Goal: Information Seeking & Learning: Check status

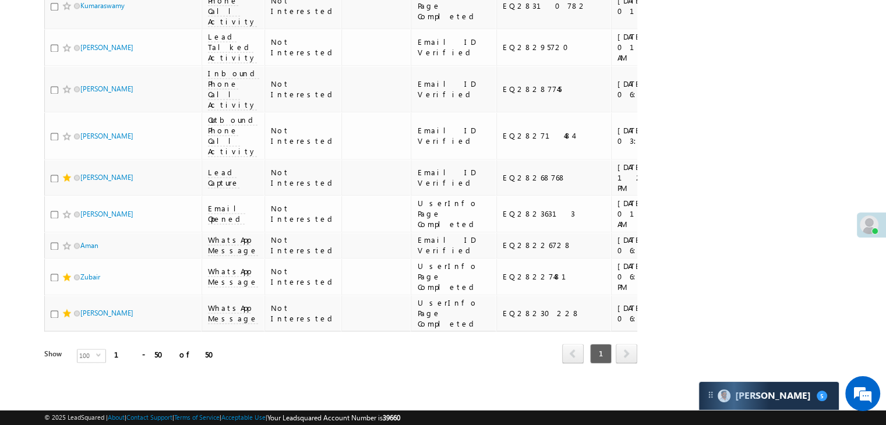
scroll to position [2097, 0]
checkbox input "false"
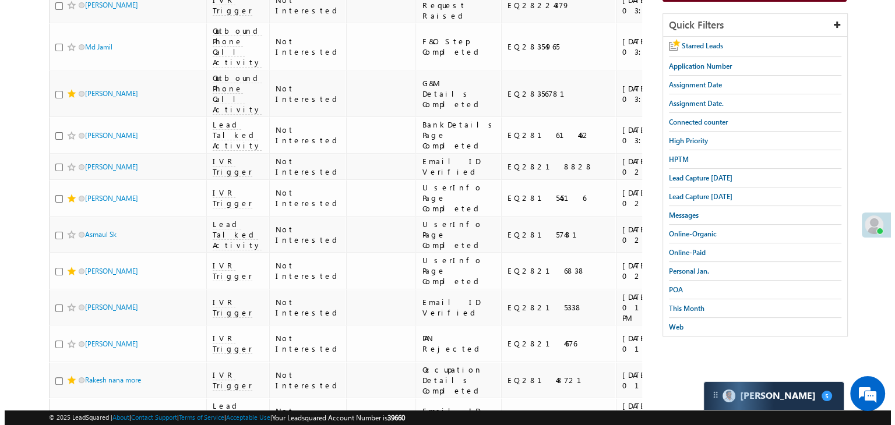
scroll to position [0, 0]
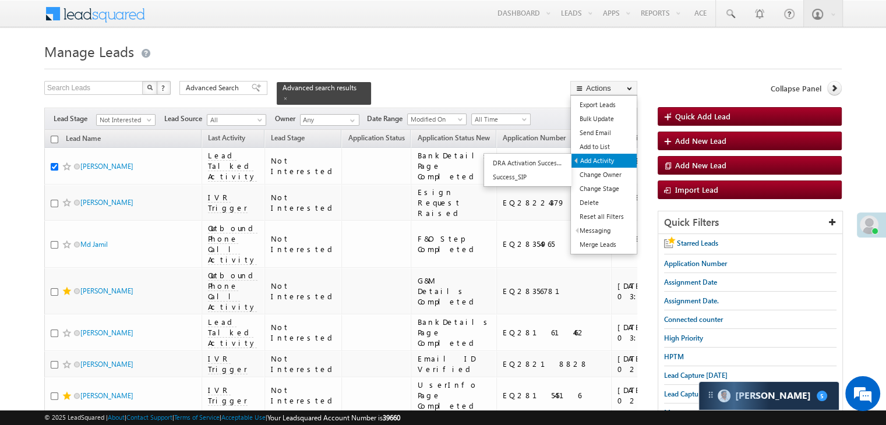
click at [594, 161] on link "Add Activity" at bounding box center [604, 161] width 65 height 14
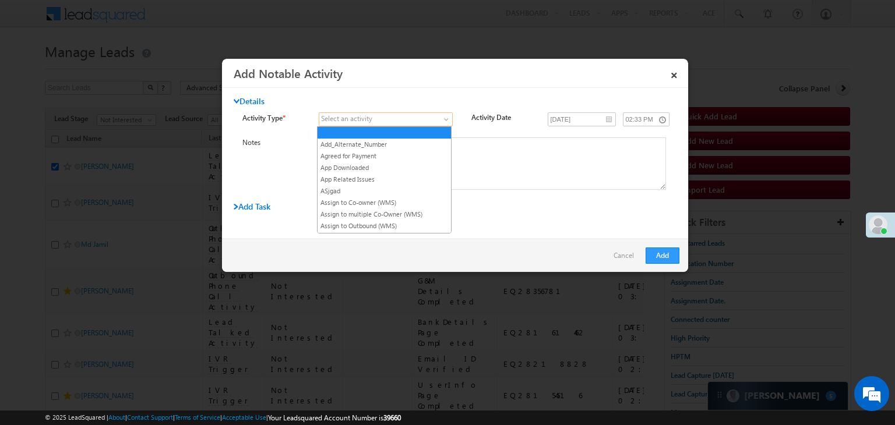
click at [403, 117] on span at bounding box center [378, 119] width 119 height 10
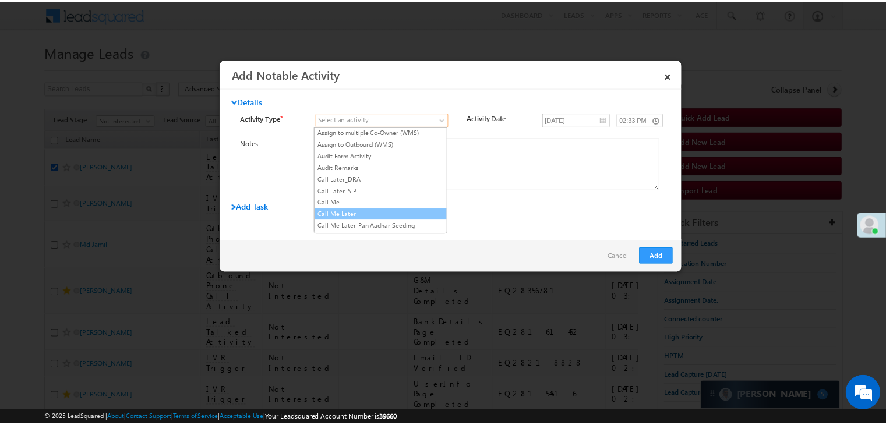
scroll to position [117, 0]
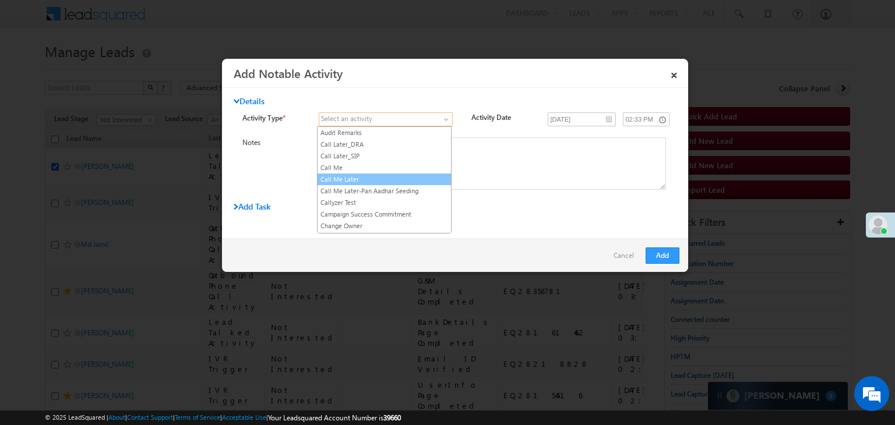
click at [399, 180] on link "Call Me Later" at bounding box center [384, 179] width 133 height 10
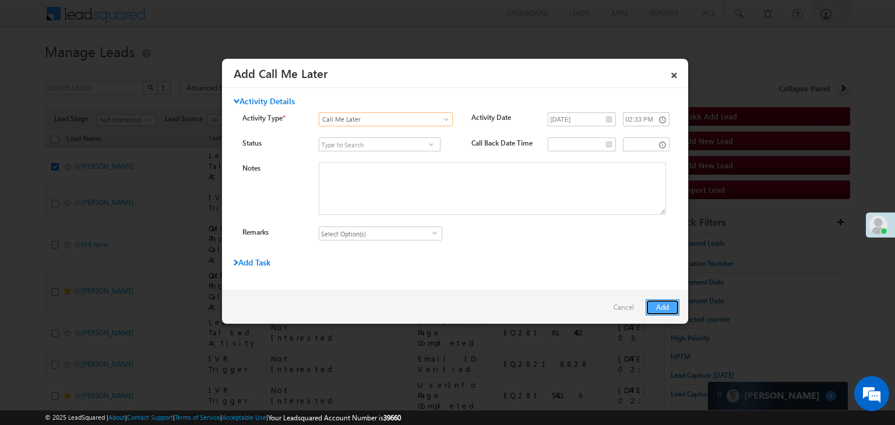
click at [664, 304] on button "Add" at bounding box center [663, 307] width 34 height 16
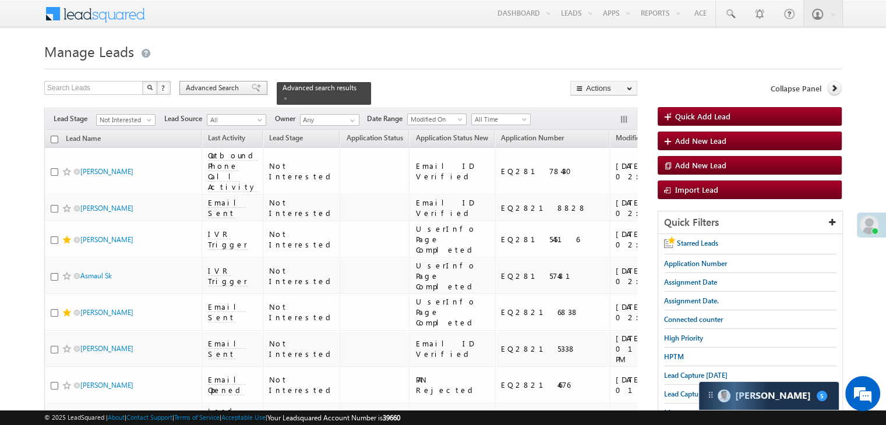
click at [230, 93] on span "Advanced Search" at bounding box center [214, 88] width 57 height 10
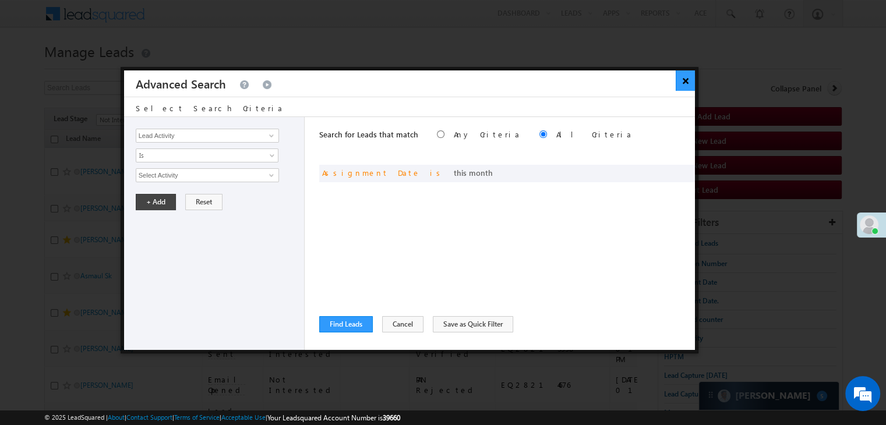
click at [689, 82] on button "×" at bounding box center [685, 80] width 19 height 20
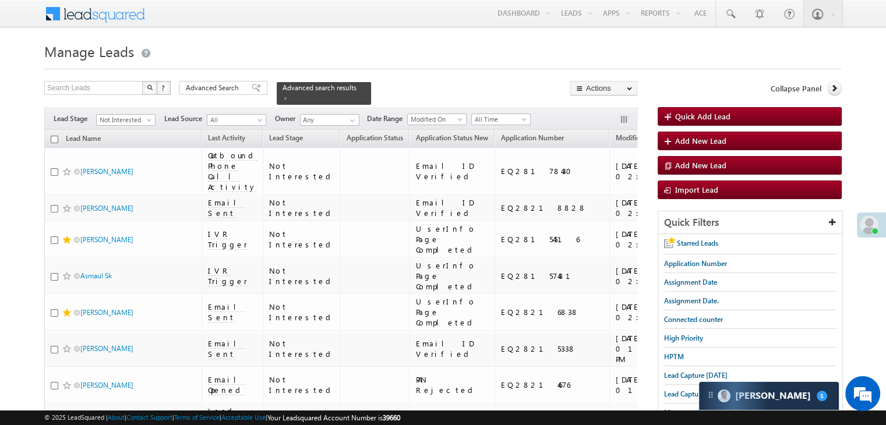
drag, startPoint x: 242, startPoint y: 93, endPoint x: 559, endPoint y: 262, distance: 359.4
click at [242, 93] on div "Advanced Search" at bounding box center [223, 88] width 88 height 14
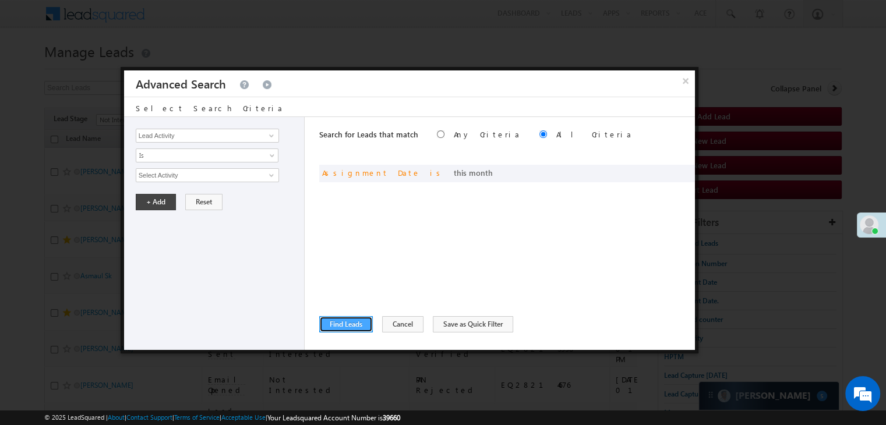
click at [349, 327] on button "Find Leads" at bounding box center [346, 324] width 54 height 16
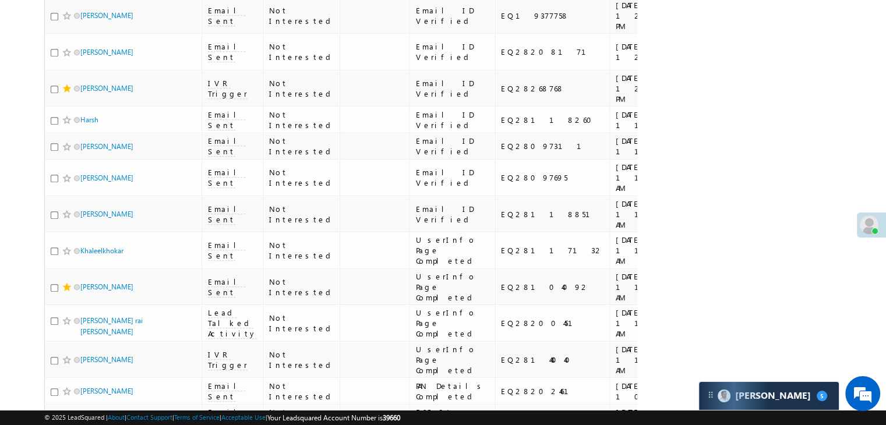
scroll to position [699, 0]
checkbox input "true"
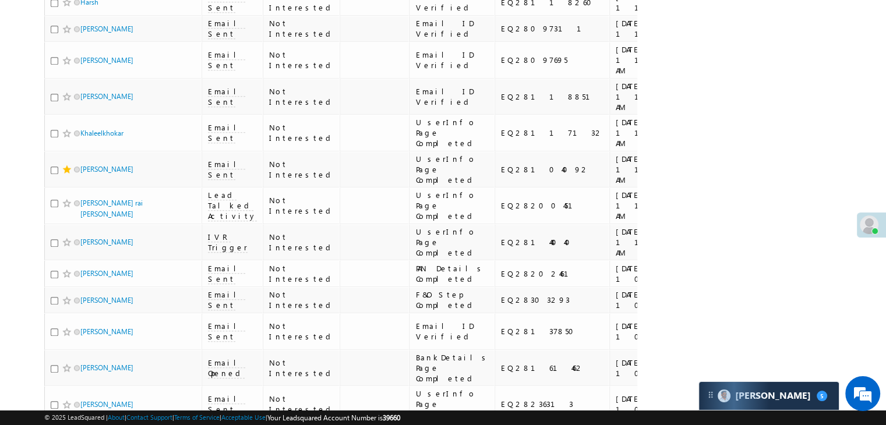
checkbox input "true"
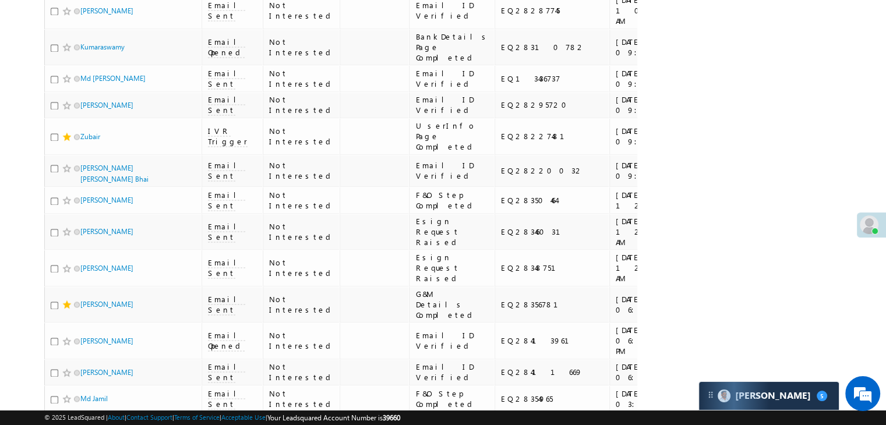
scroll to position [1748, 0]
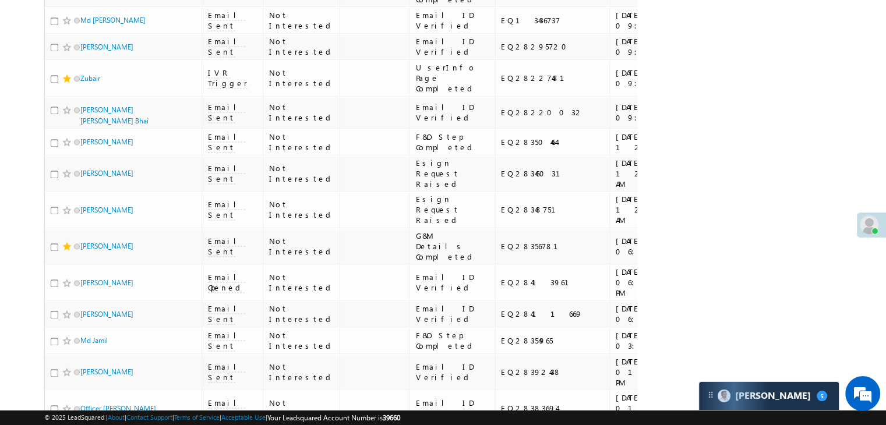
checkbox input "true"
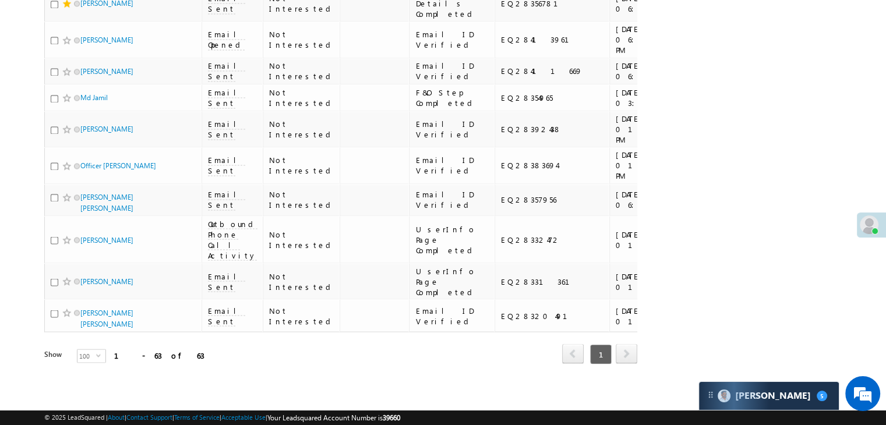
scroll to position [2039, 0]
checkbox input "true"
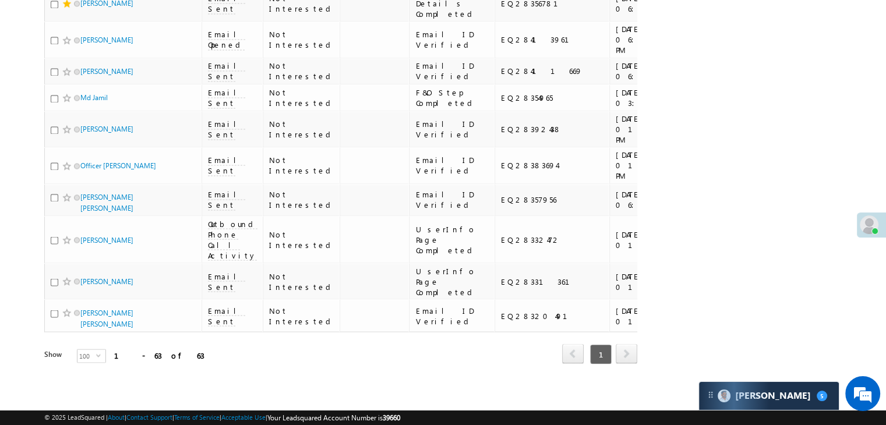
checkbox input "true"
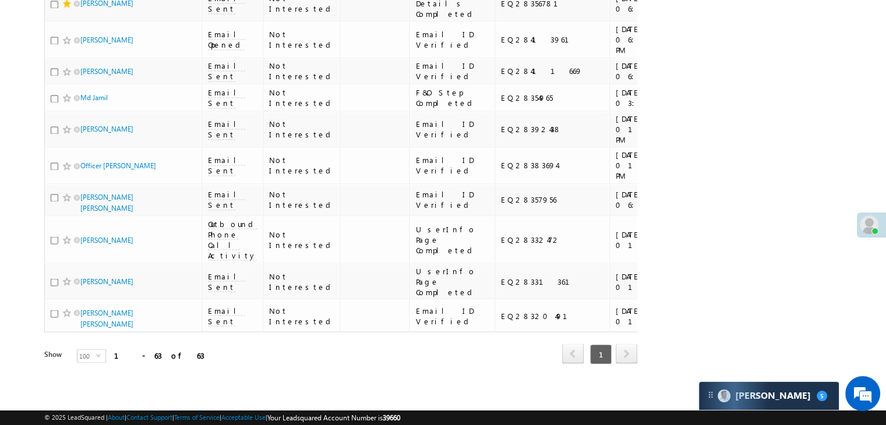
checkbox input "true"
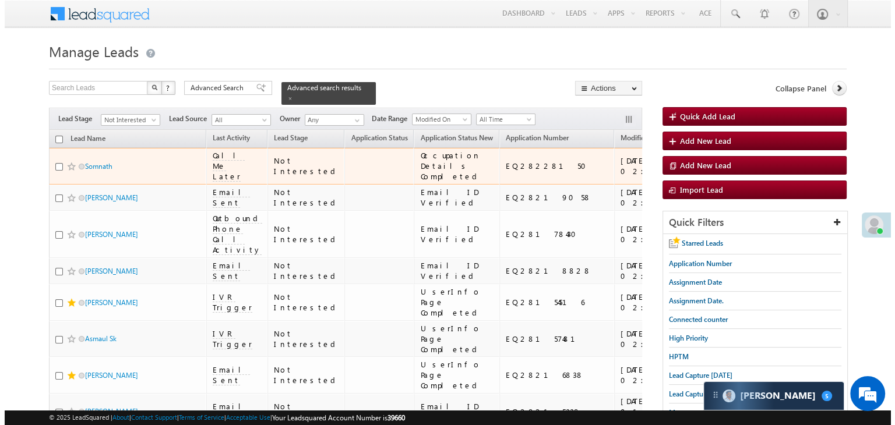
scroll to position [0, 0]
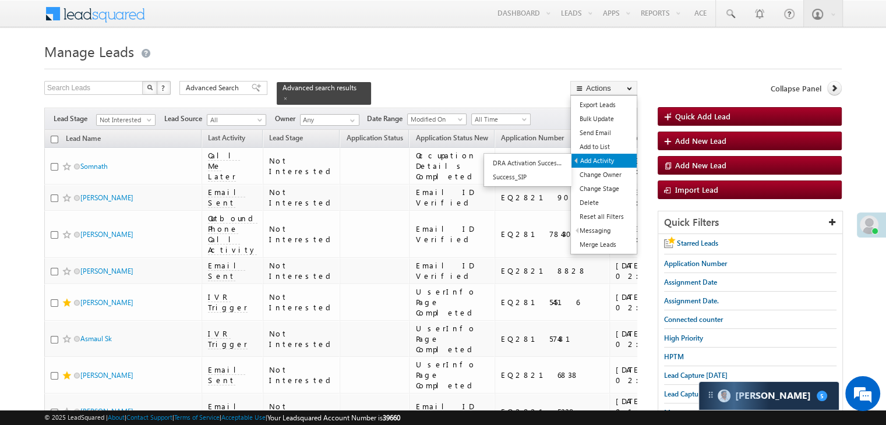
click at [599, 157] on link "Add Activity" at bounding box center [604, 161] width 65 height 14
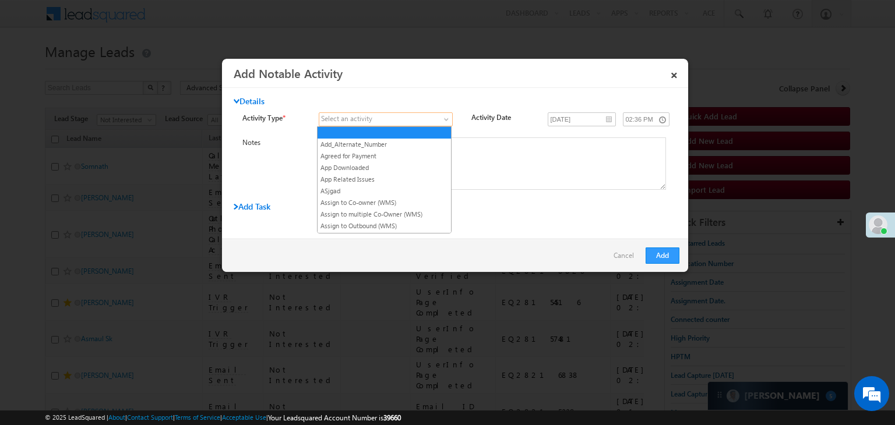
click at [422, 121] on span at bounding box center [378, 119] width 119 height 10
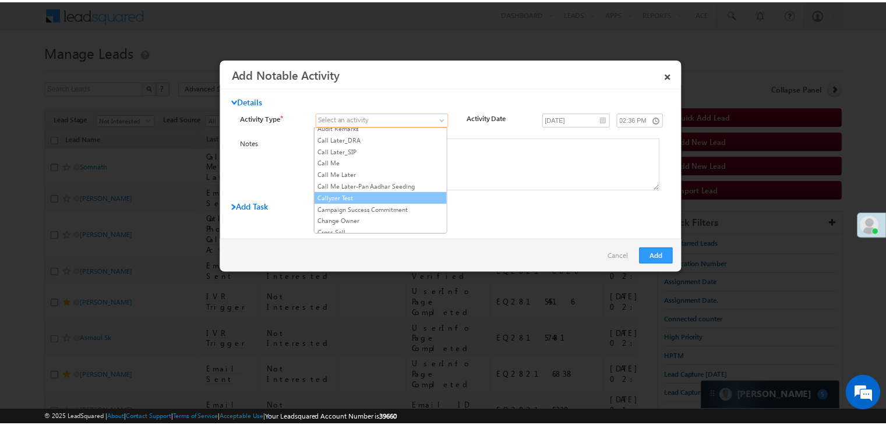
scroll to position [117, 0]
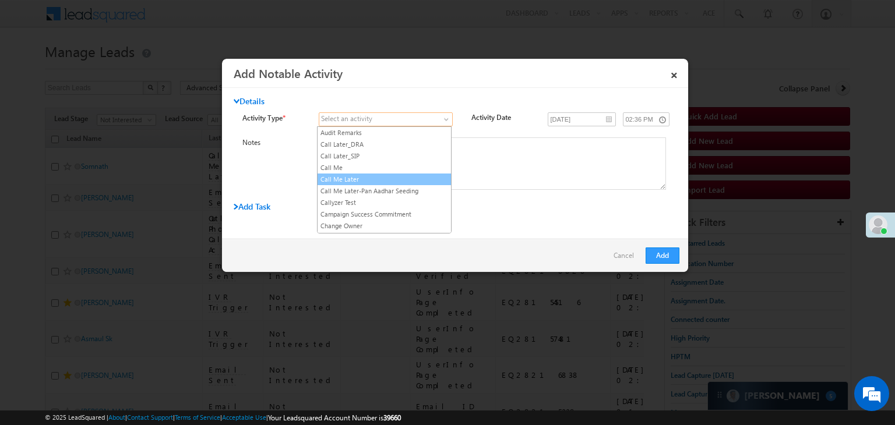
click at [390, 177] on link "Call Me Later" at bounding box center [384, 179] width 133 height 10
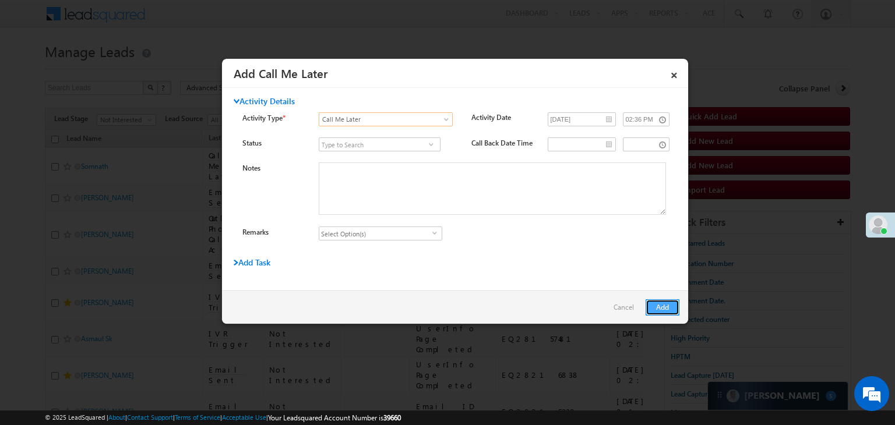
click at [675, 306] on button "Add" at bounding box center [663, 307] width 34 height 16
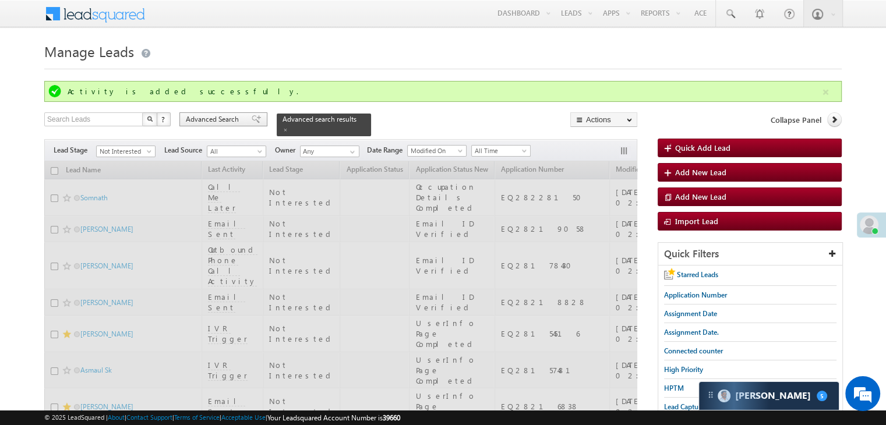
click at [228, 139] on div "Filters Lead Stage All Lead Generated Lead Talked - Pitch Not Done Lead Talked …" at bounding box center [340, 150] width 593 height 22
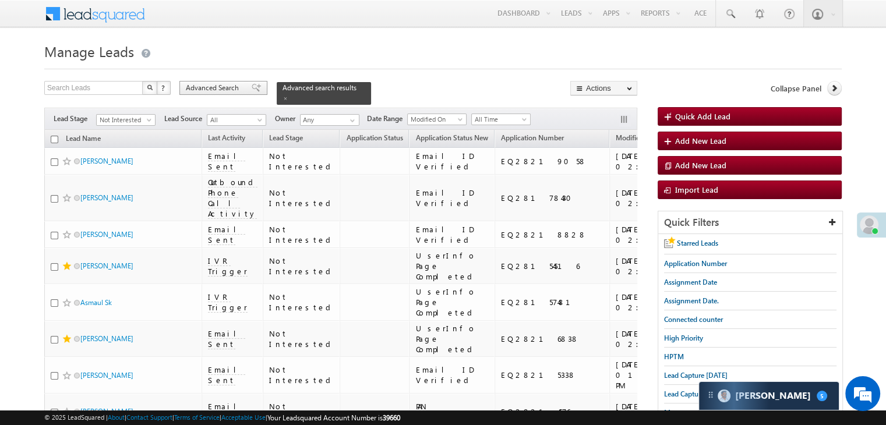
click at [218, 87] on span "Advanced Search" at bounding box center [214, 88] width 57 height 10
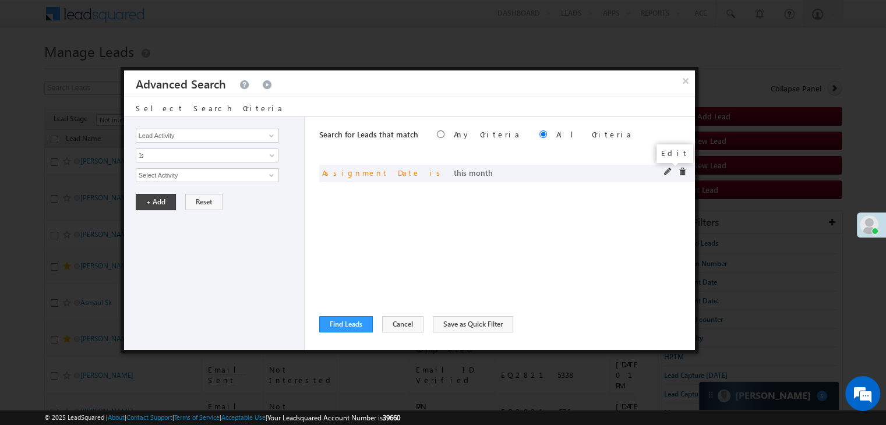
click at [664, 172] on span at bounding box center [668, 172] width 8 height 8
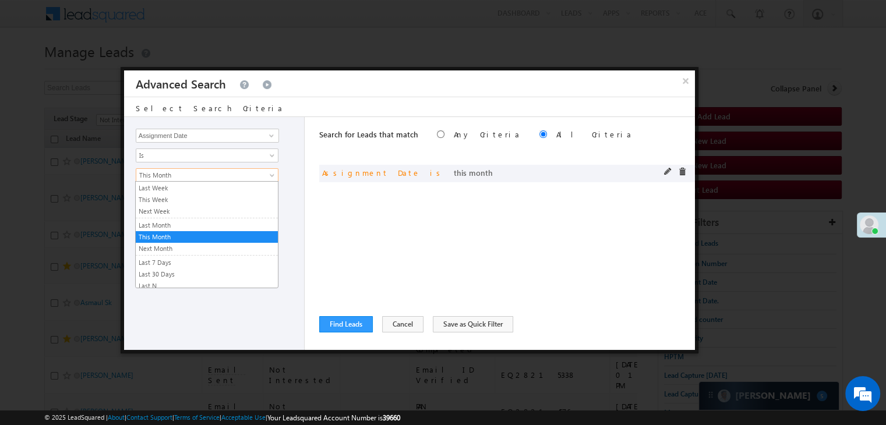
click at [214, 179] on link "This Month" at bounding box center [207, 175] width 143 height 14
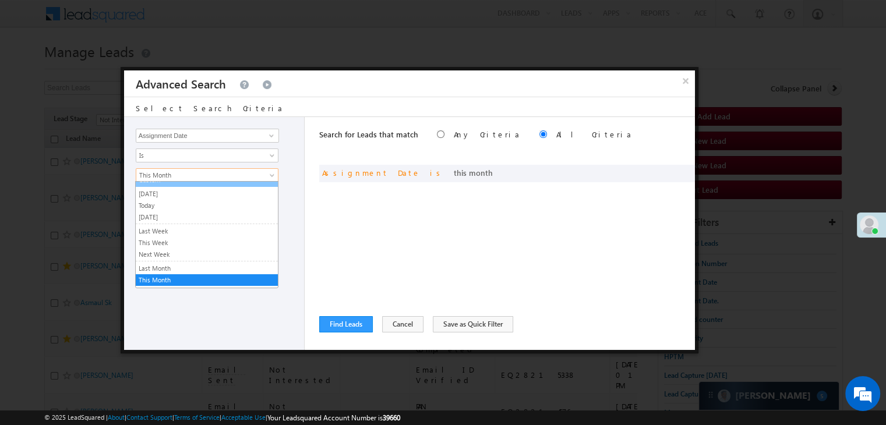
scroll to position [0, 0]
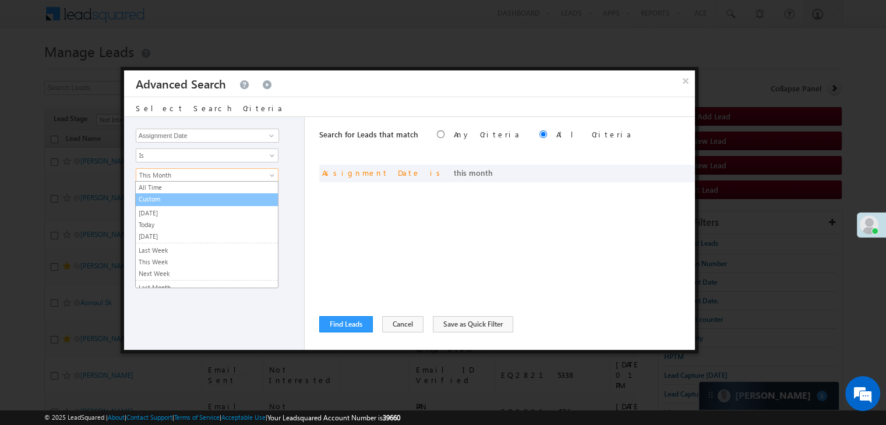
click at [163, 203] on link "Custom" at bounding box center [207, 199] width 142 height 10
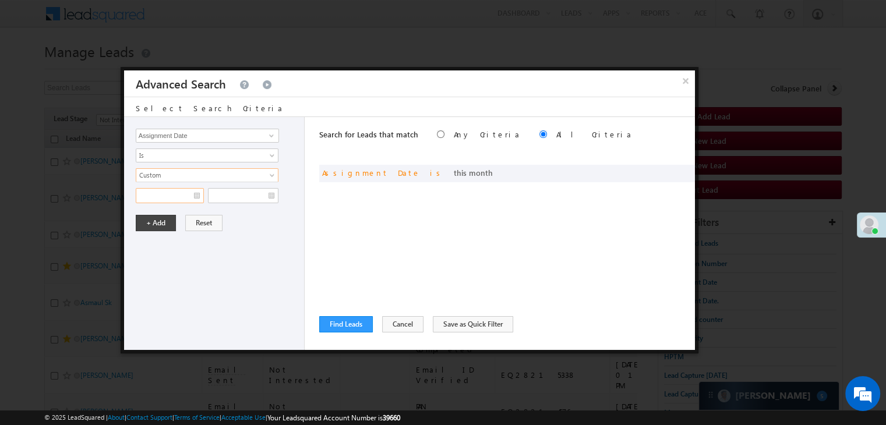
click at [168, 193] on input "text" at bounding box center [170, 195] width 68 height 15
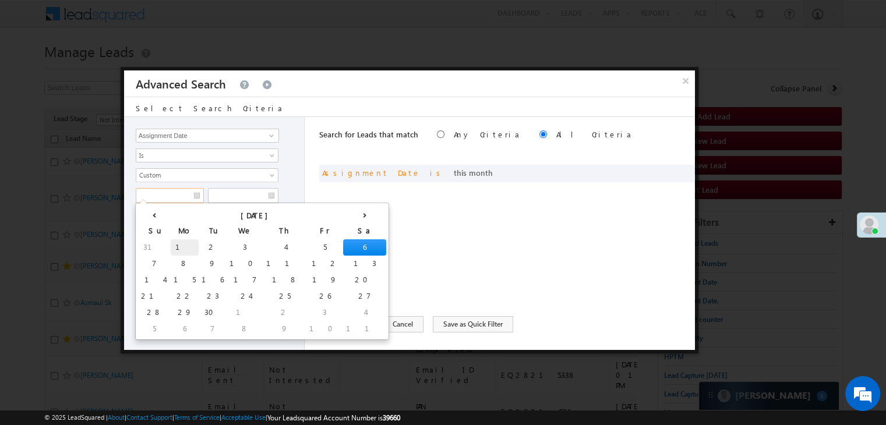
click at [171, 248] on td "1" at bounding box center [185, 247] width 28 height 16
type input "[DATE]"
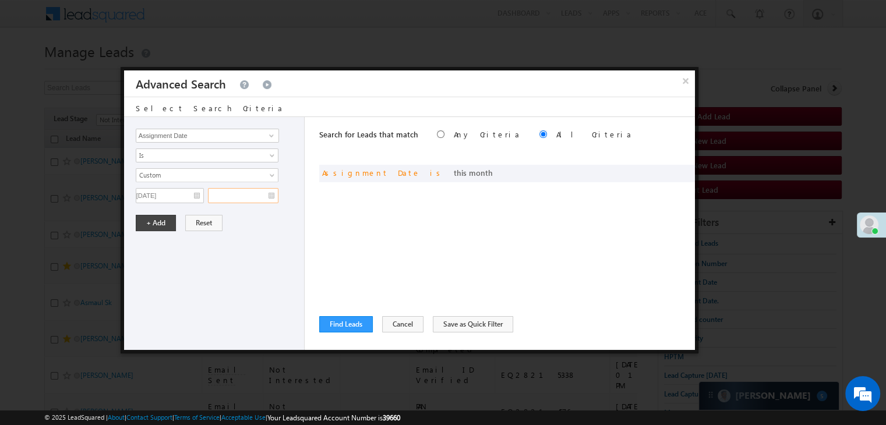
click at [249, 190] on input "text" at bounding box center [243, 195] width 70 height 15
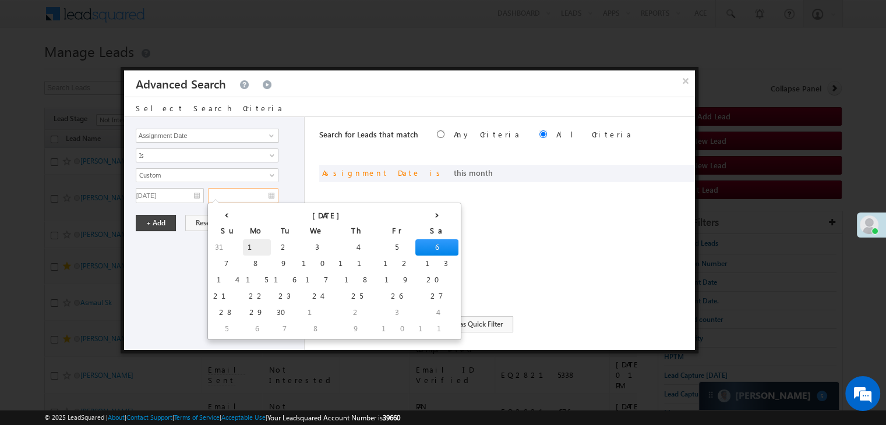
click at [243, 243] on td "1" at bounding box center [257, 247] width 28 height 16
type input "[DATE]"
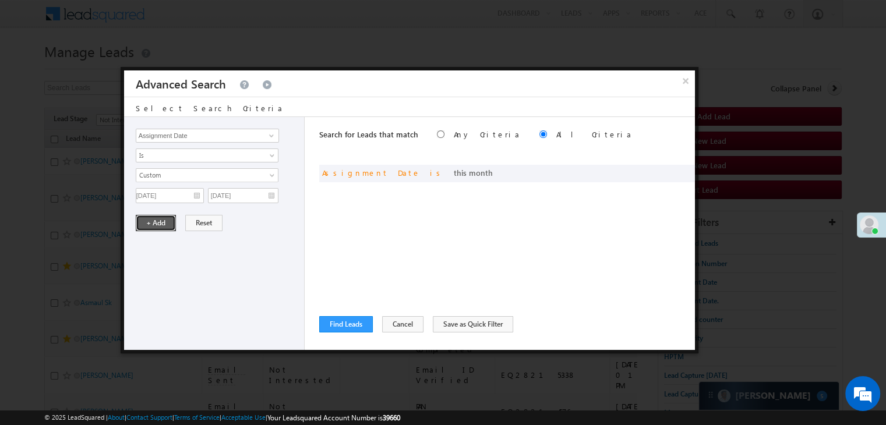
click at [165, 222] on button "+ Add" at bounding box center [156, 223] width 40 height 16
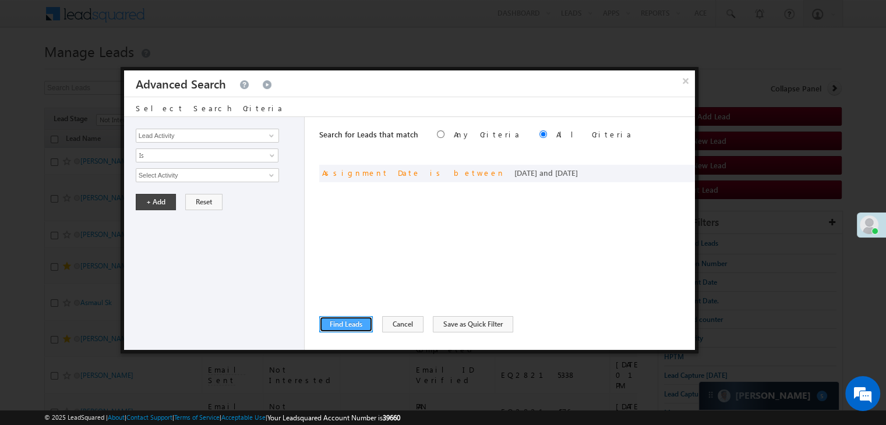
click at [342, 322] on button "Find Leads" at bounding box center [346, 324] width 54 height 16
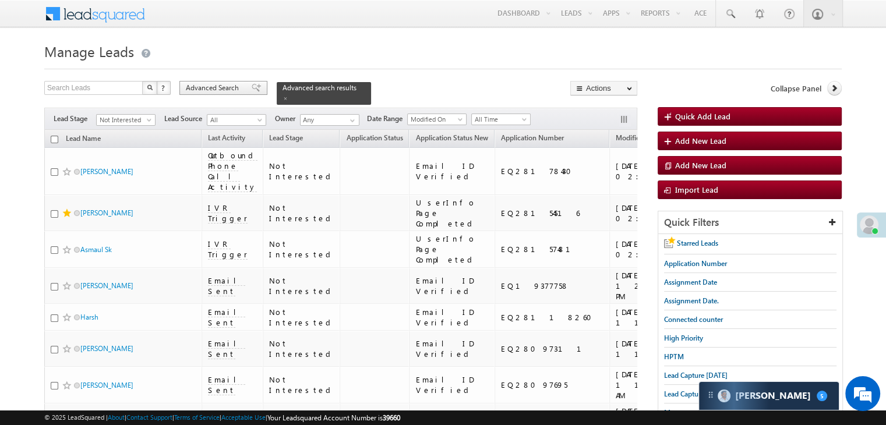
click at [229, 88] on span "Advanced Search" at bounding box center [214, 88] width 57 height 10
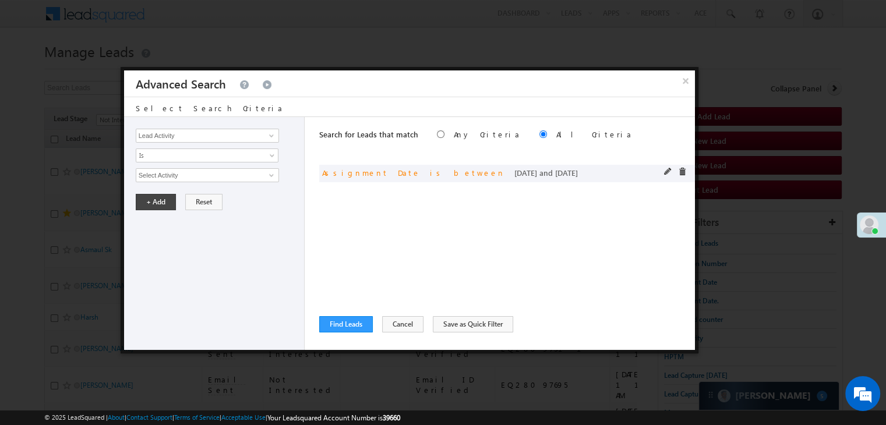
click at [662, 174] on div "and Assignment Date is between 09/01/25 and 09/01/25" at bounding box center [507, 173] width 376 height 17
click at [667, 170] on span at bounding box center [668, 172] width 8 height 8
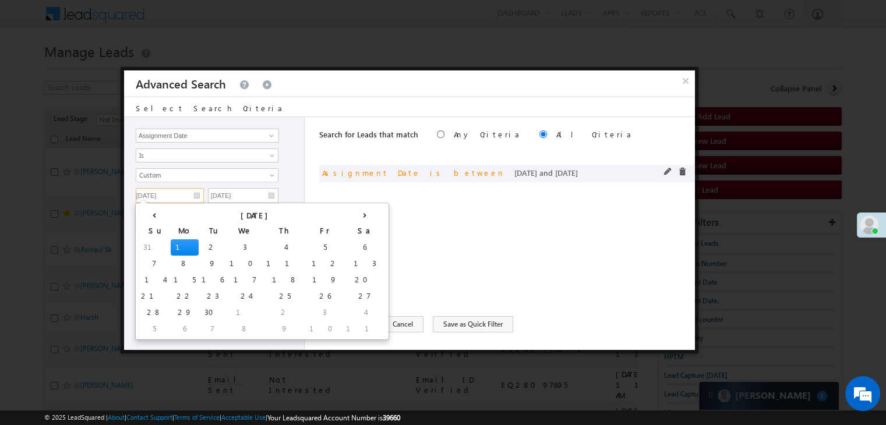
click at [177, 190] on input "[DATE]" at bounding box center [170, 195] width 68 height 15
click at [199, 248] on td "2" at bounding box center [213, 247] width 28 height 16
type input "[DATE]"
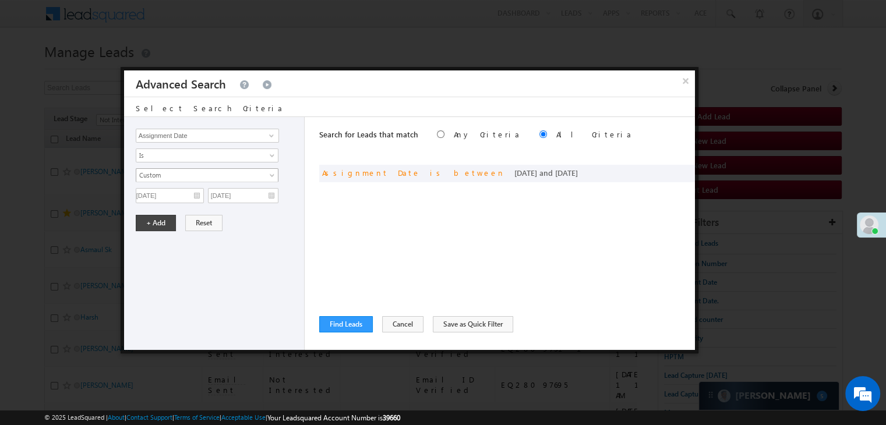
click at [270, 177] on span at bounding box center [273, 177] width 9 height 9
click at [304, 197] on div "Lead Activity Task Sales Group Prospect Id WA Last Message Timestamp 4th Day Di…" at bounding box center [409, 233] width 571 height 233
click at [266, 193] on input "[DATE]" at bounding box center [243, 195] width 70 height 15
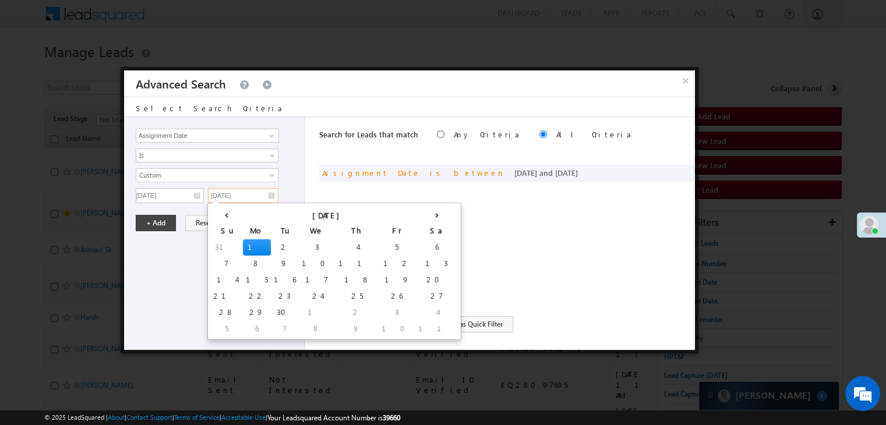
click at [271, 245] on td "2" at bounding box center [285, 247] width 28 height 16
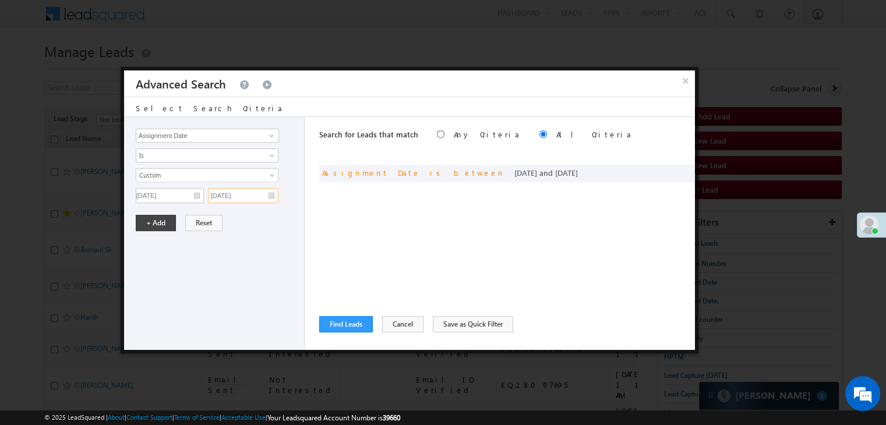
type input "[DATE]"
click at [170, 222] on button "+ Add" at bounding box center [156, 223] width 40 height 16
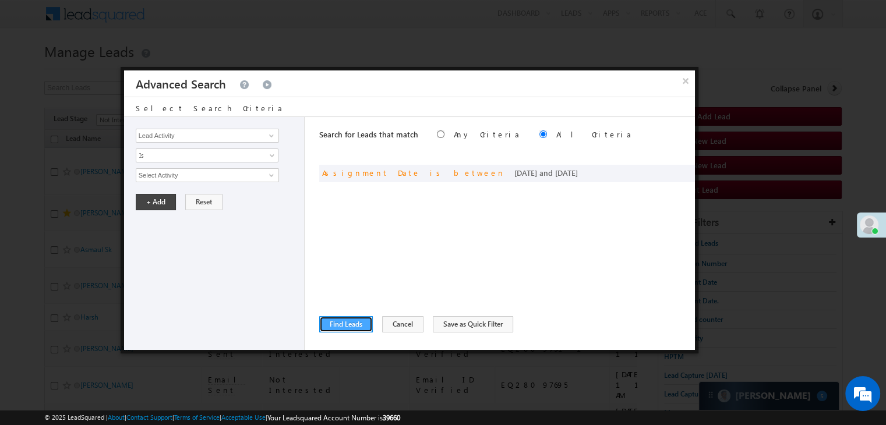
click at [348, 324] on button "Find Leads" at bounding box center [346, 324] width 54 height 16
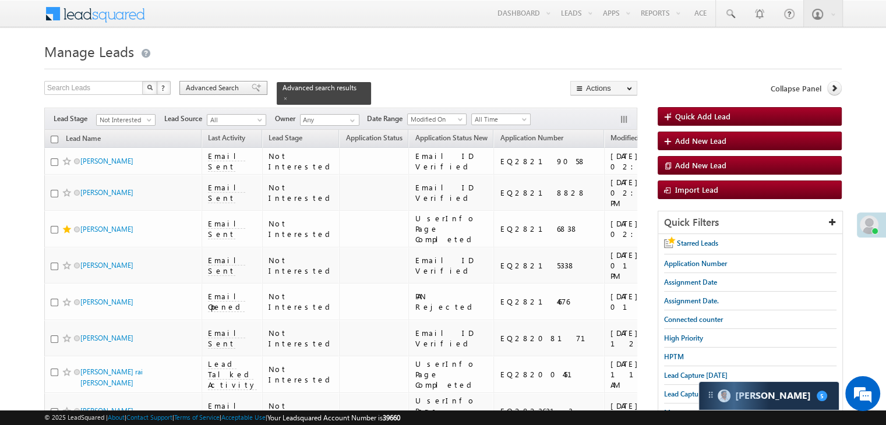
click at [252, 89] on span at bounding box center [256, 88] width 9 height 8
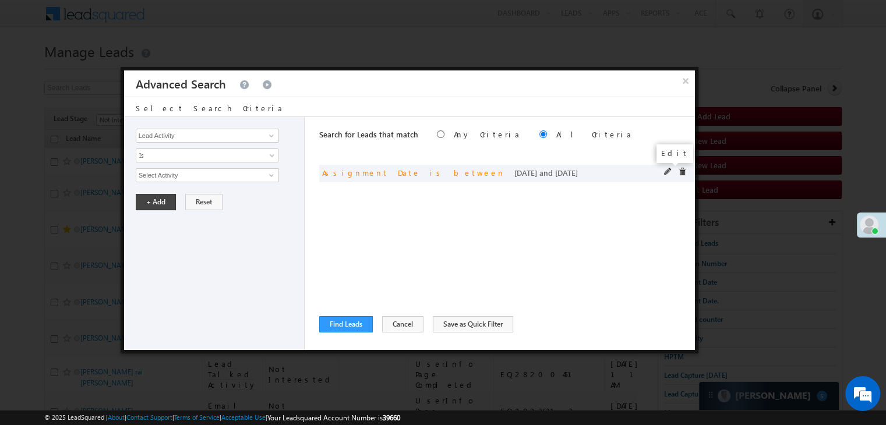
click at [669, 173] on span at bounding box center [668, 172] width 8 height 8
click at [185, 191] on input "[DATE]" at bounding box center [170, 195] width 68 height 15
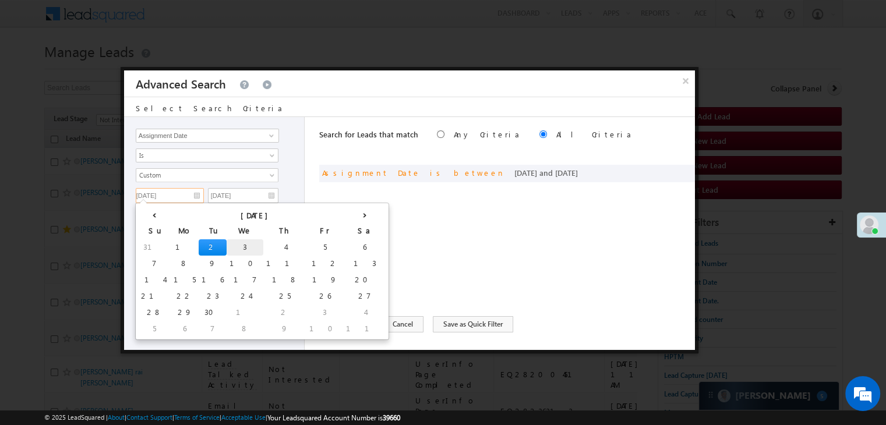
click at [227, 248] on td "3" at bounding box center [245, 247] width 37 height 16
type input "[DATE]"
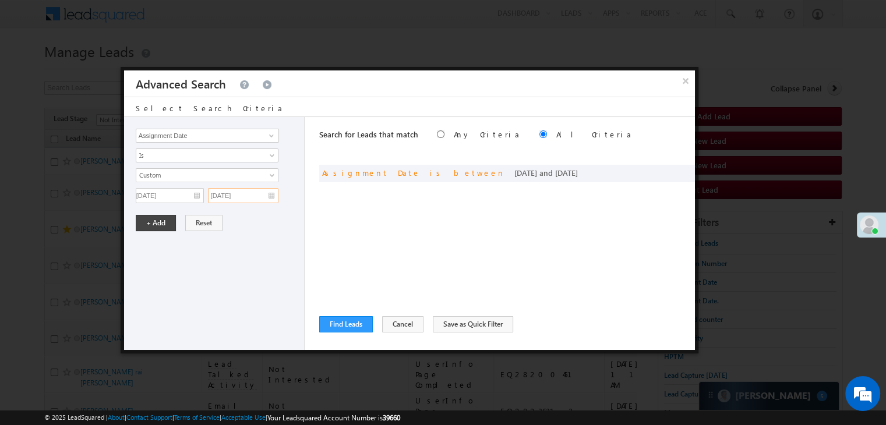
click at [246, 196] on input "[DATE]" at bounding box center [243, 195] width 70 height 15
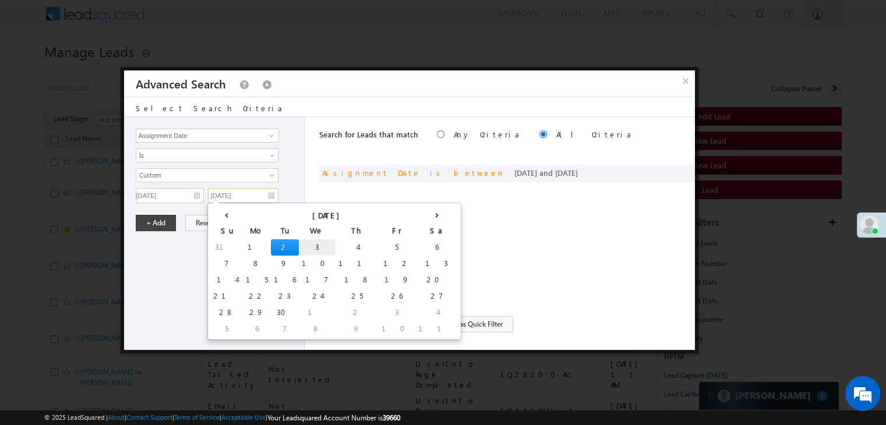
click at [299, 243] on td "3" at bounding box center [317, 247] width 37 height 16
type input "[DATE]"
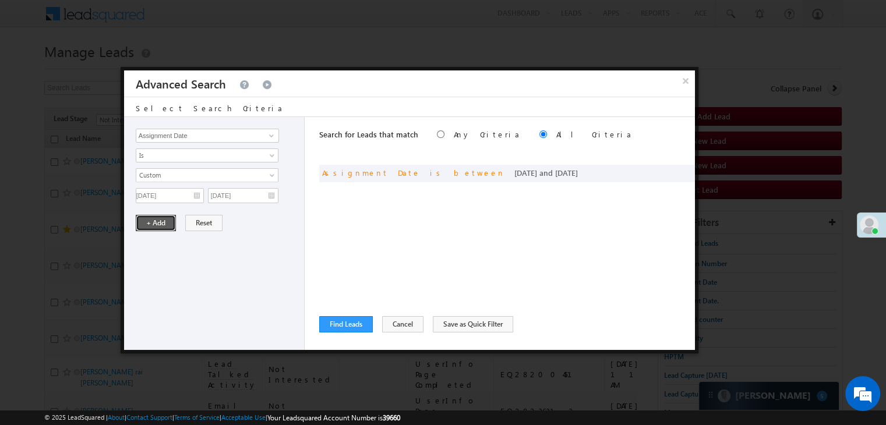
click at [165, 221] on button "+ Add" at bounding box center [156, 223] width 40 height 16
click at [345, 323] on button "Find Leads" at bounding box center [346, 324] width 54 height 16
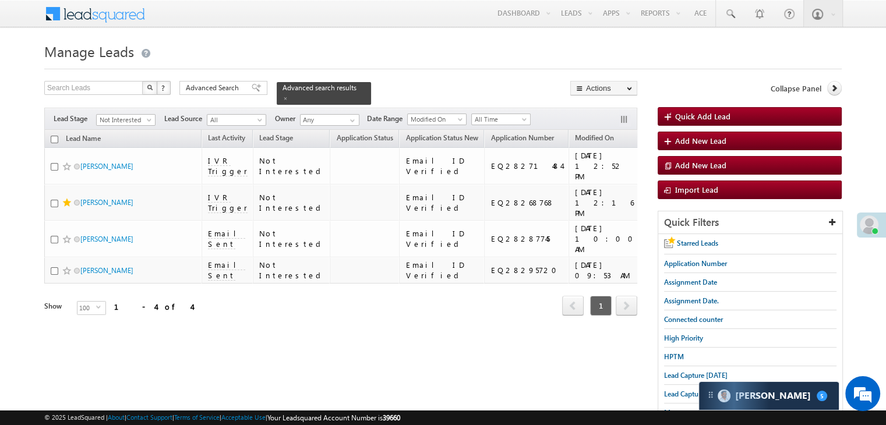
drag, startPoint x: 226, startPoint y: 84, endPoint x: 273, endPoint y: 144, distance: 76.0
click at [226, 84] on span "Advanced Search" at bounding box center [214, 88] width 57 height 10
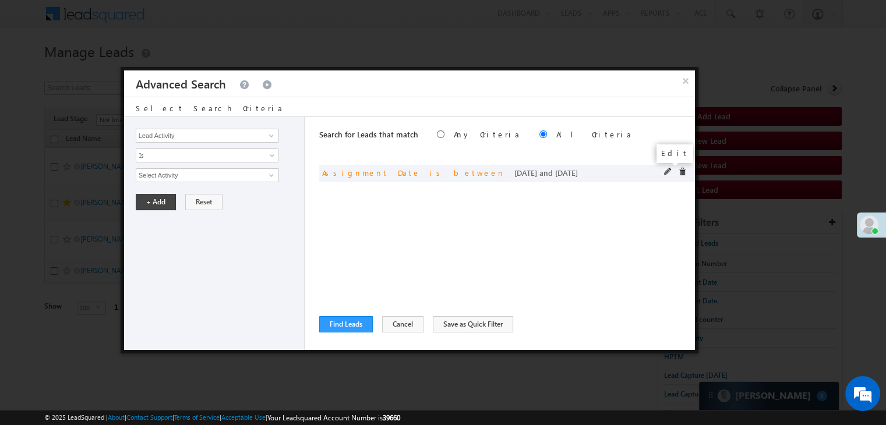
click at [669, 172] on span at bounding box center [668, 172] width 8 height 8
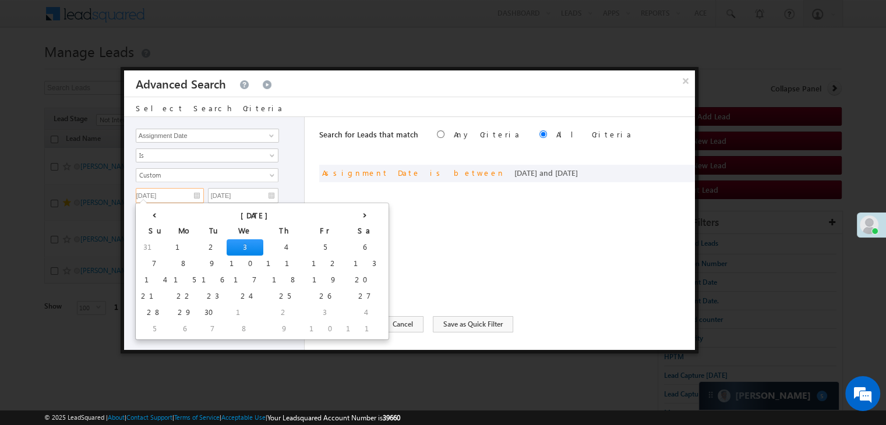
click at [184, 196] on input "[DATE]" at bounding box center [170, 195] width 68 height 15
click at [263, 249] on td "4" at bounding box center [284, 247] width 43 height 16
type input "[DATE]"
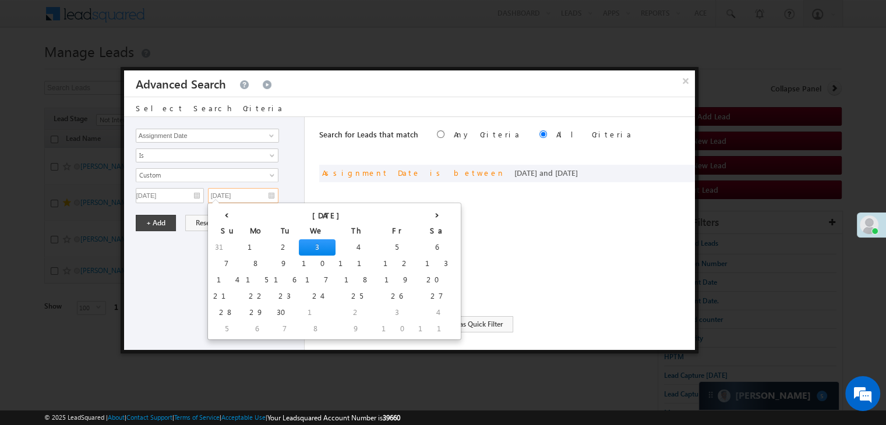
click at [240, 196] on input "[DATE]" at bounding box center [243, 195] width 70 height 15
click at [336, 246] on td "4" at bounding box center [357, 247] width 43 height 16
type input "[DATE]"
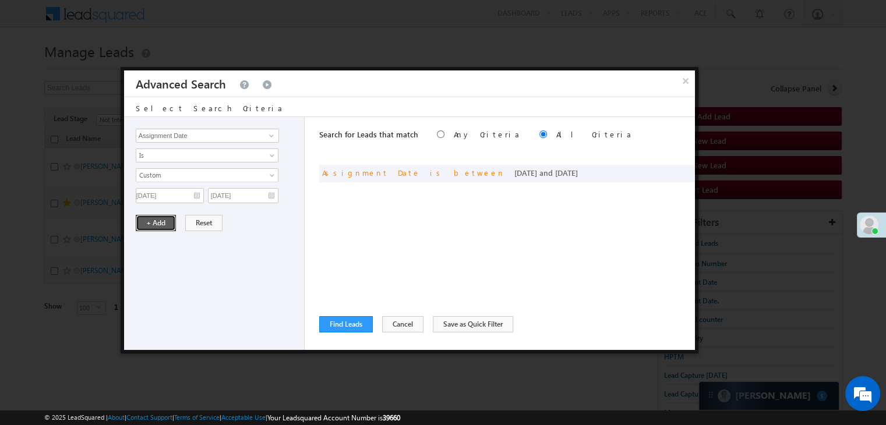
click at [149, 223] on button "+ Add" at bounding box center [156, 223] width 40 height 16
click at [343, 322] on button "Find Leads" at bounding box center [346, 324] width 54 height 16
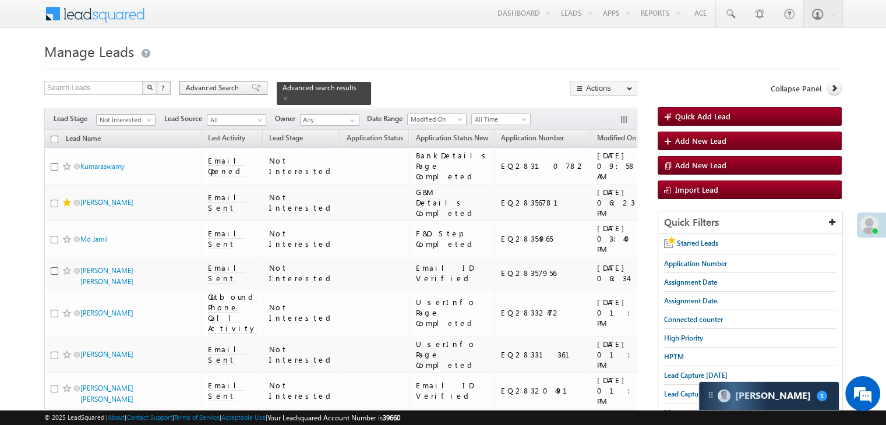
click at [242, 86] on div "Advanced Search" at bounding box center [223, 88] width 88 height 14
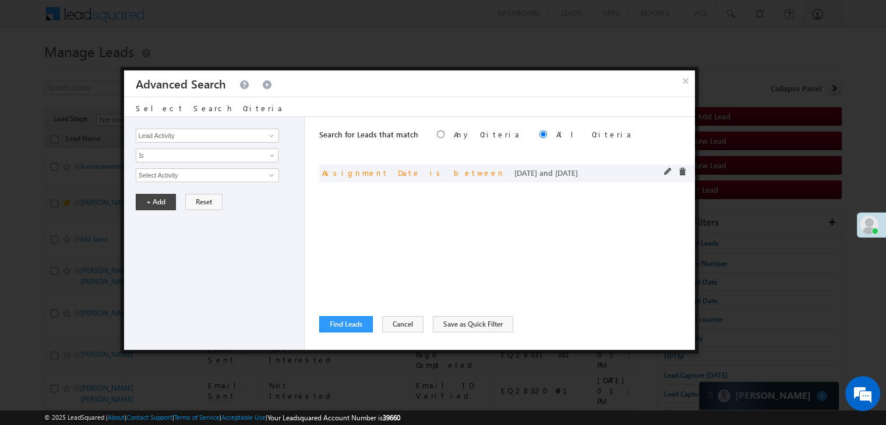
click at [666, 172] on span at bounding box center [668, 172] width 8 height 8
click at [161, 201] on input "[DATE]" at bounding box center [170, 195] width 68 height 15
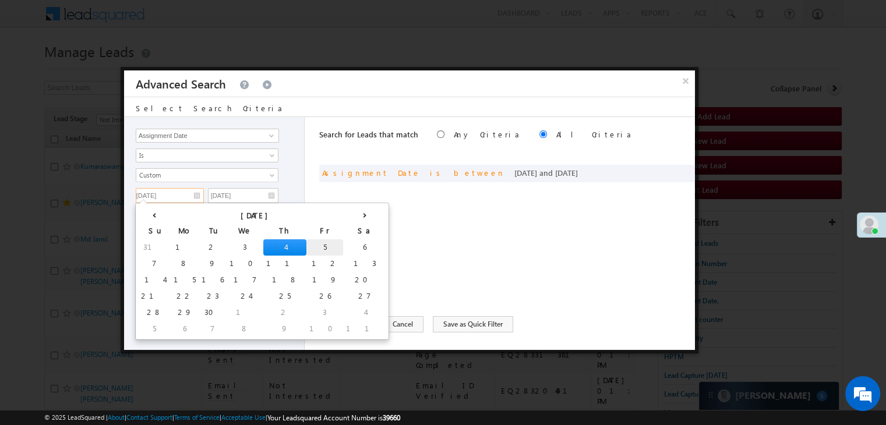
click at [306, 245] on td "5" at bounding box center [324, 247] width 37 height 16
type input "09/05/25"
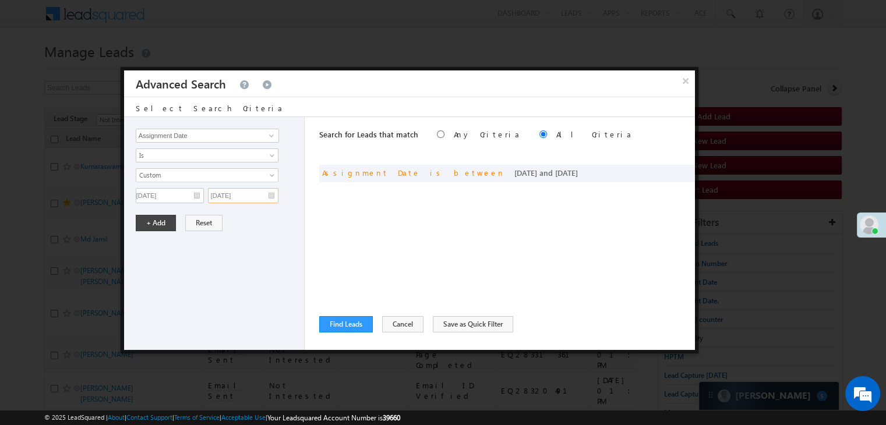
click at [259, 194] on input "[DATE]" at bounding box center [243, 195] width 70 height 15
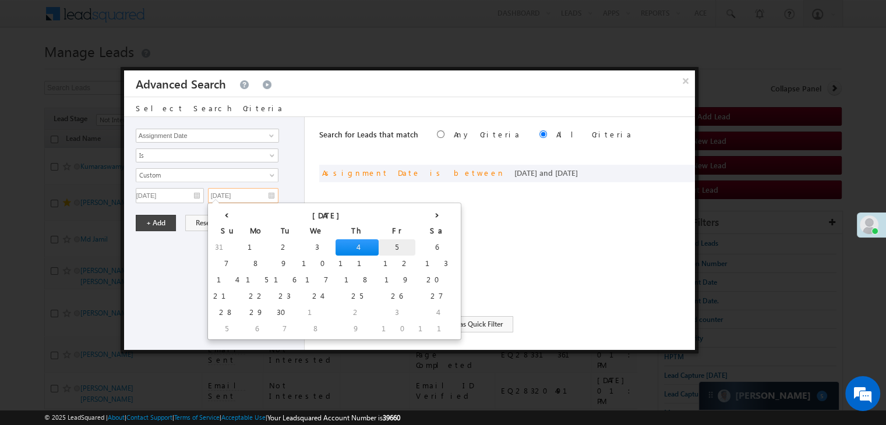
click at [379, 248] on td "5" at bounding box center [397, 247] width 37 height 16
type input "09/05/25"
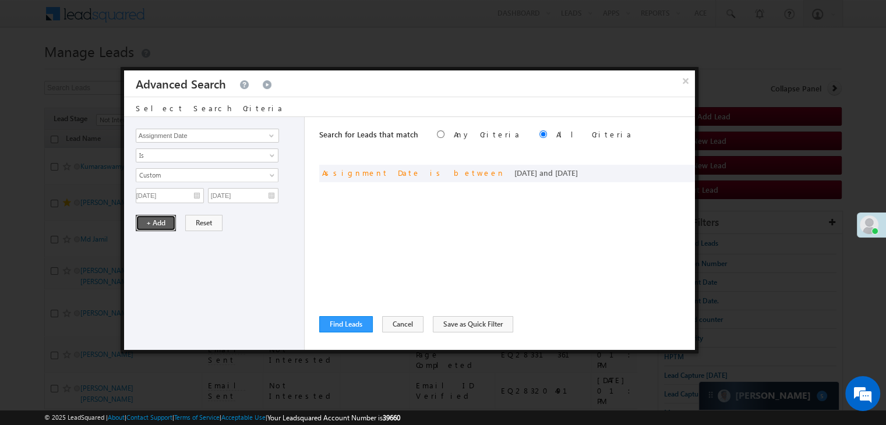
click at [157, 221] on button "+ Add" at bounding box center [156, 223] width 40 height 16
click at [348, 326] on button "Find Leads" at bounding box center [346, 324] width 54 height 16
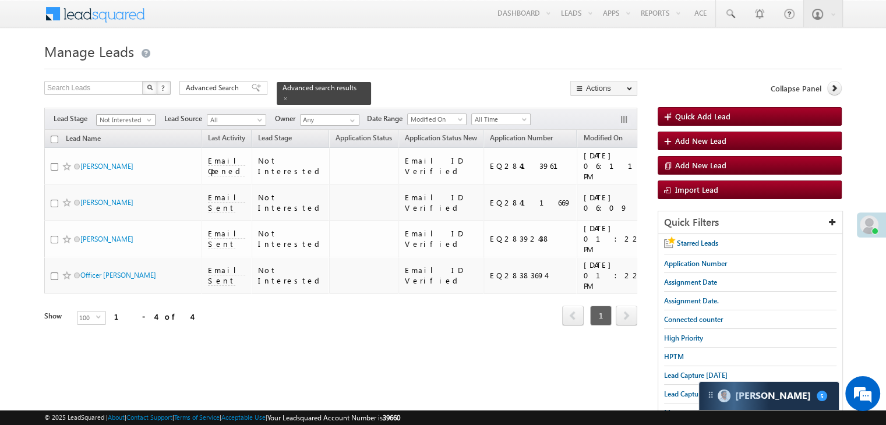
click at [110, 118] on span "Not Interested" at bounding box center [124, 120] width 55 height 10
click at [130, 124] on link "All" at bounding box center [126, 126] width 59 height 10
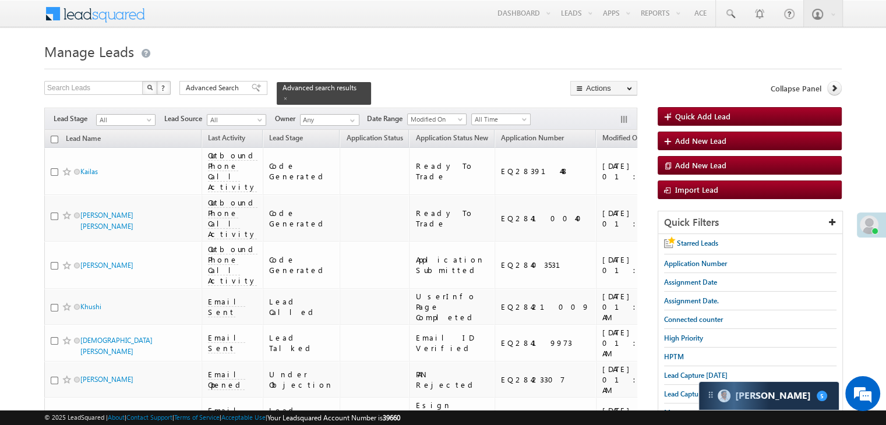
scroll to position [58, 0]
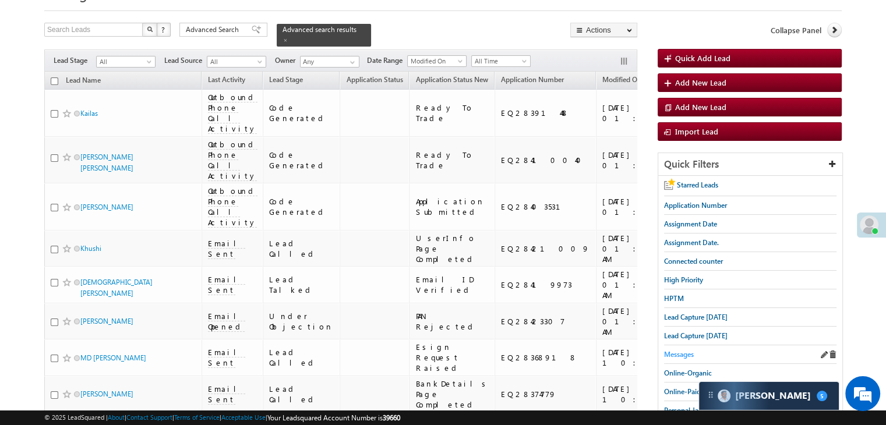
click at [678, 350] on span "Messages" at bounding box center [679, 354] width 30 height 9
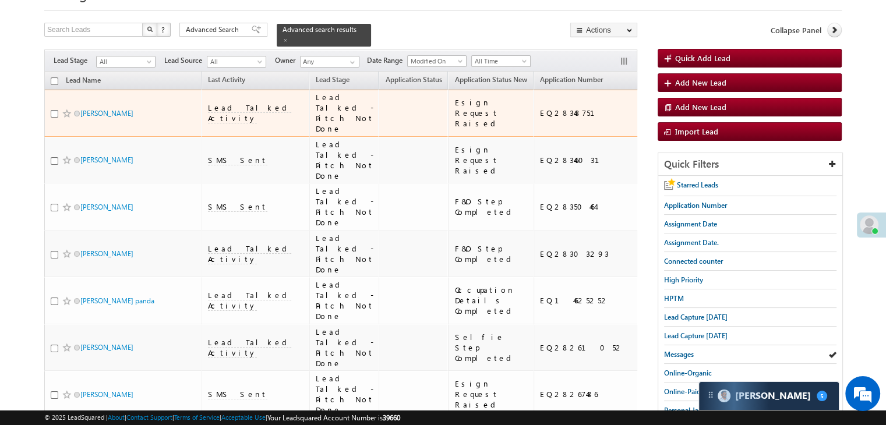
click at [540, 111] on div "EQ28348751" at bounding box center [594, 113] width 108 height 10
copy div "EQ28348751"
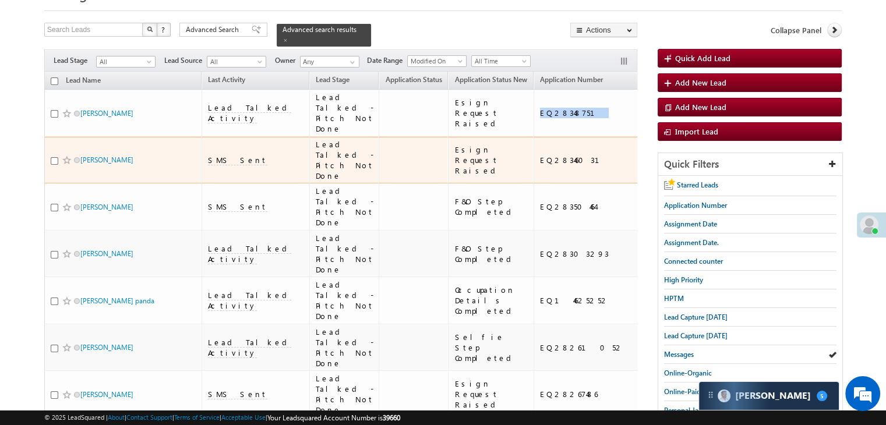
click at [540, 165] on div "EQ28346031" at bounding box center [594, 160] width 108 height 10
copy div "EQ28346031"
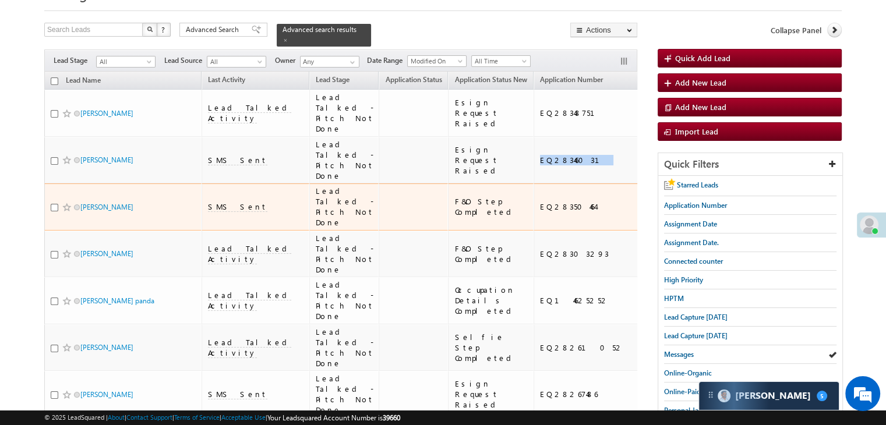
click at [540, 212] on div "EQ28350464" at bounding box center [594, 207] width 108 height 10
copy div "EQ28350464"
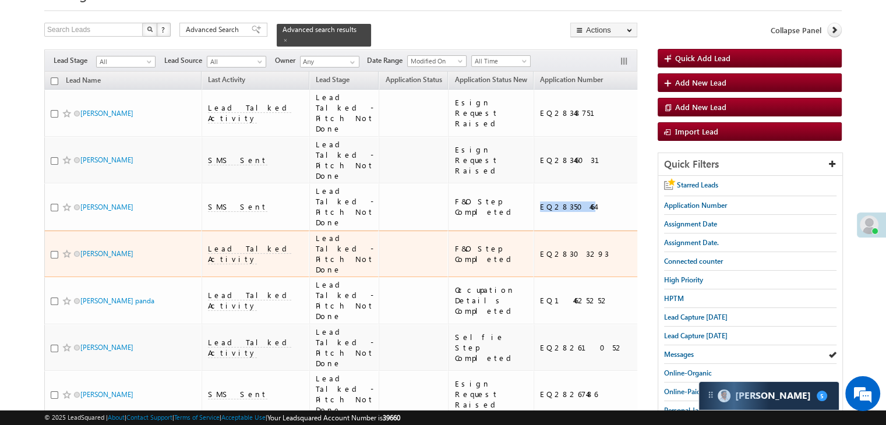
click at [540, 259] on div "EQ28303293" at bounding box center [594, 254] width 108 height 10
copy div "EQ28303293"
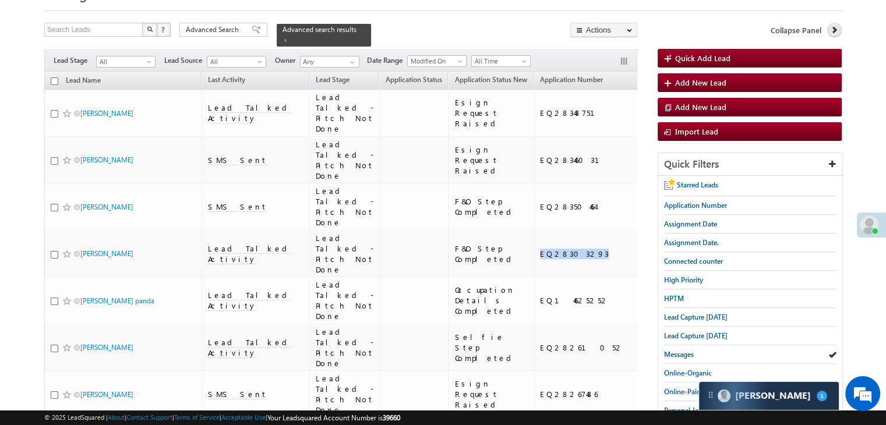
click at [832, 26] on icon at bounding box center [834, 30] width 8 height 8
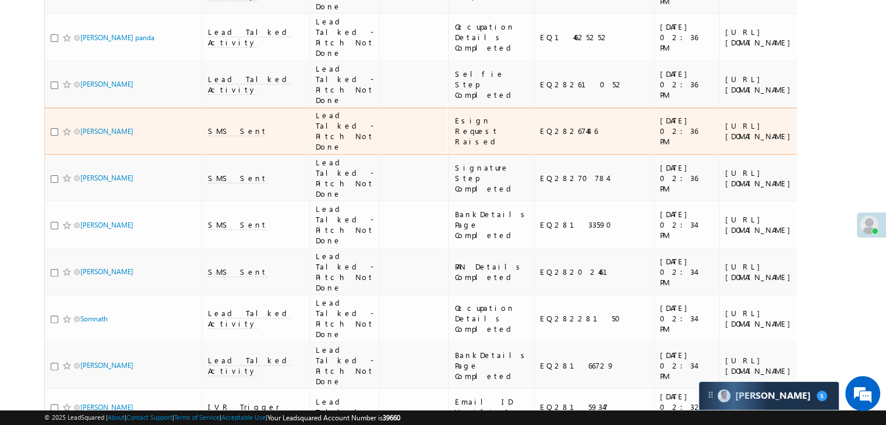
scroll to position [350, 0]
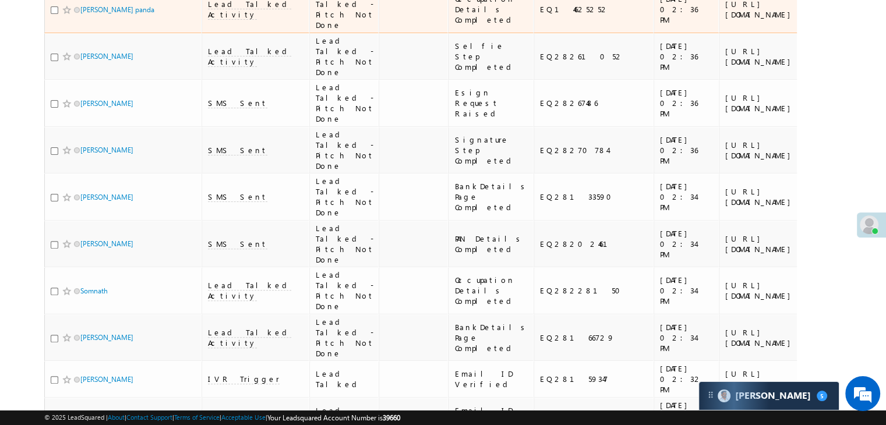
click at [540, 15] on div "EQ14625252" at bounding box center [594, 9] width 108 height 10
copy div "EQ14625252"
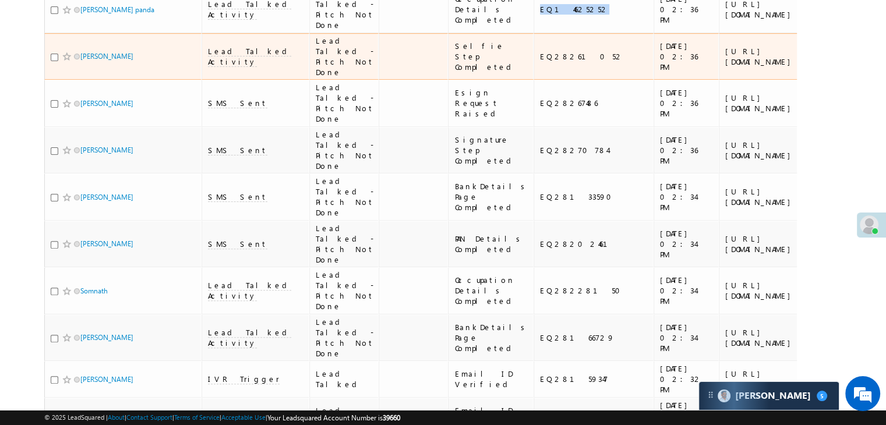
click at [540, 62] on div "EQ28261052" at bounding box center [594, 56] width 108 height 10
copy div "EQ28261052"
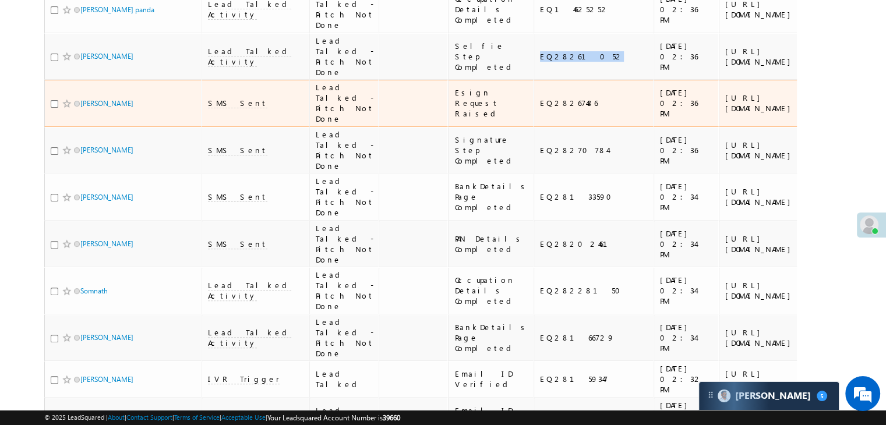
click at [540, 108] on div "EQ28267486" at bounding box center [594, 103] width 108 height 10
copy div "EQ28267486"
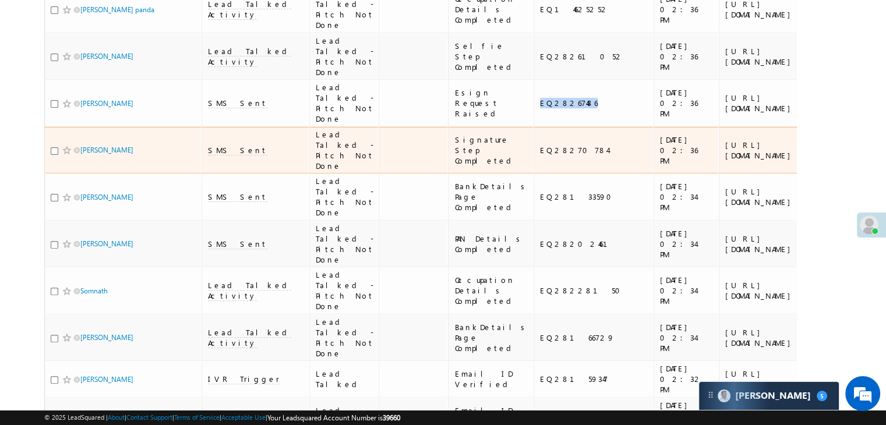
click at [540, 156] on div "EQ28270784" at bounding box center [594, 150] width 108 height 10
copy div "EQ28270784"
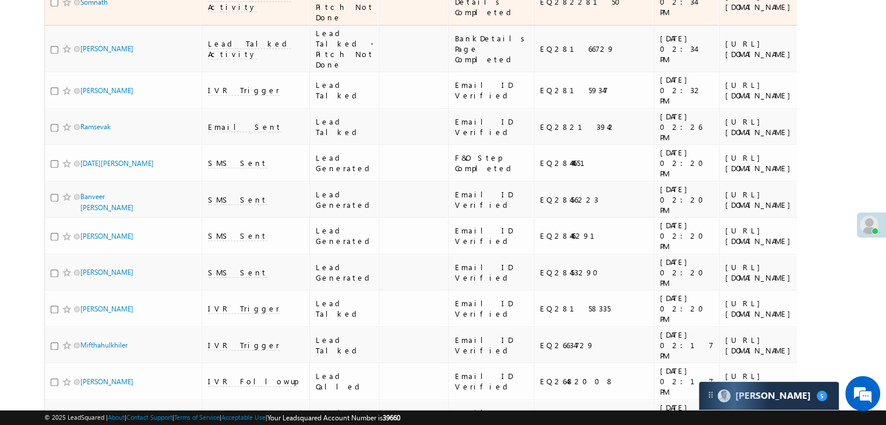
scroll to position [641, 0]
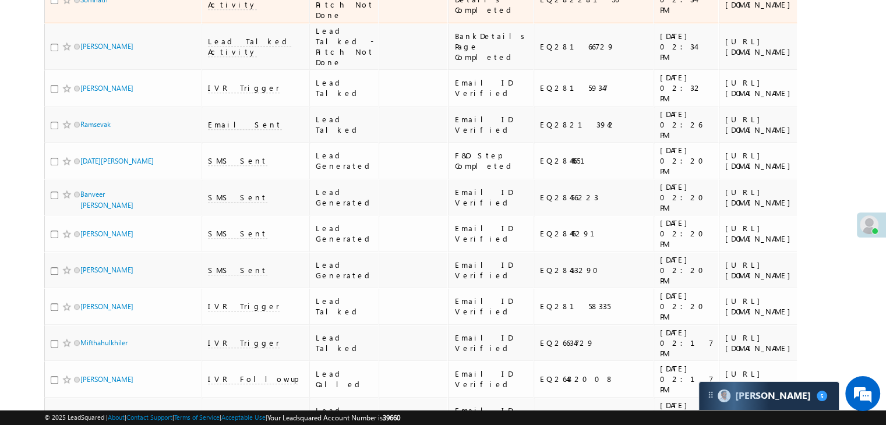
copy div "EQ28228150"
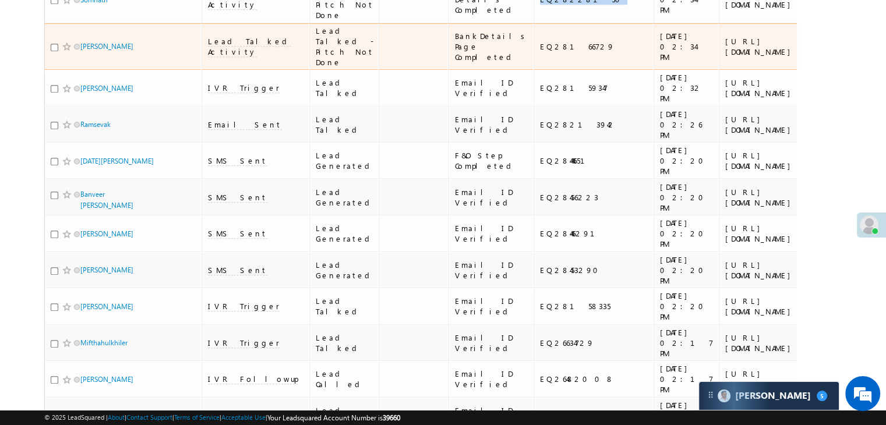
click at [540, 52] on div "EQ28166729" at bounding box center [594, 46] width 108 height 10
copy div "EQ28166729"
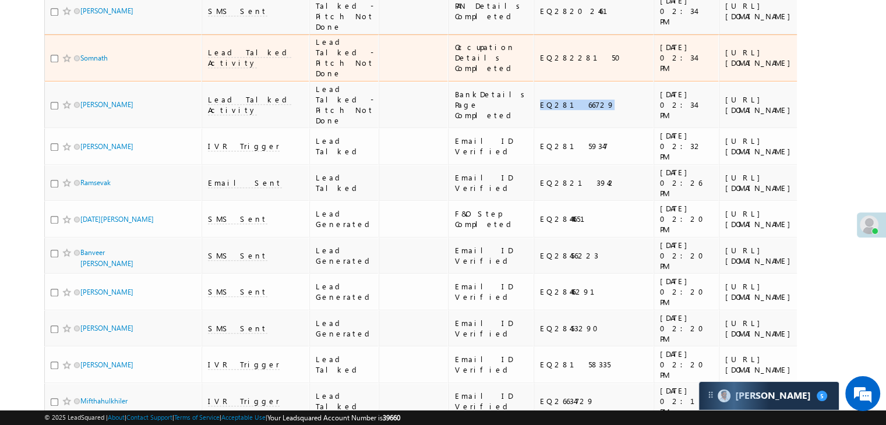
scroll to position [524, 0]
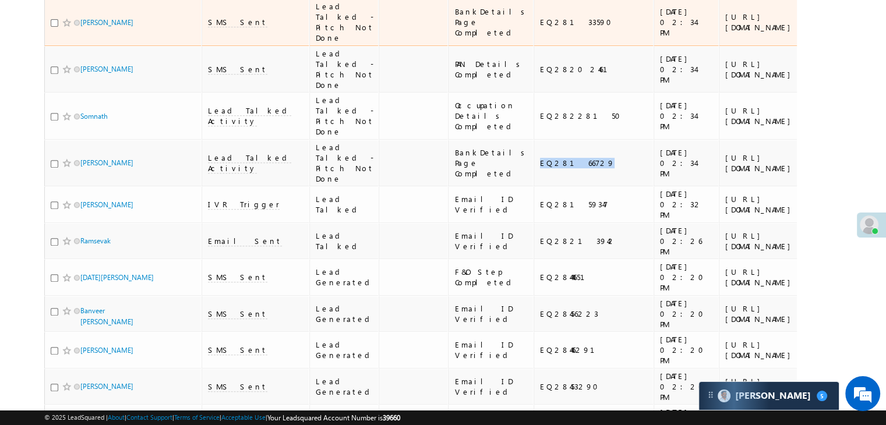
click at [540, 27] on div "EQ28133590" at bounding box center [594, 22] width 108 height 10
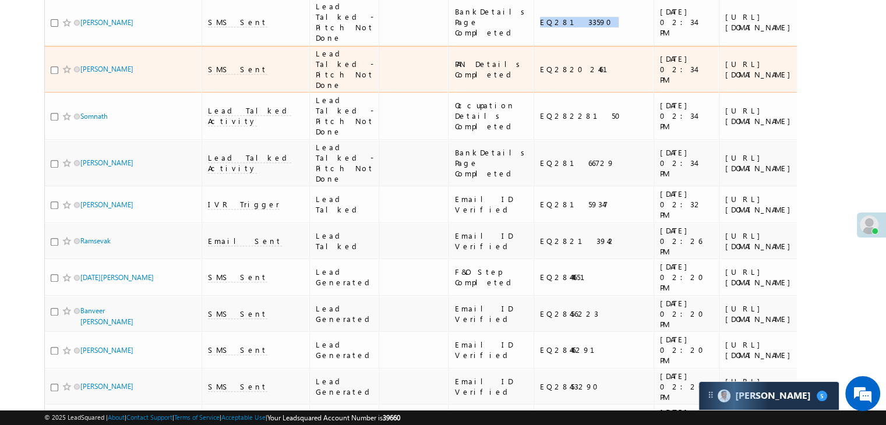
click at [540, 75] on div "EQ28202461" at bounding box center [594, 69] width 108 height 10
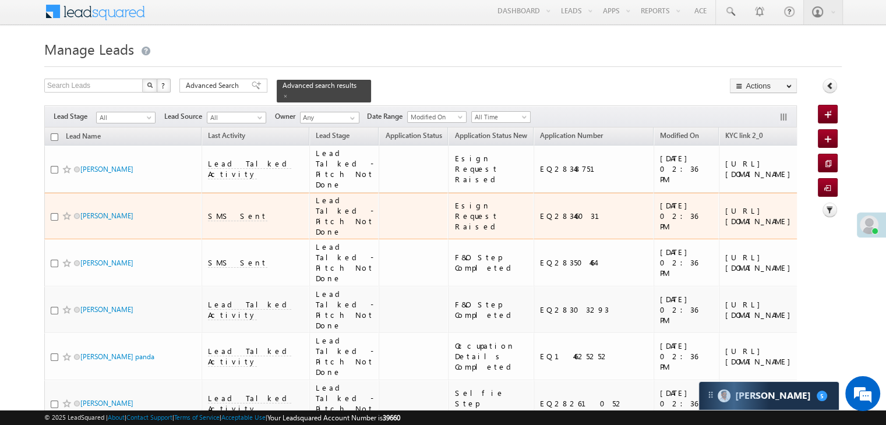
scroll to position [0, 0]
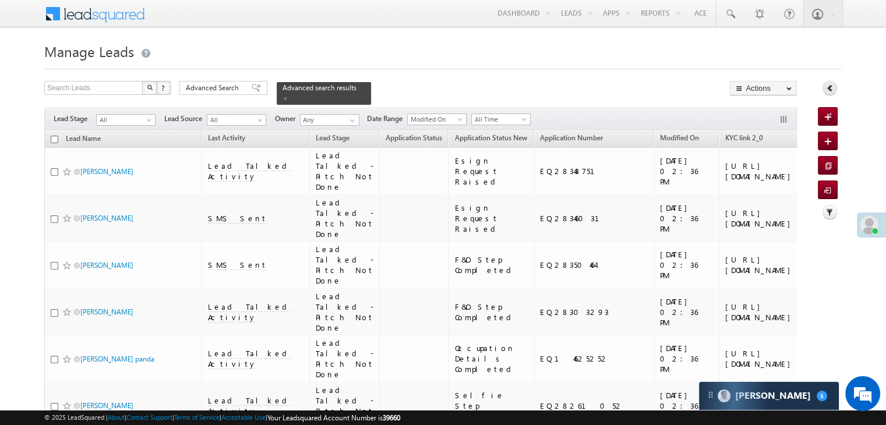
click at [830, 89] on icon at bounding box center [830, 88] width 8 height 8
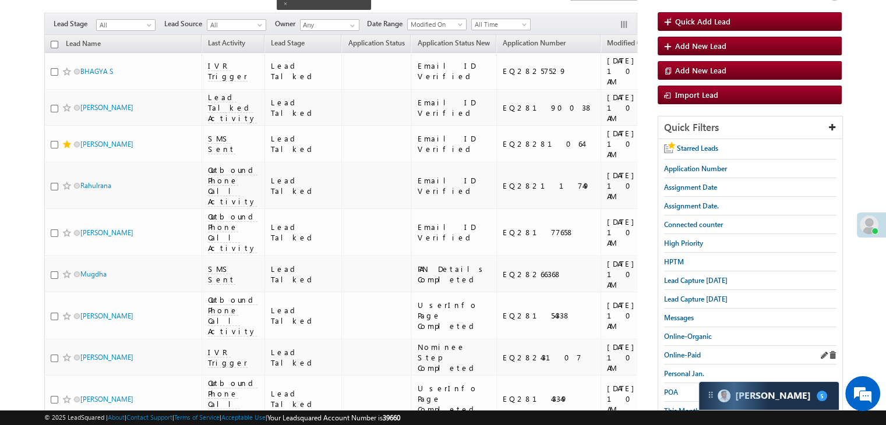
scroll to position [117, 0]
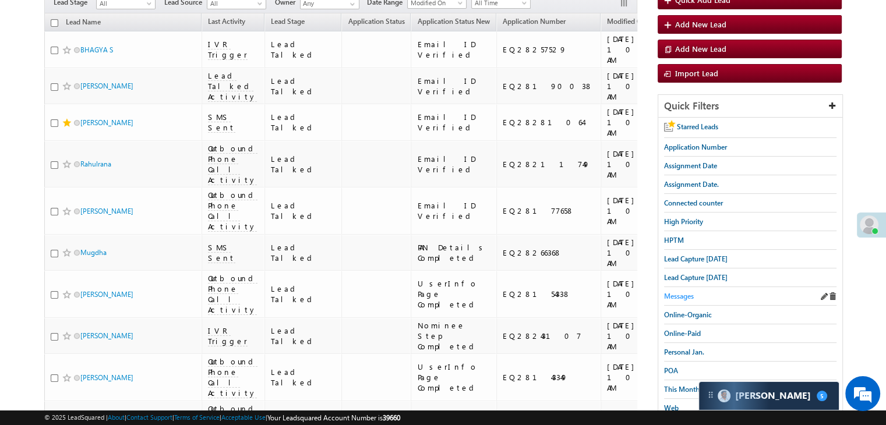
click at [685, 294] on span "Messages" at bounding box center [679, 296] width 30 height 9
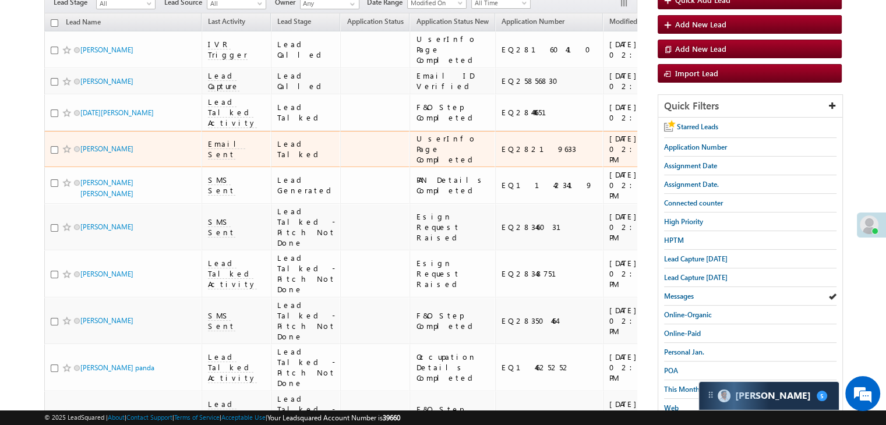
scroll to position [0, 0]
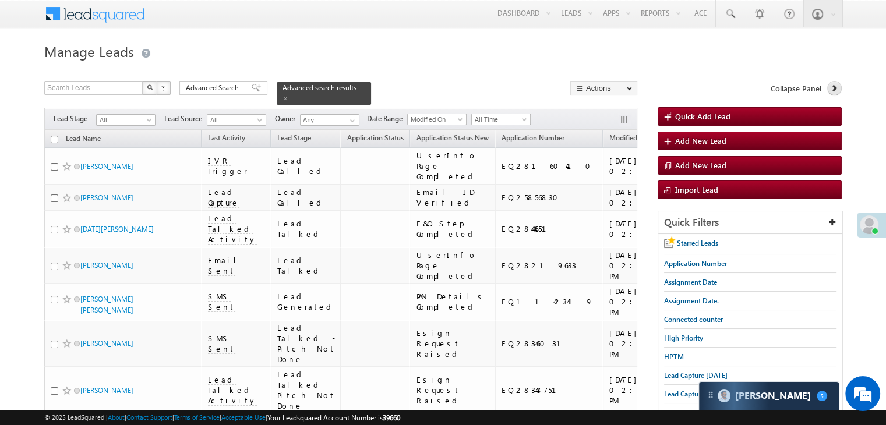
click at [833, 89] on icon at bounding box center [834, 88] width 8 height 8
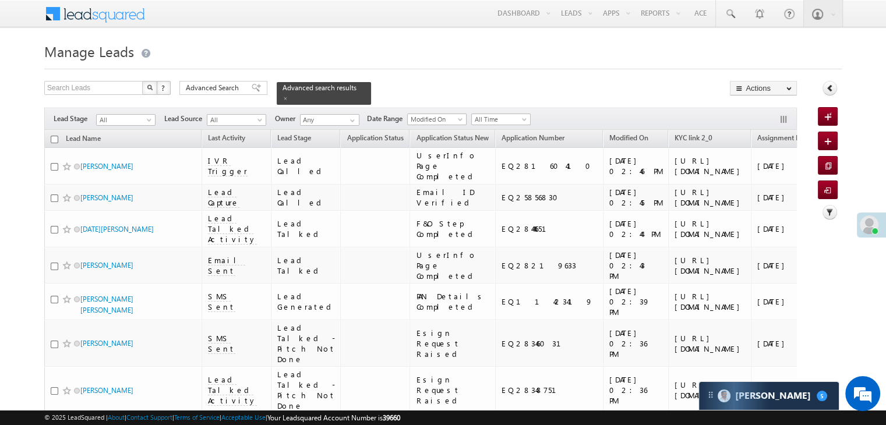
click at [53, 136] on input "checkbox" at bounding box center [55, 140] width 8 height 8
checkbox input "true"
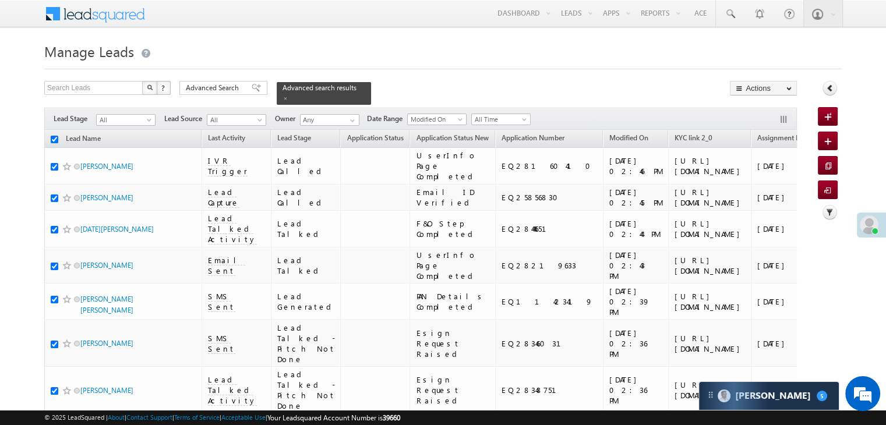
checkbox input "true"
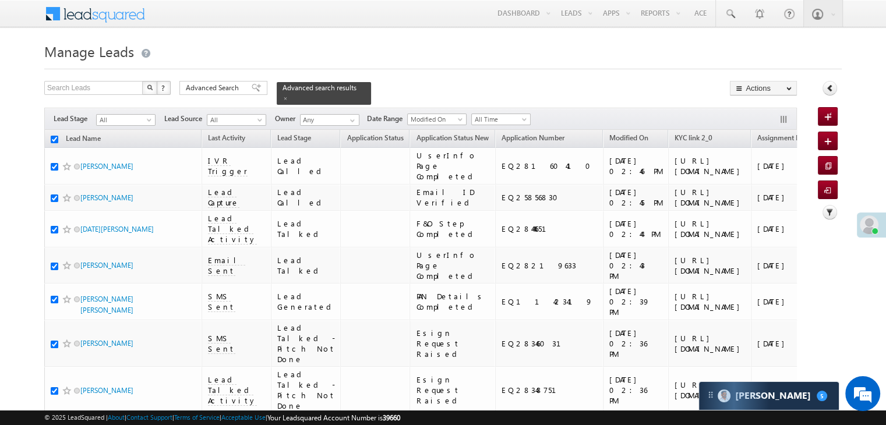
checkbox input "true"
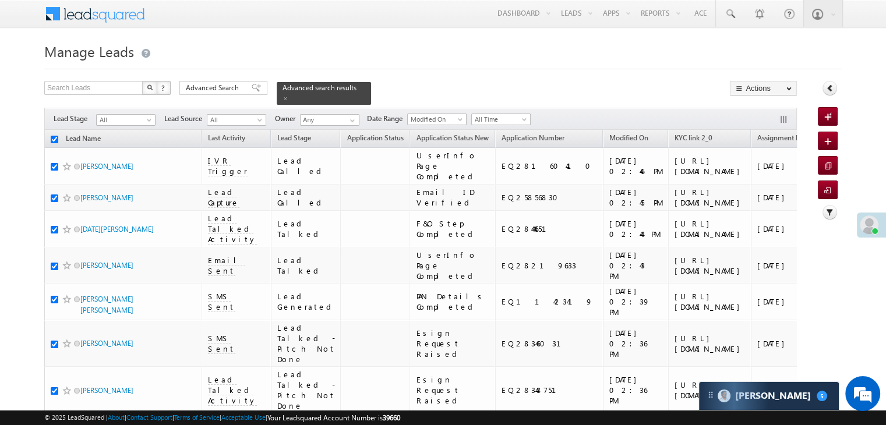
checkbox input "true"
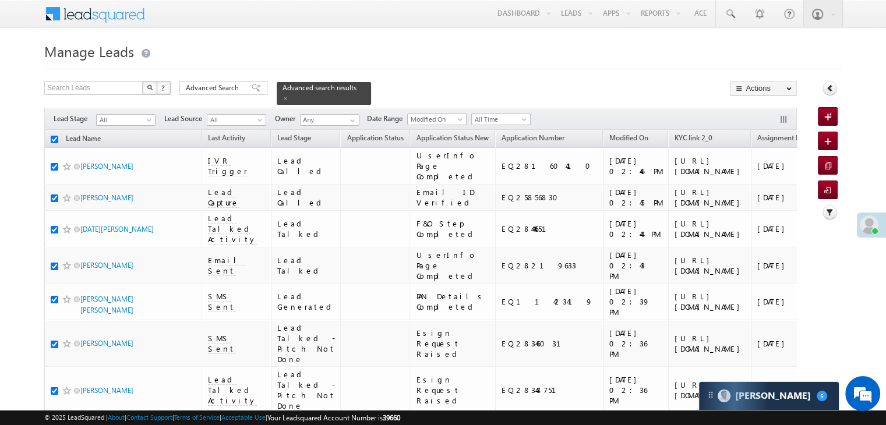
checkbox input "true"
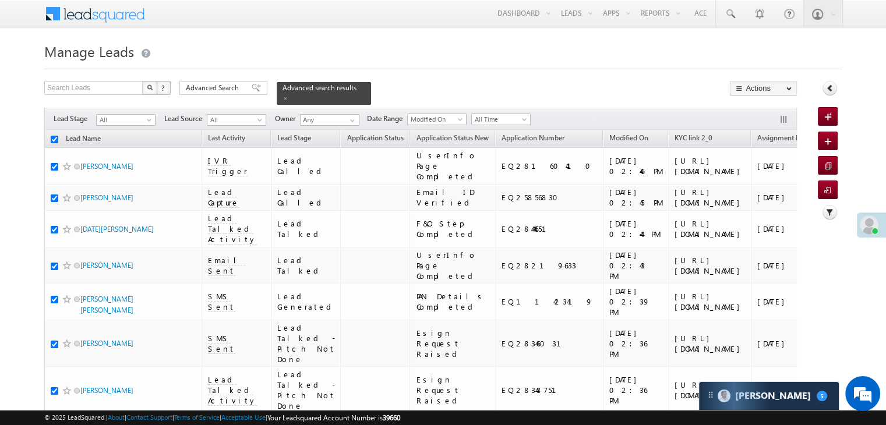
checkbox input "true"
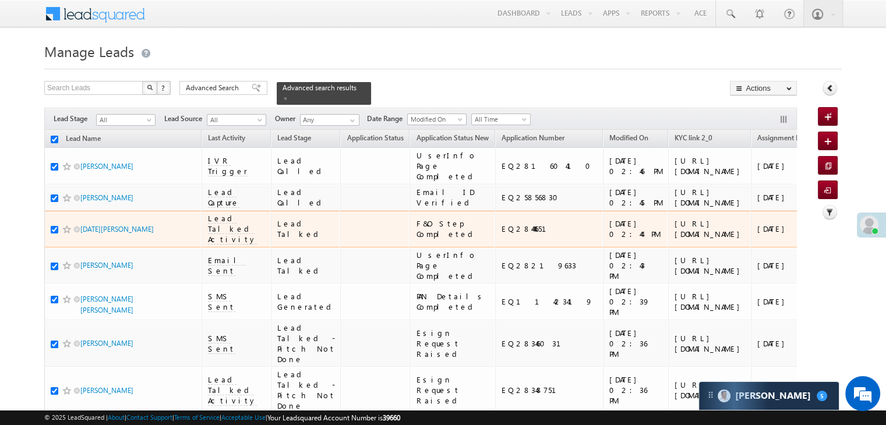
click at [52, 234] on input "checkbox" at bounding box center [55, 230] width 8 height 8
checkbox input "false"
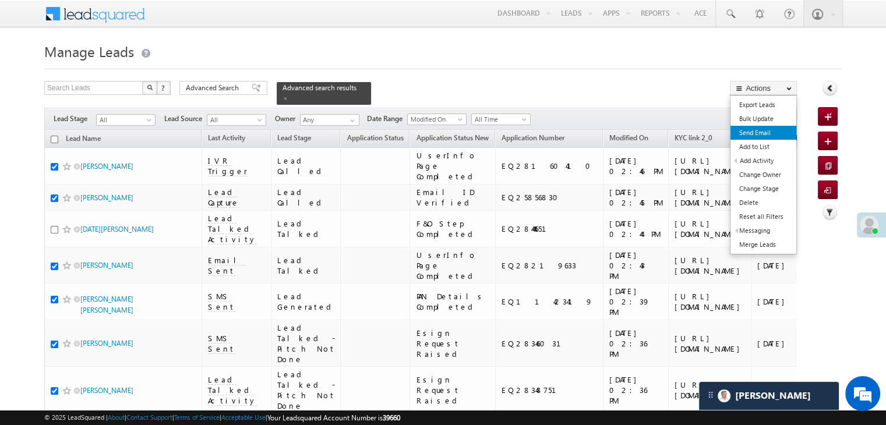
click at [754, 131] on link "Send Email" at bounding box center [764, 133] width 66 height 14
click at [753, 129] on link "Send Email" at bounding box center [764, 133] width 66 height 14
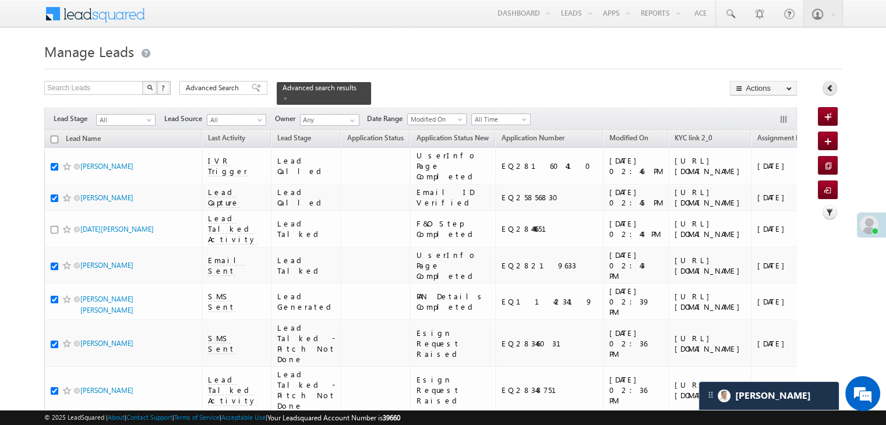
click at [832, 93] on link at bounding box center [830, 88] width 15 height 15
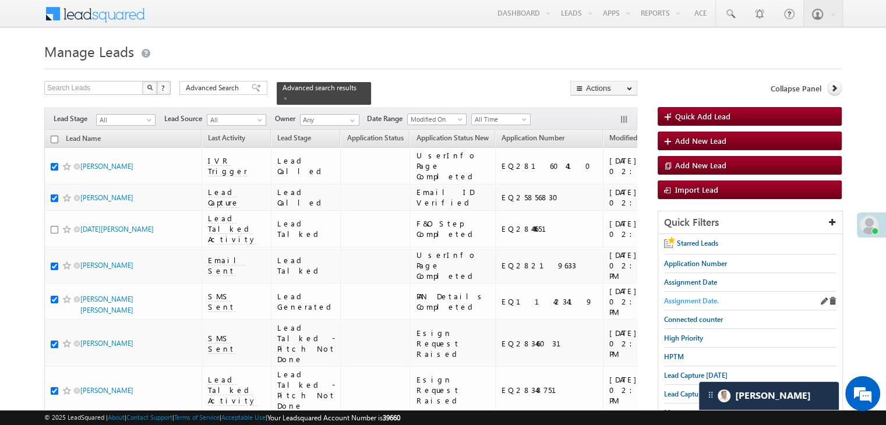
click at [704, 299] on span "Assignment Date." at bounding box center [691, 301] width 55 height 9
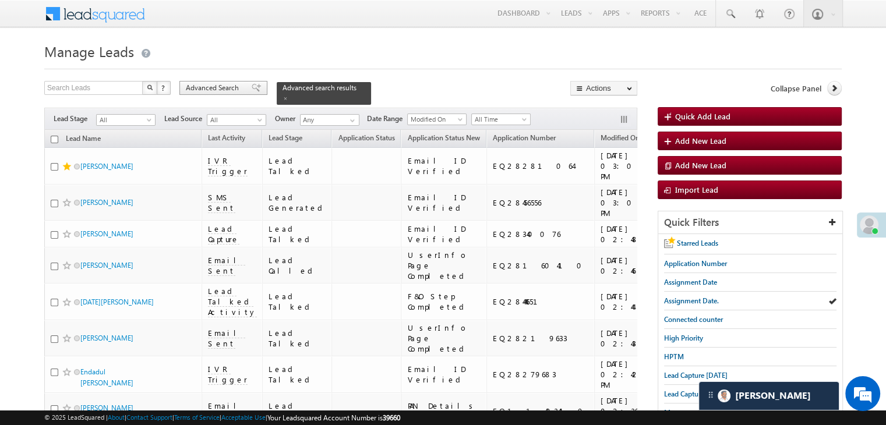
click at [252, 84] on span at bounding box center [256, 88] width 9 height 8
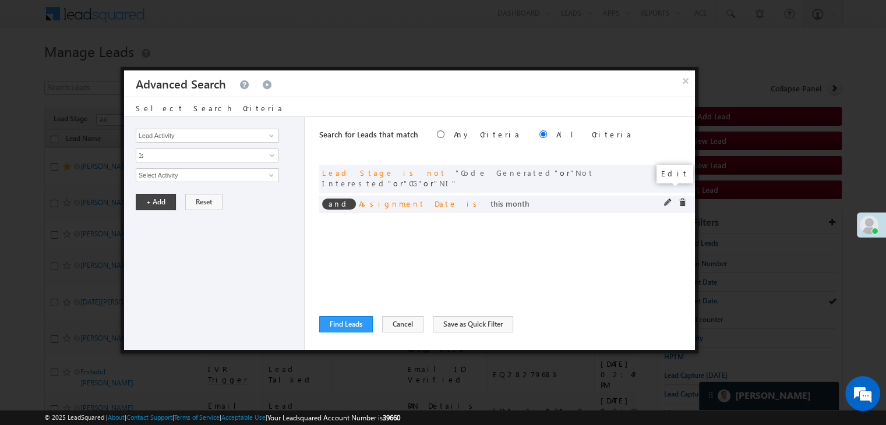
click at [666, 199] on span at bounding box center [668, 203] width 8 height 8
click at [687, 75] on button "×" at bounding box center [685, 80] width 19 height 20
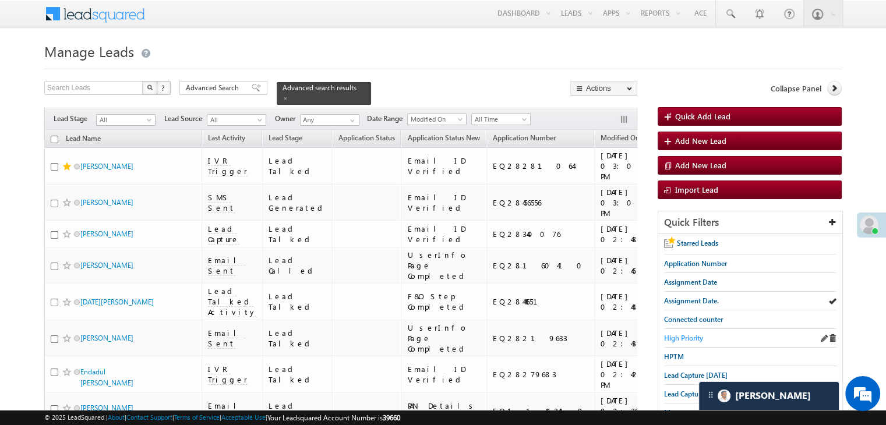
click at [685, 334] on span "High Priority" at bounding box center [683, 338] width 39 height 9
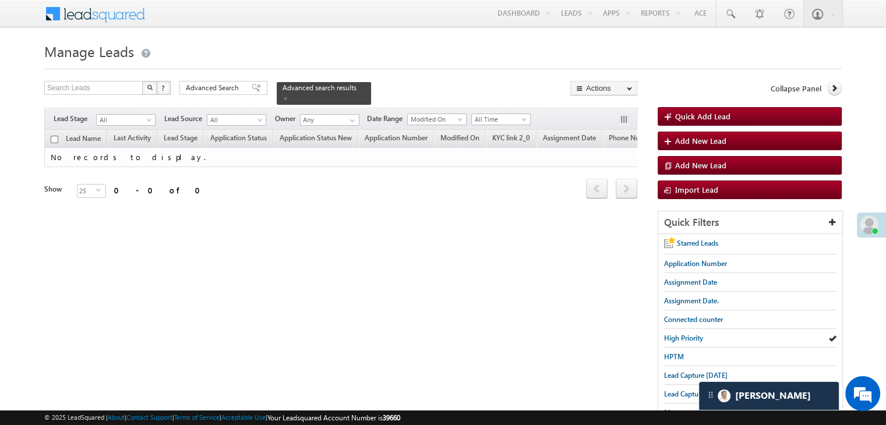
drag, startPoint x: 246, startPoint y: 87, endPoint x: 644, endPoint y: 284, distance: 444.2
click at [252, 87] on span at bounding box center [256, 88] width 9 height 8
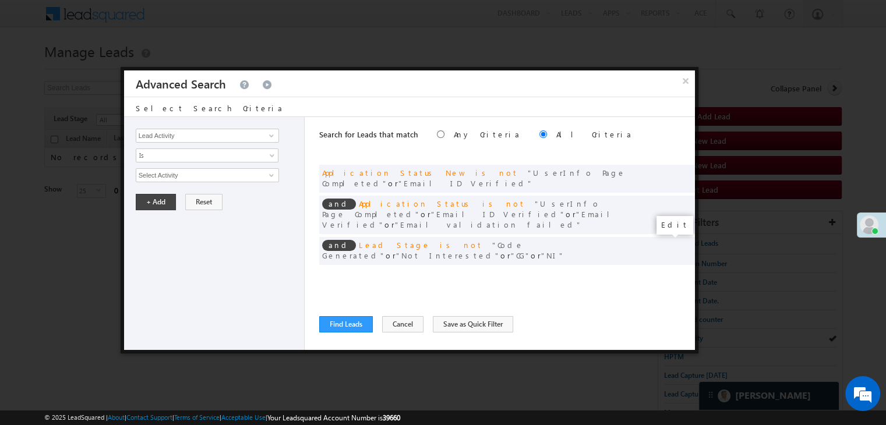
click at [668, 271] on span at bounding box center [668, 275] width 8 height 8
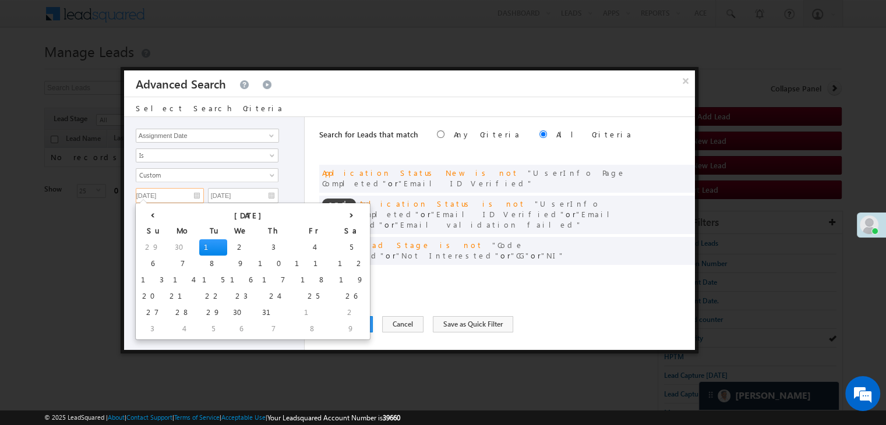
click at [186, 199] on input "07/01/25" at bounding box center [170, 195] width 68 height 15
click at [335, 211] on th "›" at bounding box center [351, 214] width 33 height 17
click at [175, 329] on td "1" at bounding box center [196, 329] width 43 height 16
type input "[DATE]"
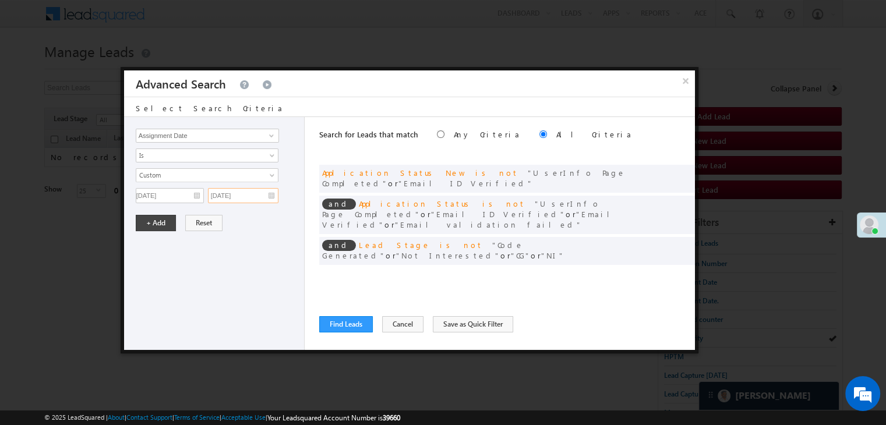
click at [268, 195] on input "07/01/25" at bounding box center [243, 195] width 70 height 15
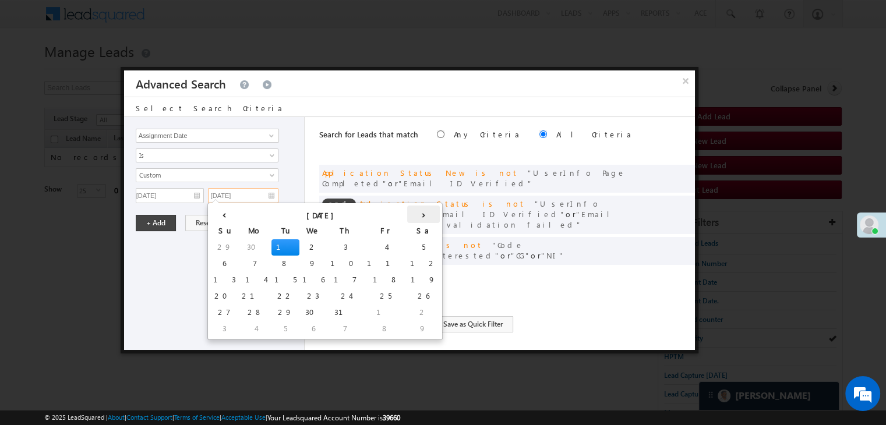
click at [407, 211] on th "›" at bounding box center [423, 214] width 33 height 17
click at [351, 327] on td "4" at bounding box center [367, 329] width 33 height 16
type input "[DATE]"
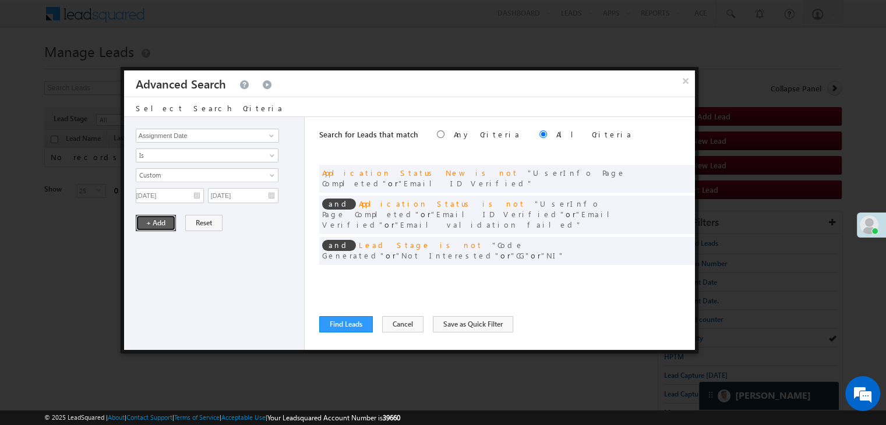
click at [151, 221] on button "+ Add" at bounding box center [156, 223] width 40 height 16
click at [668, 240] on span at bounding box center [668, 244] width 8 height 8
click at [230, 175] on span "4 selected" at bounding box center [202, 175] width 132 height 13
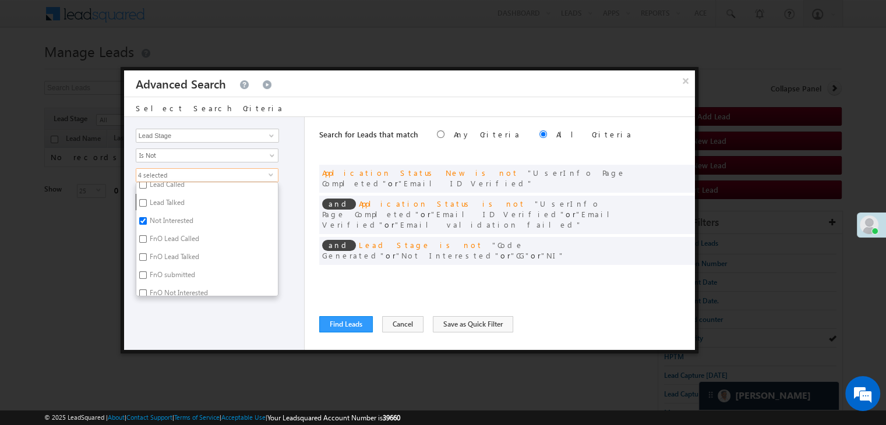
scroll to position [168, 0]
drag, startPoint x: 156, startPoint y: 220, endPoint x: 156, endPoint y: 230, distance: 9.9
click at [156, 220] on label "Not Interested" at bounding box center [170, 223] width 69 height 18
click at [147, 220] on input "Not Interested" at bounding box center [143, 222] width 8 height 8
checkbox input "false"
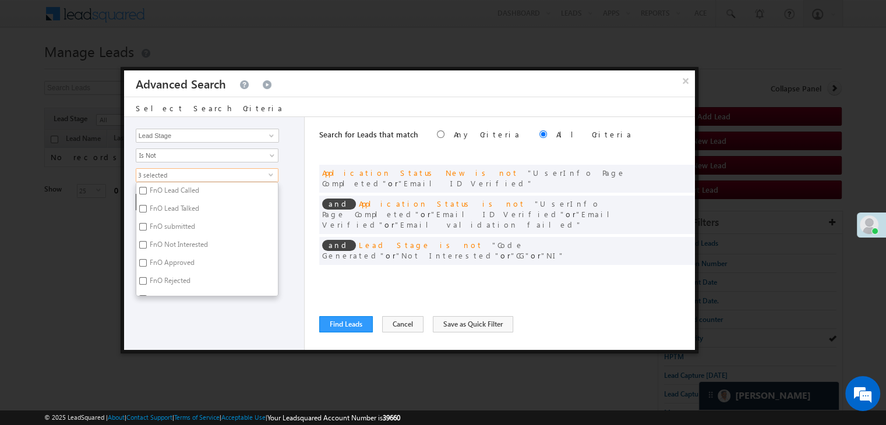
scroll to position [285, 0]
click at [150, 284] on label "NI" at bounding box center [152, 287] width 32 height 18
click at [147, 284] on input "NI" at bounding box center [143, 286] width 8 height 8
checkbox input "false"
click at [165, 337] on div "Lead Activity Task Sales Group Prospect Id WA Last Message Timestamp 4th Day Di…" at bounding box center [214, 233] width 181 height 233
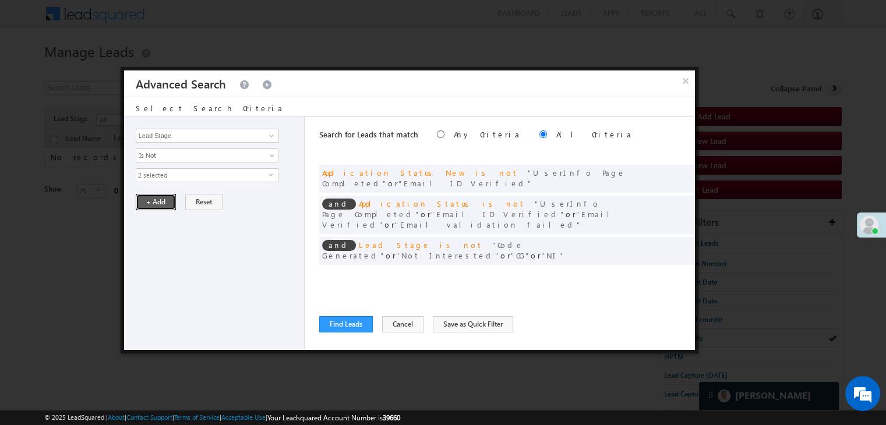
click at [154, 196] on button "+ Add" at bounding box center [156, 202] width 40 height 16
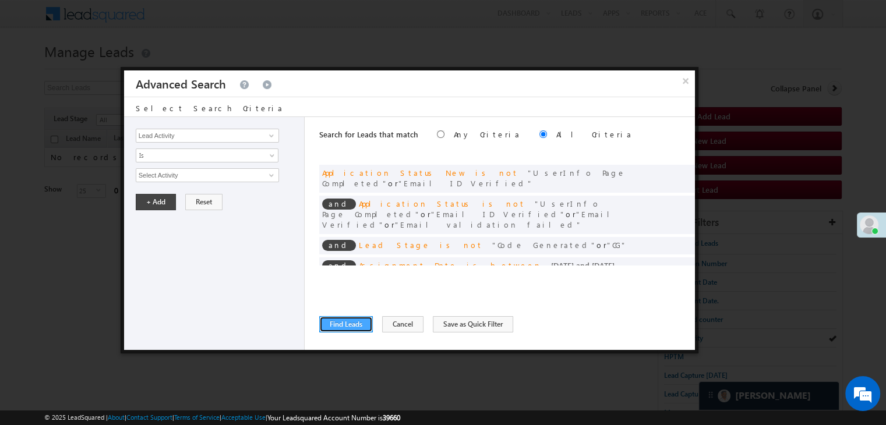
click at [346, 320] on button "Find Leads" at bounding box center [346, 324] width 54 height 16
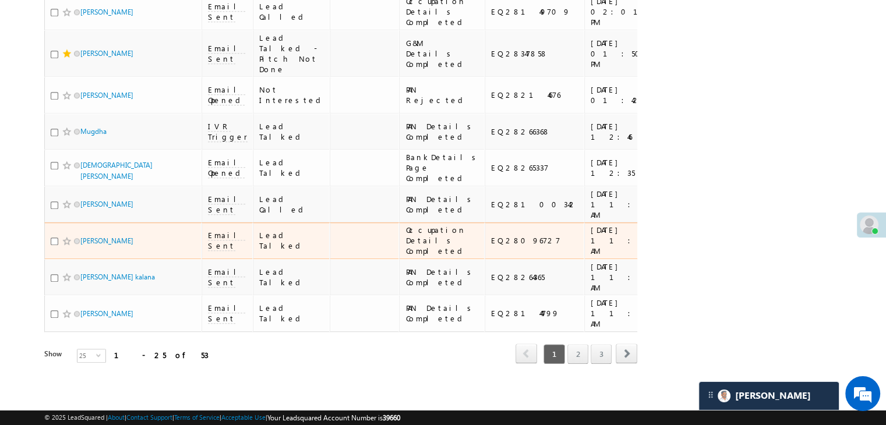
scroll to position [1508, 0]
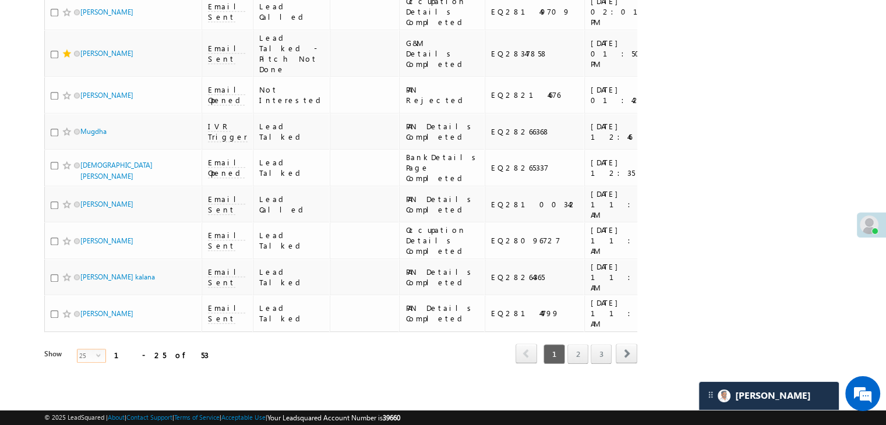
click at [80, 351] on span "25" at bounding box center [86, 356] width 19 height 13
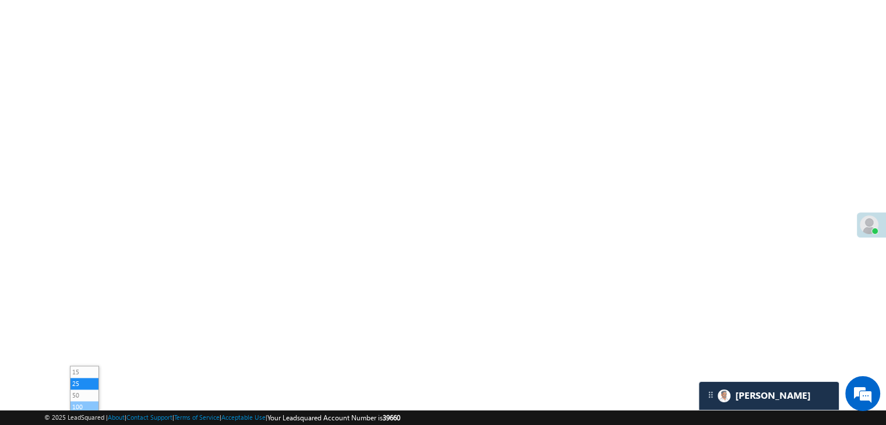
click at [84, 401] on li "100" at bounding box center [84, 407] width 28 height 12
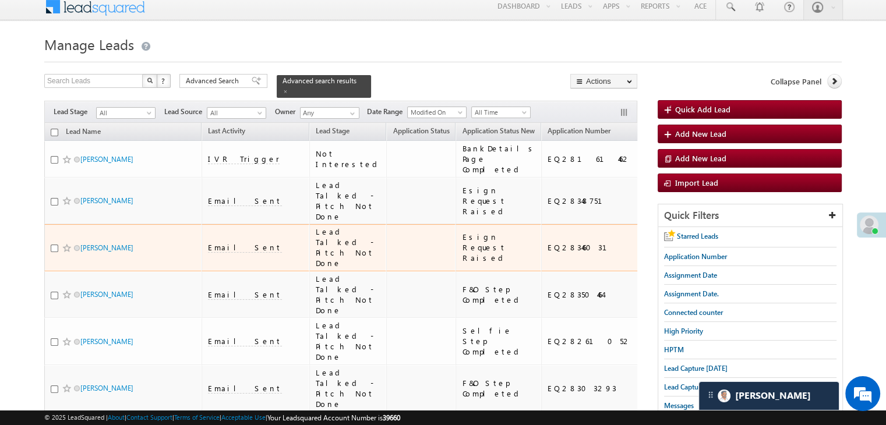
scroll to position [0, 0]
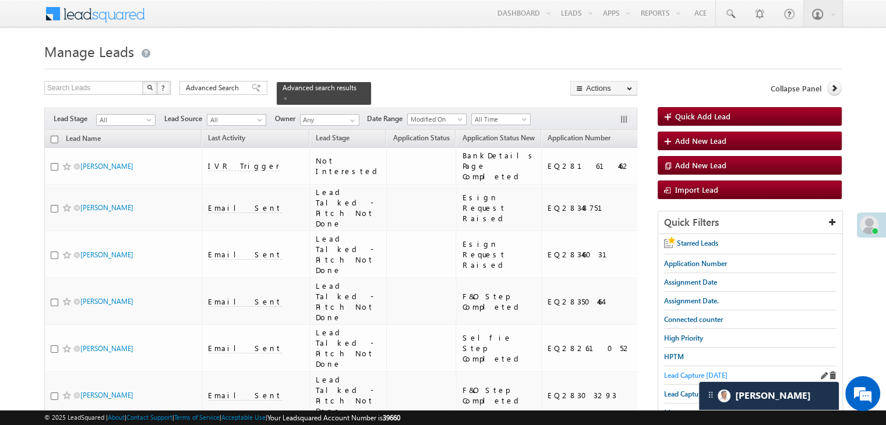
click at [687, 371] on span "Lead Capture [DATE]" at bounding box center [696, 375] width 64 height 9
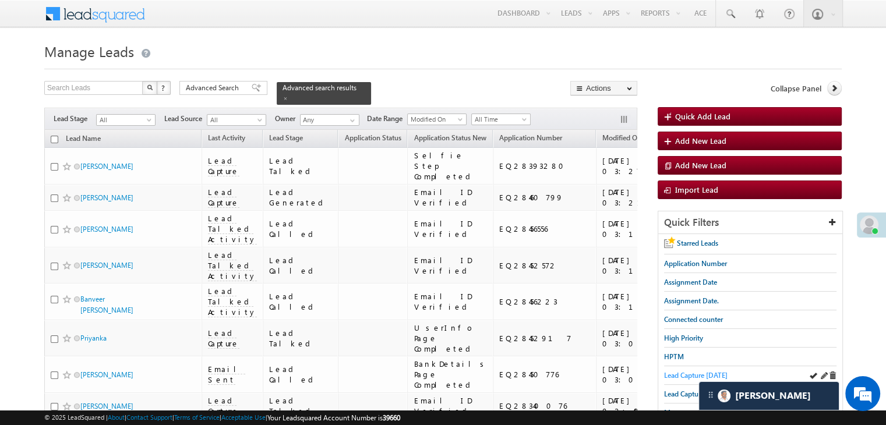
click at [681, 371] on span "Lead Capture [DATE]" at bounding box center [696, 375] width 64 height 9
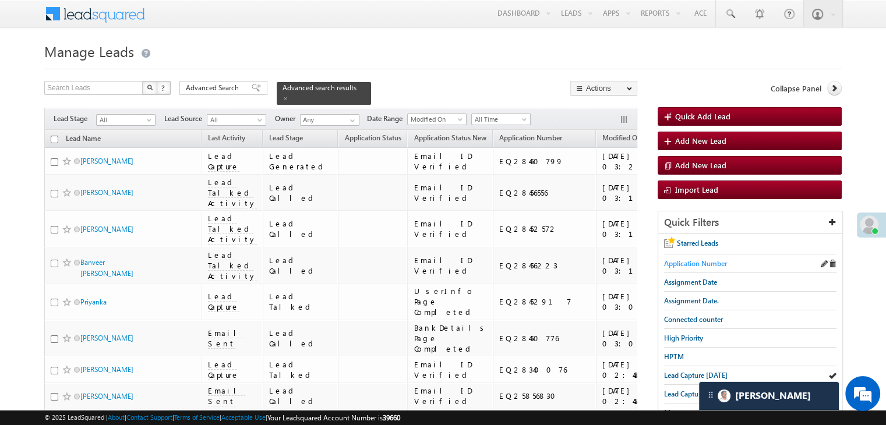
click at [705, 263] on span "Application Number" at bounding box center [695, 263] width 63 height 9
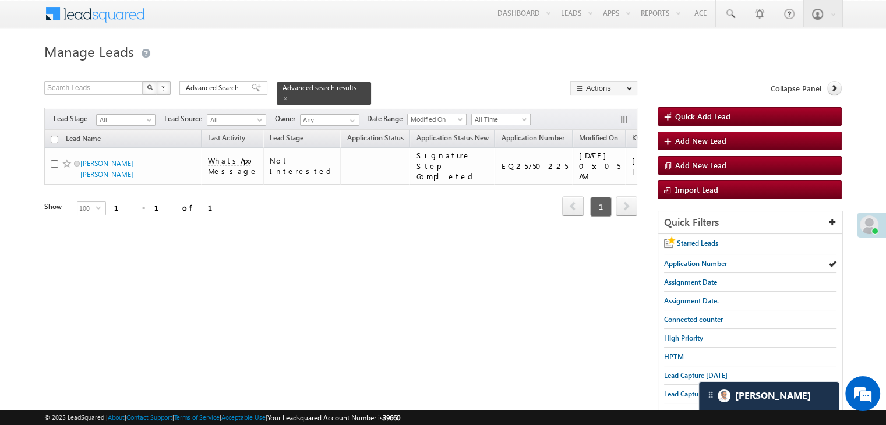
click at [224, 89] on span "Advanced Search" at bounding box center [214, 88] width 57 height 10
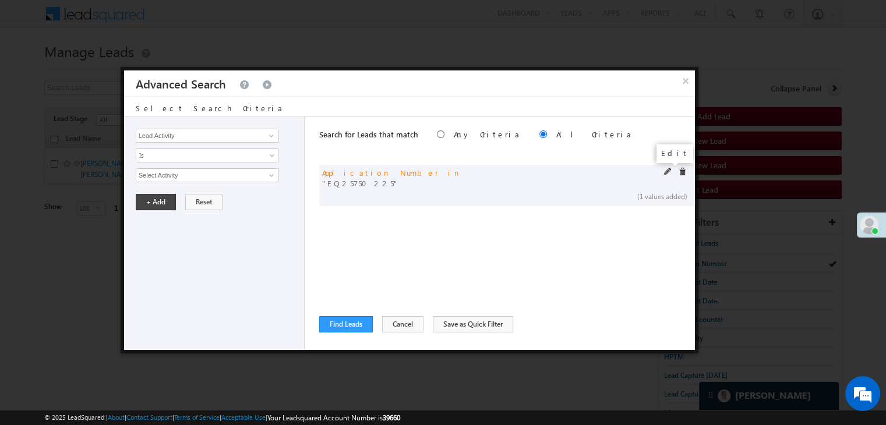
click at [665, 171] on span at bounding box center [668, 172] width 8 height 8
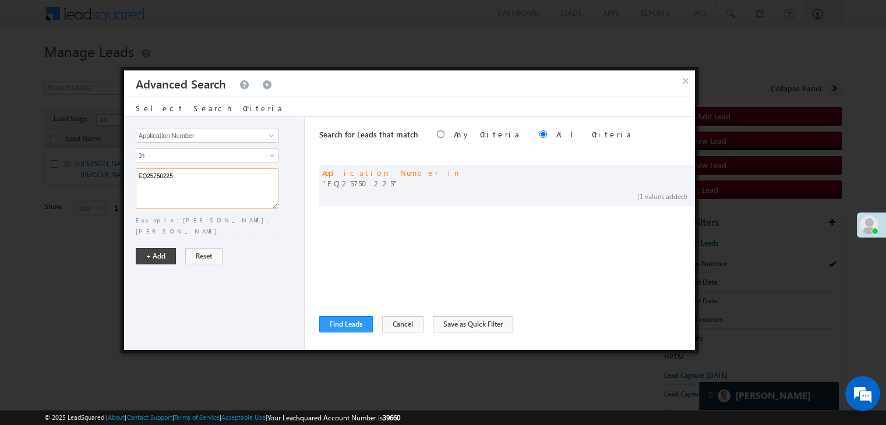
click at [238, 174] on textarea "EQ25750225" at bounding box center [207, 188] width 143 height 41
click at [238, 173] on textarea "EQ25750225" at bounding box center [207, 188] width 143 height 41
paste textarea "8431525 EQ28443532 EQ28440921 EQ28435406 EQ28424947"
type textarea "EQ28431525 EQ28443532 EQ28440921 EQ28435406 EQ28424947"
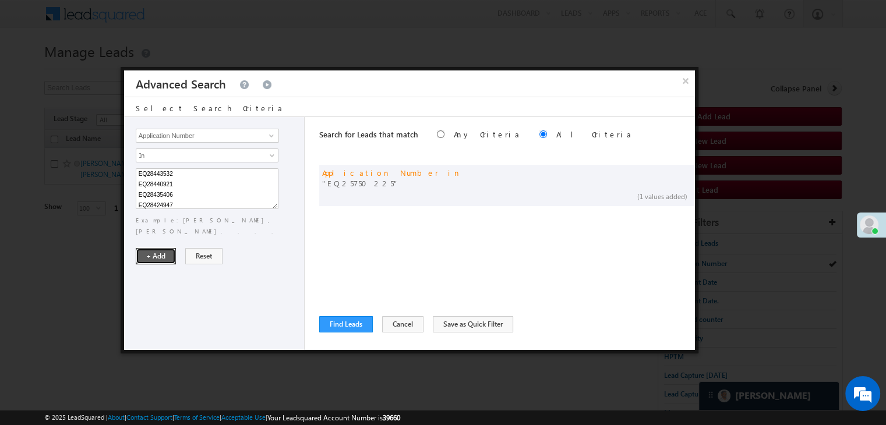
click at [151, 248] on button "+ Add" at bounding box center [156, 256] width 40 height 16
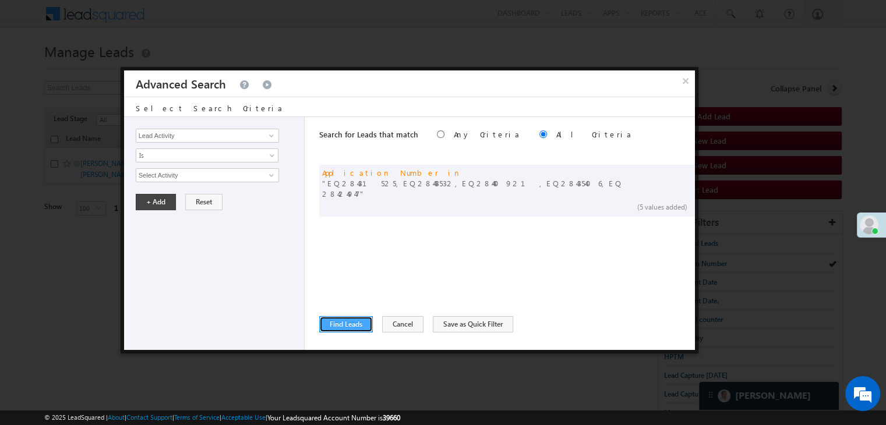
click at [342, 322] on button "Find Leads" at bounding box center [346, 324] width 54 height 16
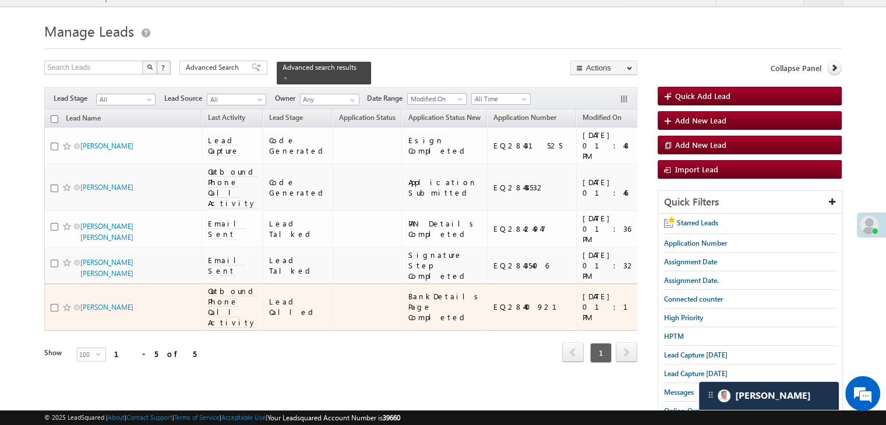
scroll to position [0, 0]
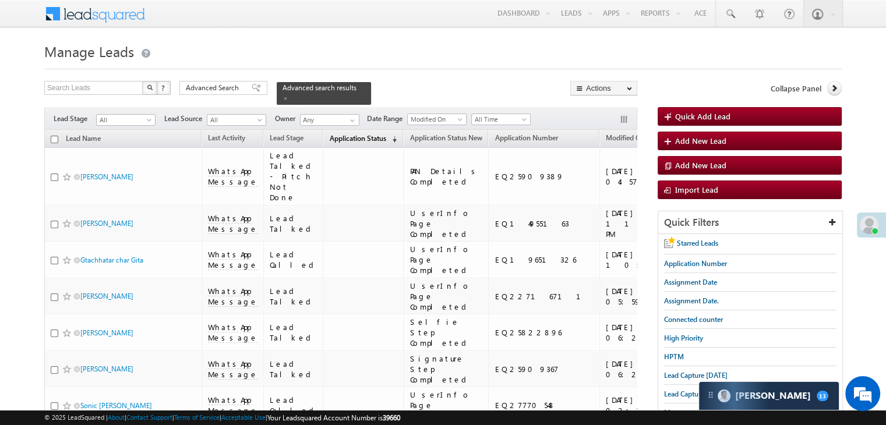
click at [362, 134] on span "Application Status" at bounding box center [357, 138] width 57 height 9
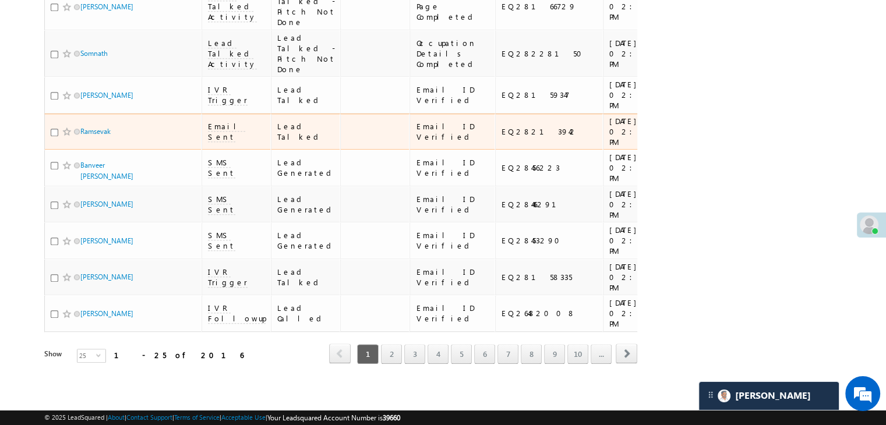
scroll to position [1508, 0]
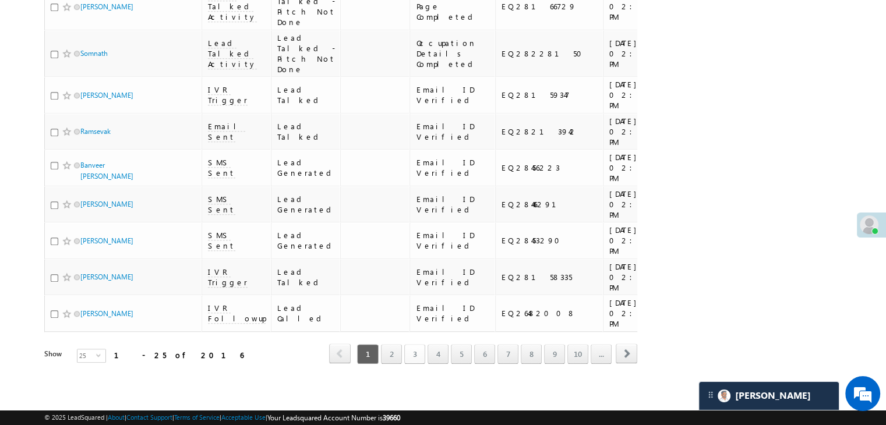
click at [415, 345] on link "3" at bounding box center [414, 354] width 21 height 20
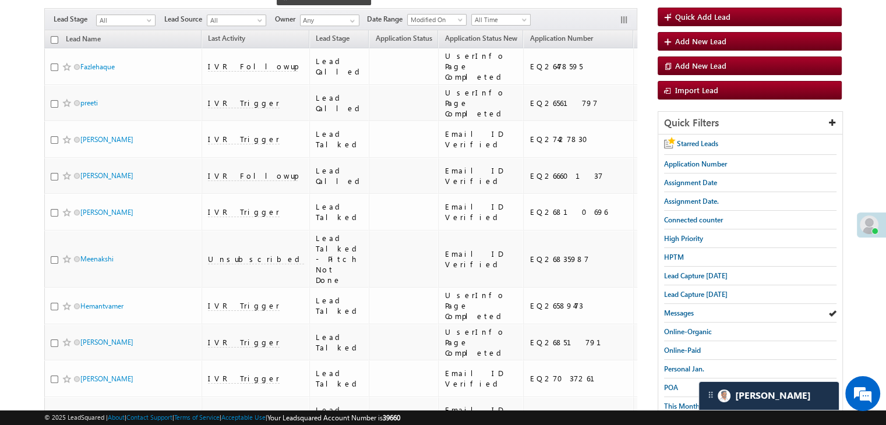
scroll to position [0, 0]
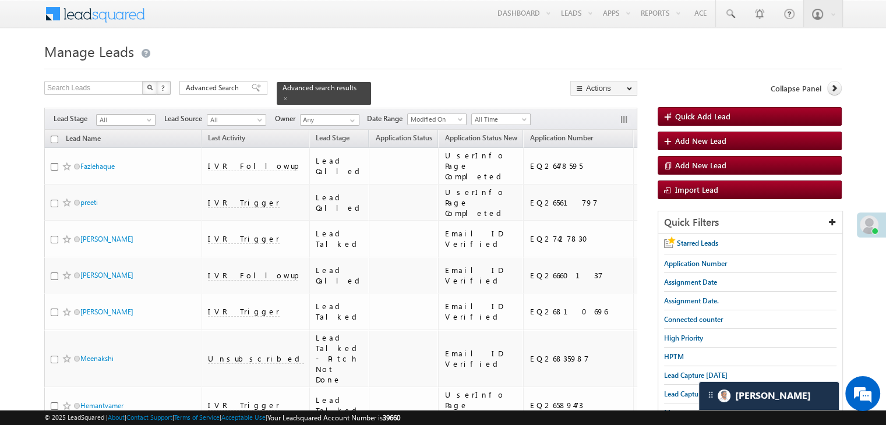
click at [54, 136] on input "checkbox" at bounding box center [55, 140] width 8 height 8
checkbox input "true"
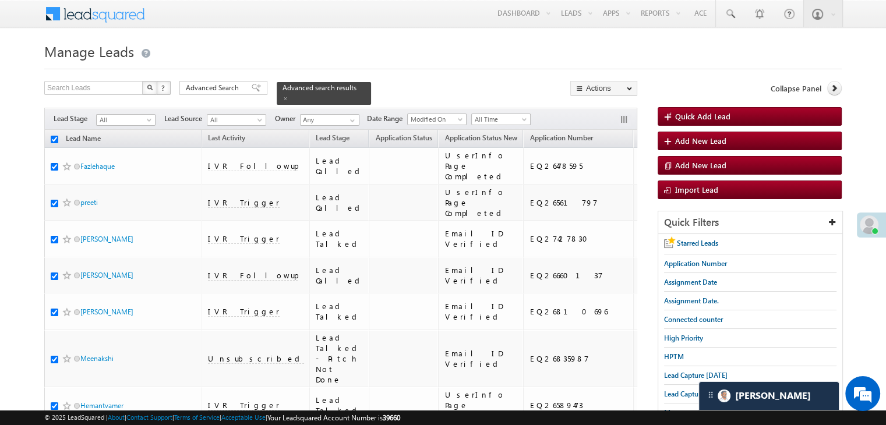
checkbox input "true"
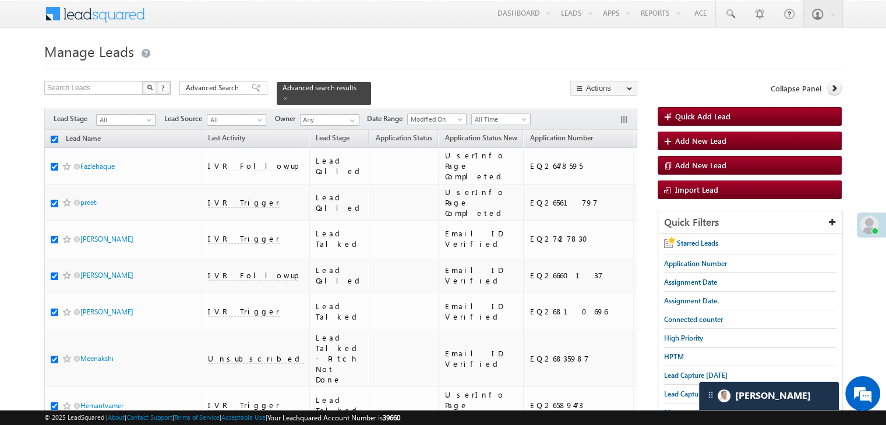
checkbox input "true"
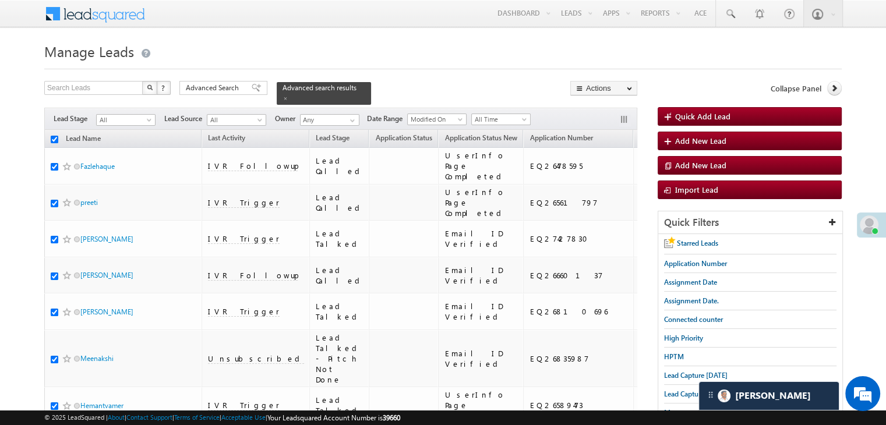
checkbox input "true"
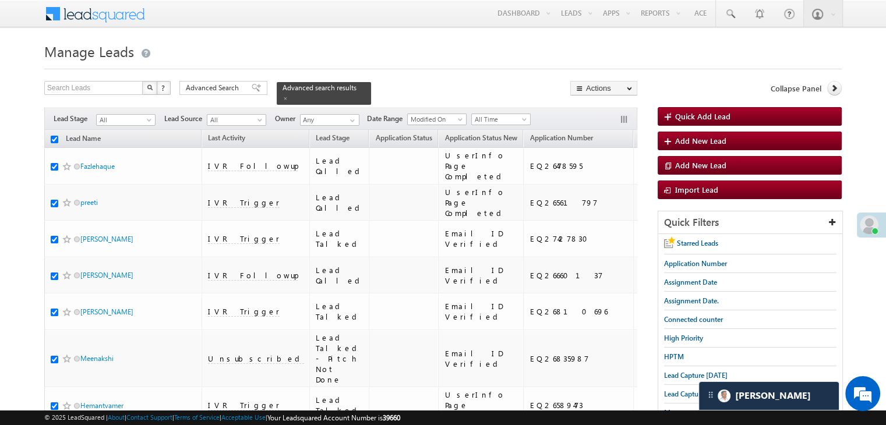
checkbox input "true"
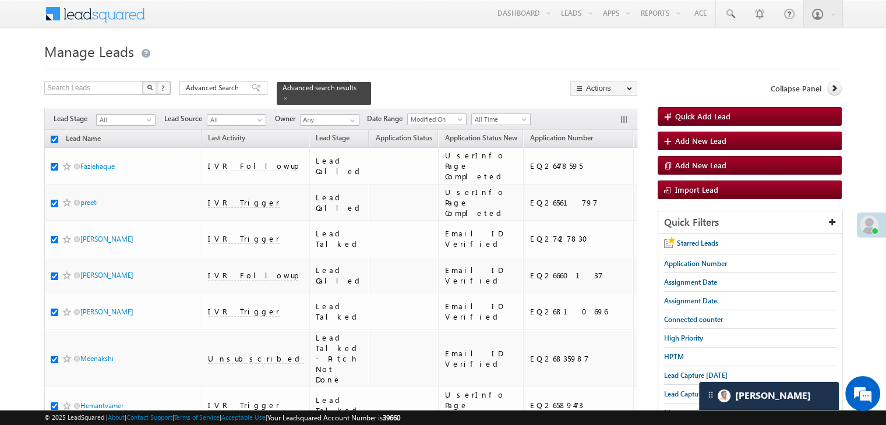
checkbox input "true"
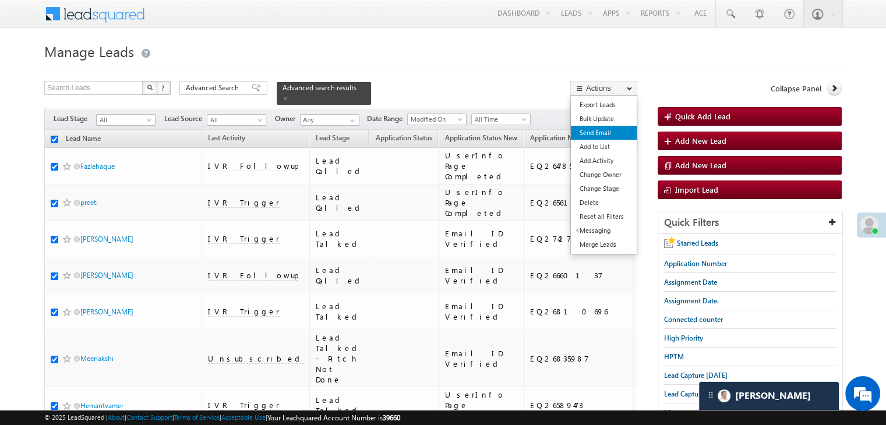
click at [598, 133] on link "Send Email" at bounding box center [604, 133] width 66 height 14
click at [599, 130] on link "Send Email" at bounding box center [604, 133] width 66 height 14
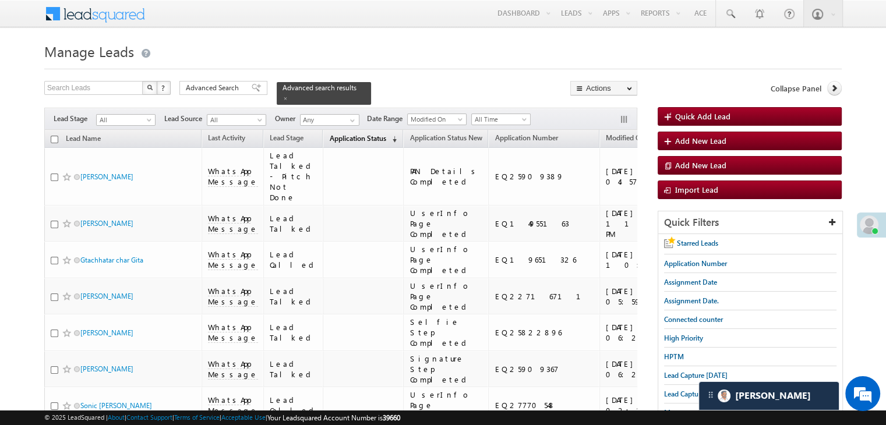
click at [334, 134] on span "Application Status" at bounding box center [357, 138] width 57 height 9
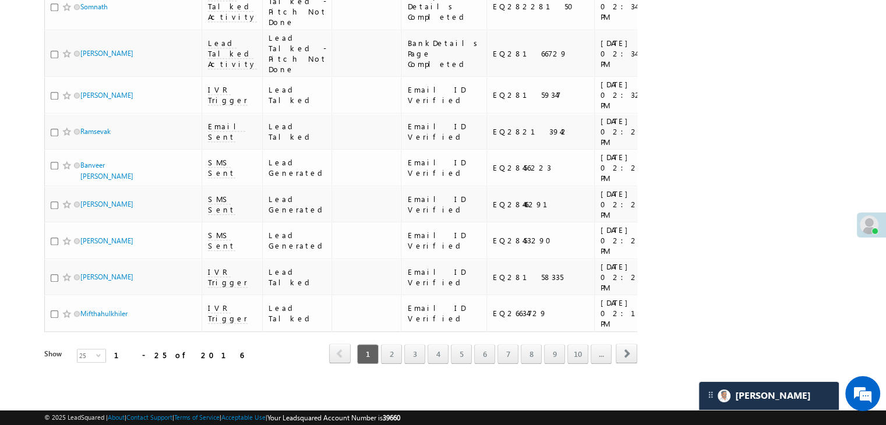
scroll to position [1508, 0]
click at [545, 344] on link "9" at bounding box center [554, 354] width 21 height 20
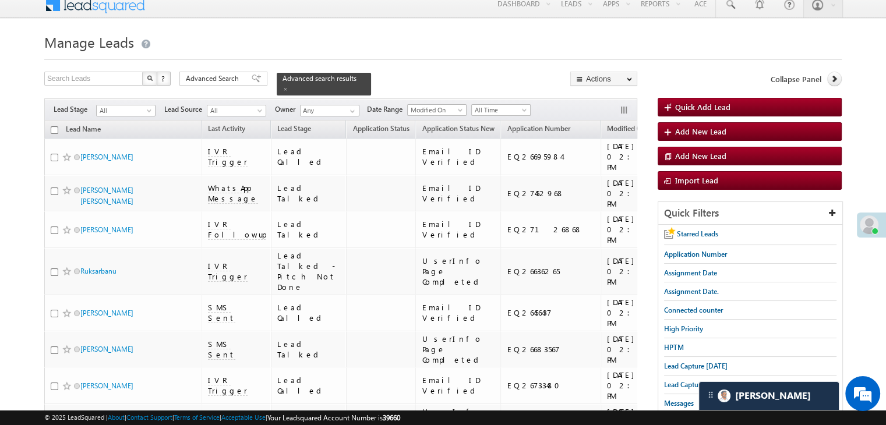
scroll to position [0, 0]
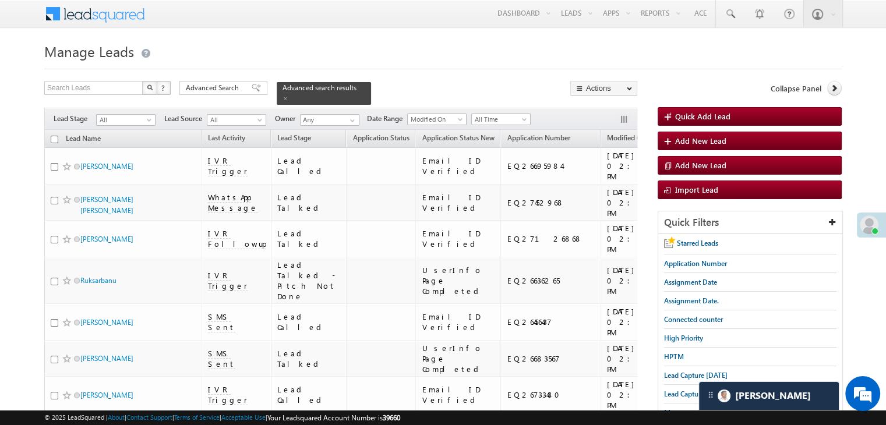
click at [55, 136] on input "checkbox" at bounding box center [55, 140] width 8 height 8
checkbox input "true"
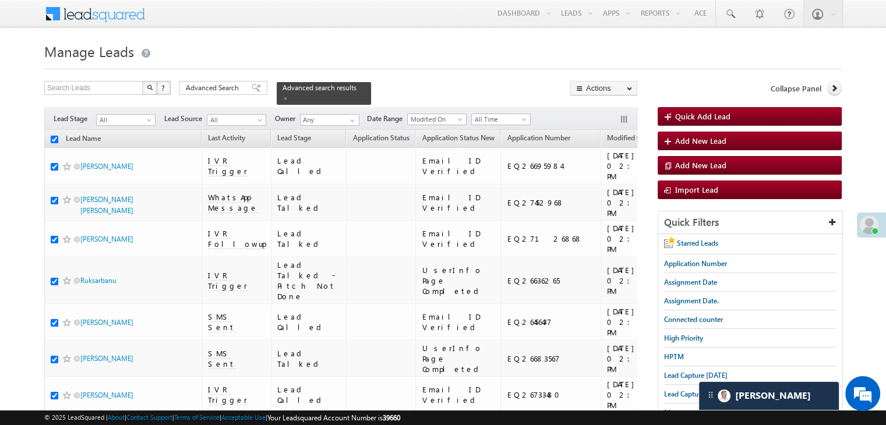
checkbox input "true"
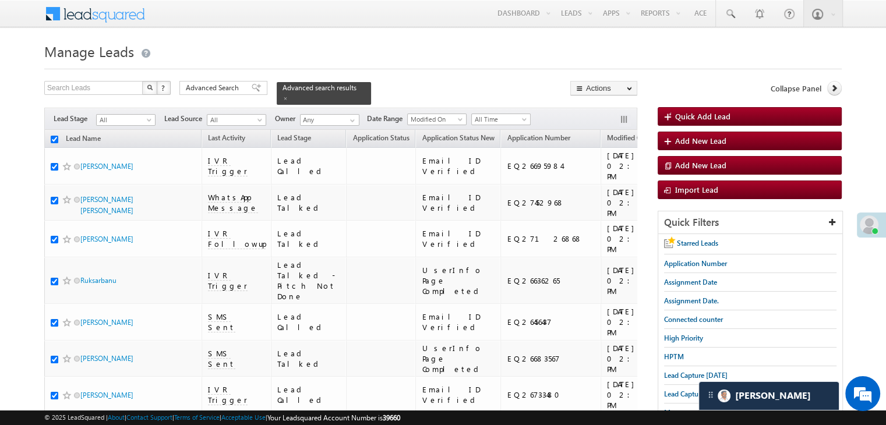
checkbox input "true"
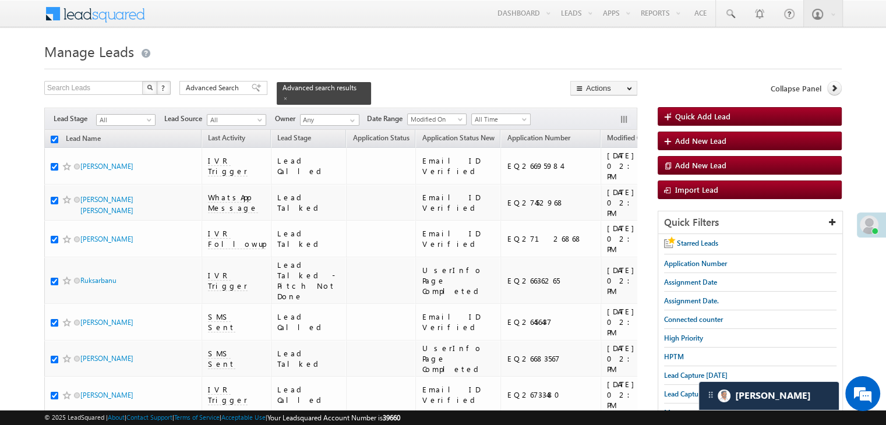
checkbox input "true"
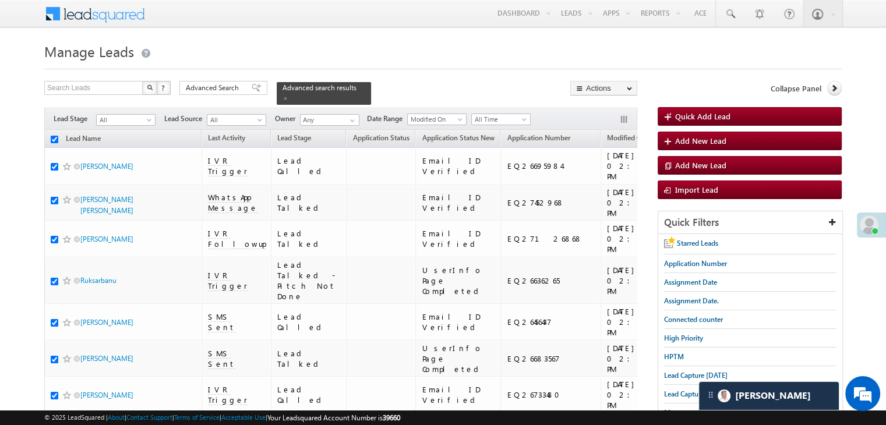
checkbox input "true"
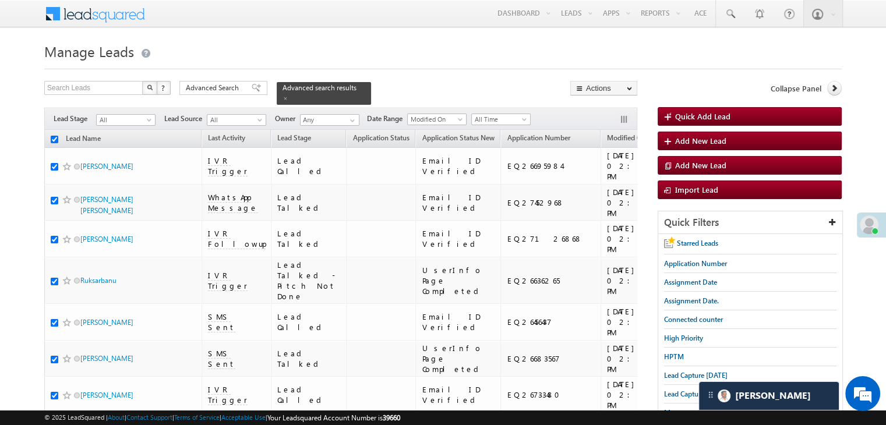
checkbox input "true"
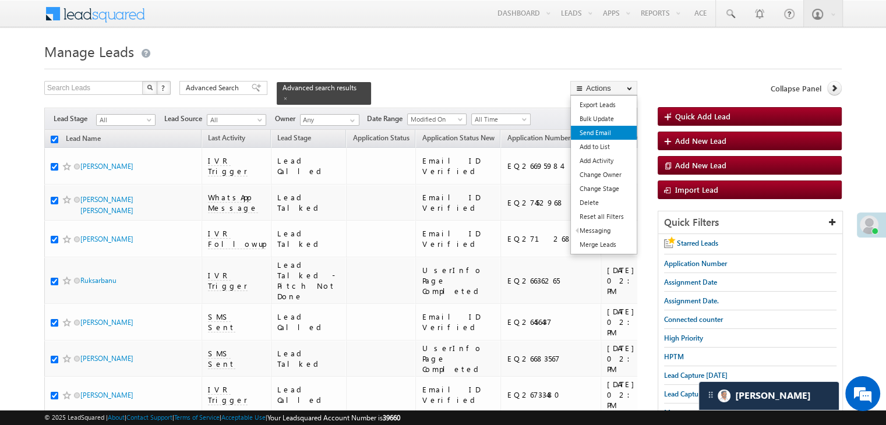
click at [604, 133] on link "Send Email" at bounding box center [604, 133] width 66 height 14
click at [600, 132] on link "Send Email" at bounding box center [604, 133] width 66 height 14
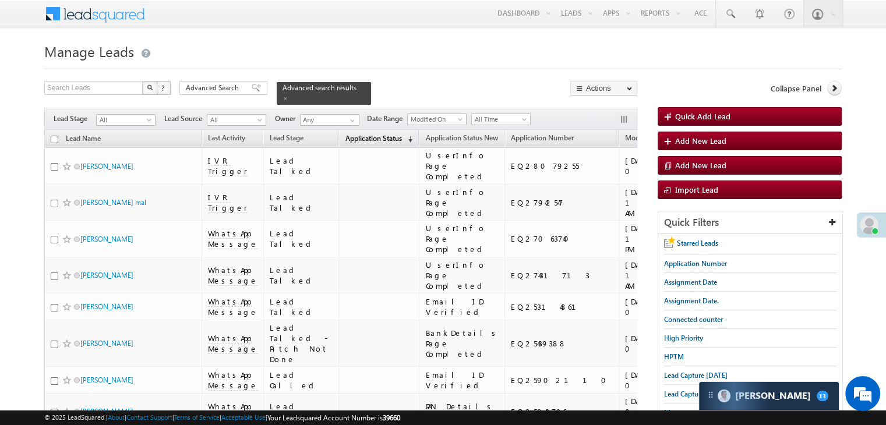
click at [345, 134] on span "Application Status" at bounding box center [373, 138] width 57 height 9
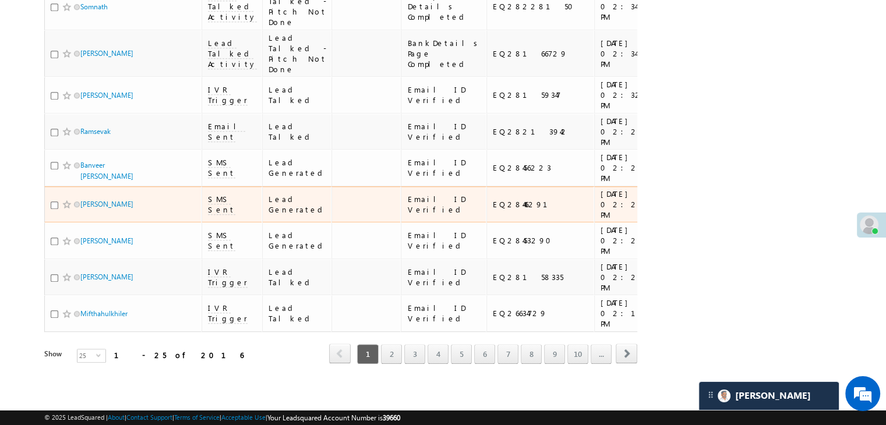
scroll to position [1508, 0]
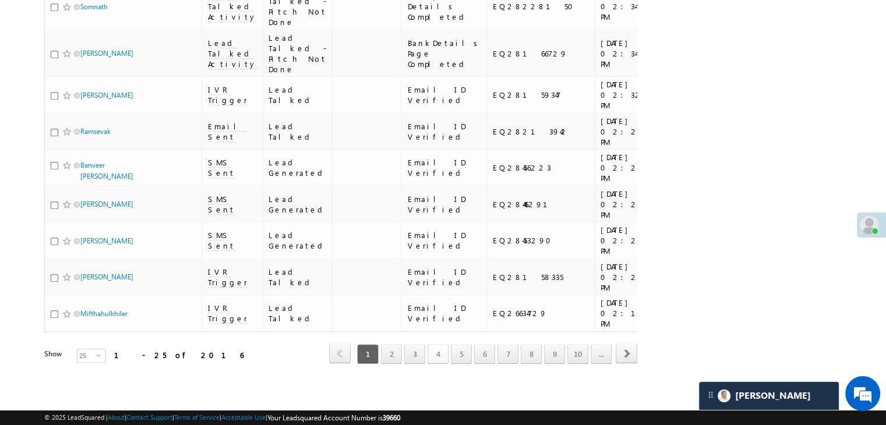
click at [441, 346] on link "4" at bounding box center [438, 354] width 21 height 20
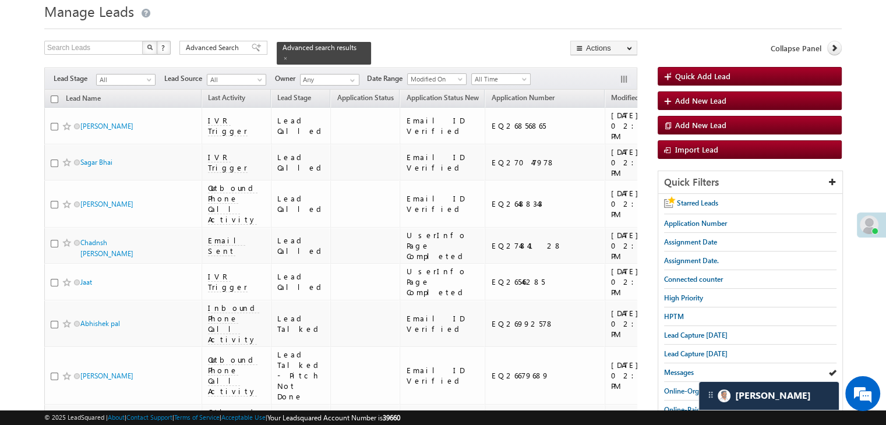
scroll to position [0, 0]
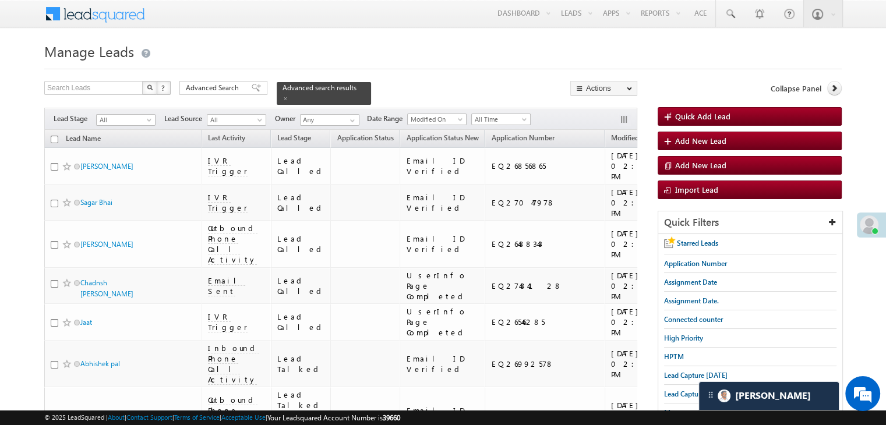
click at [52, 136] on input "checkbox" at bounding box center [55, 140] width 8 height 8
checkbox input "true"
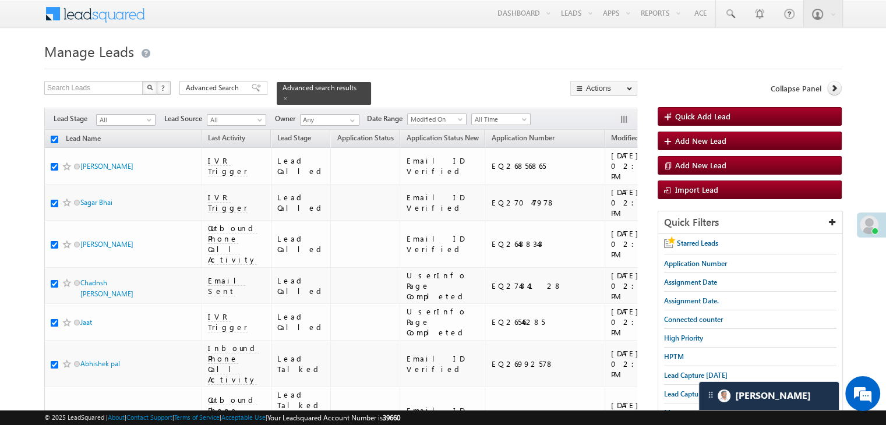
checkbox input "true"
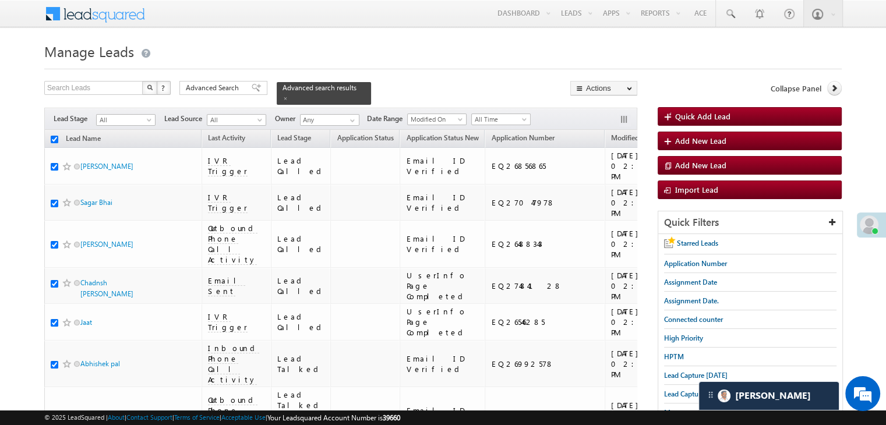
checkbox input "true"
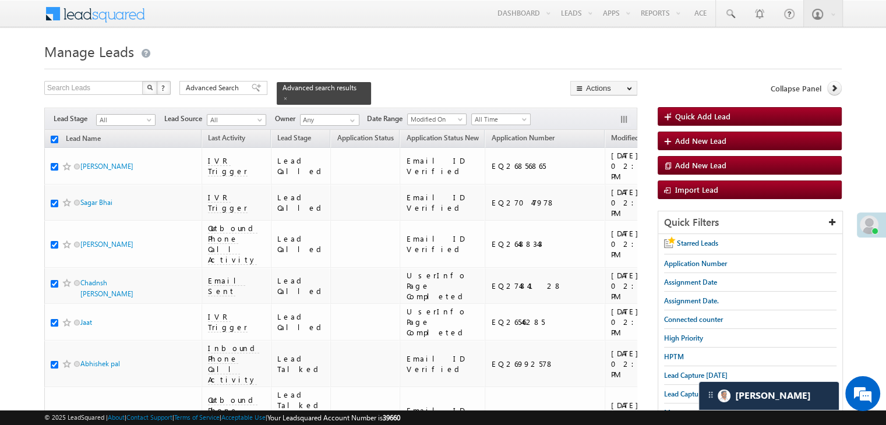
checkbox input "true"
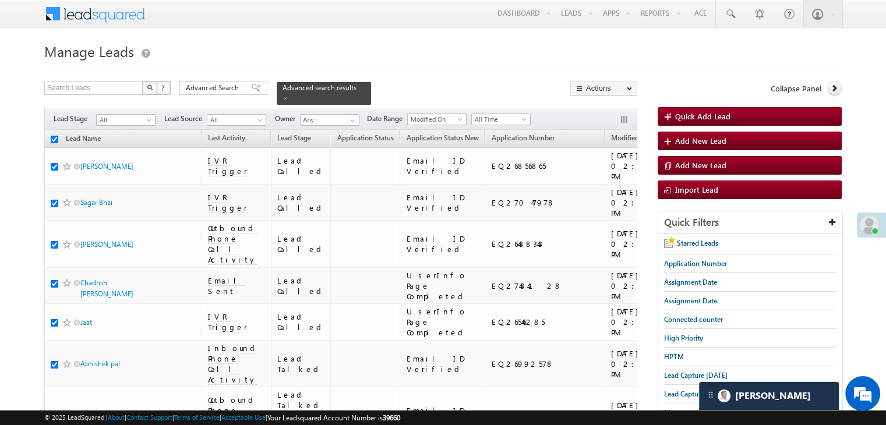
checkbox input "true"
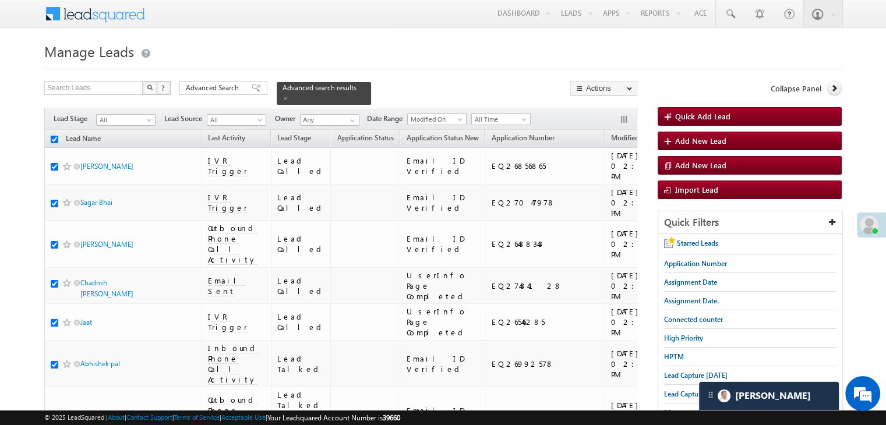
checkbox input "true"
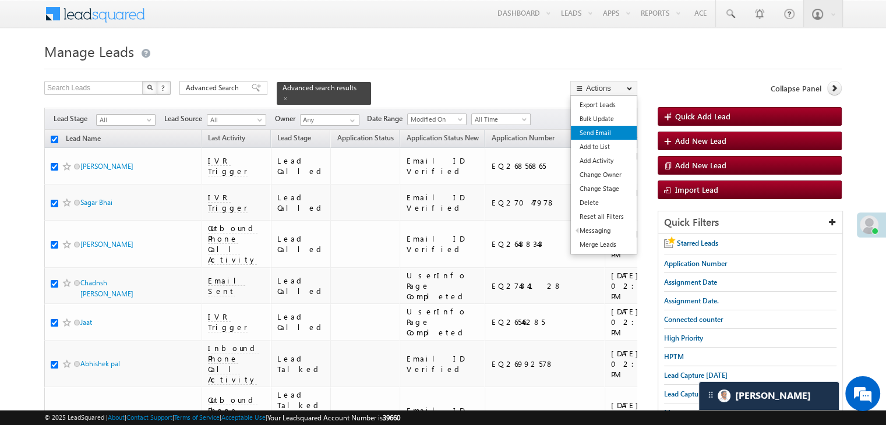
click at [598, 136] on link "Send Email" at bounding box center [604, 133] width 66 height 14
click at [597, 133] on link "Send Email" at bounding box center [604, 133] width 66 height 14
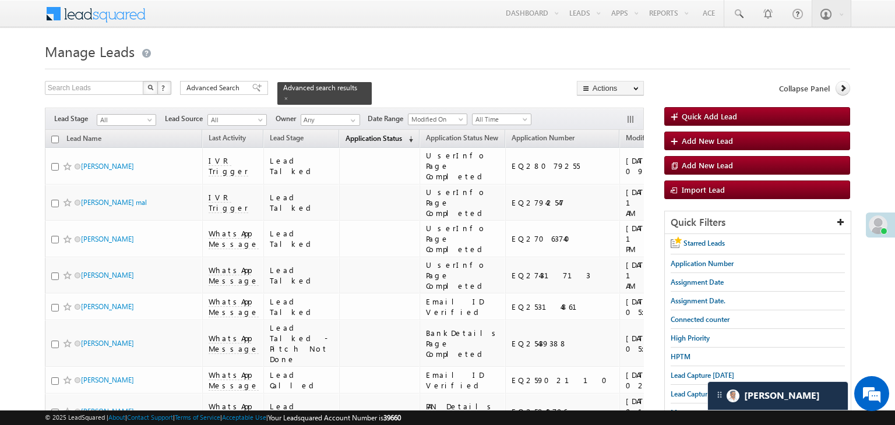
click at [345, 134] on span "Application Status" at bounding box center [373, 138] width 57 height 9
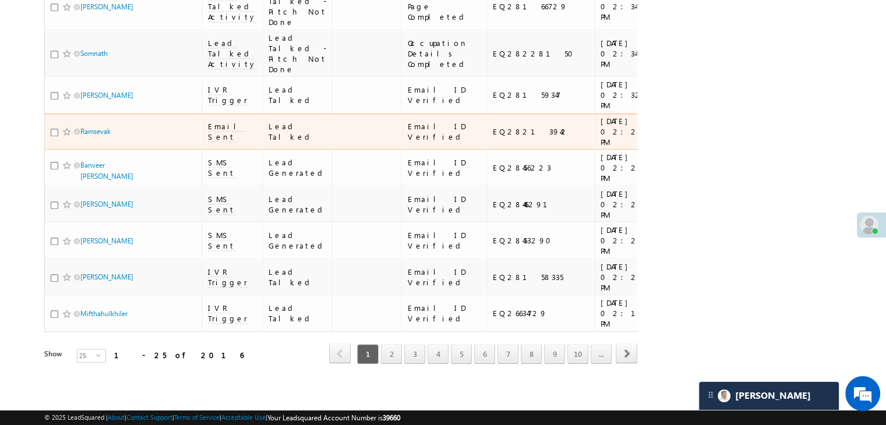
scroll to position [1508, 0]
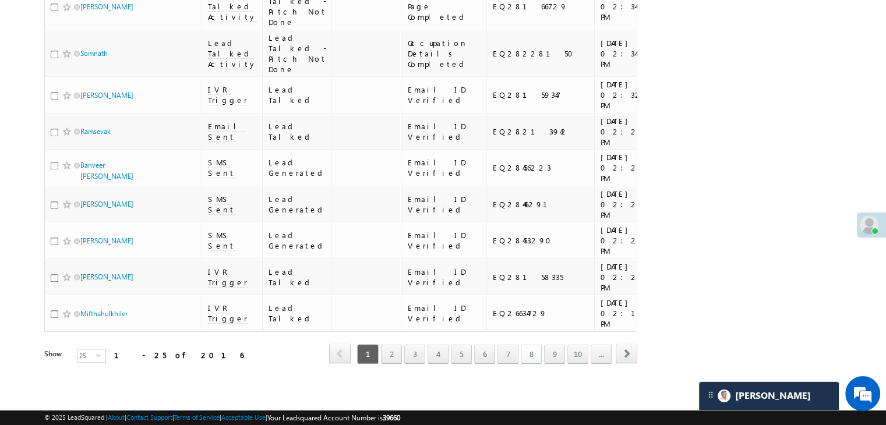
click at [532, 344] on link "8" at bounding box center [531, 354] width 21 height 20
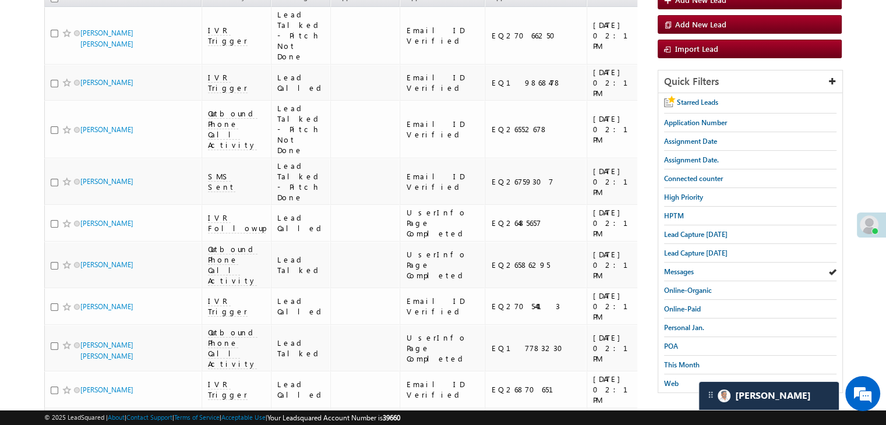
scroll to position [0, 0]
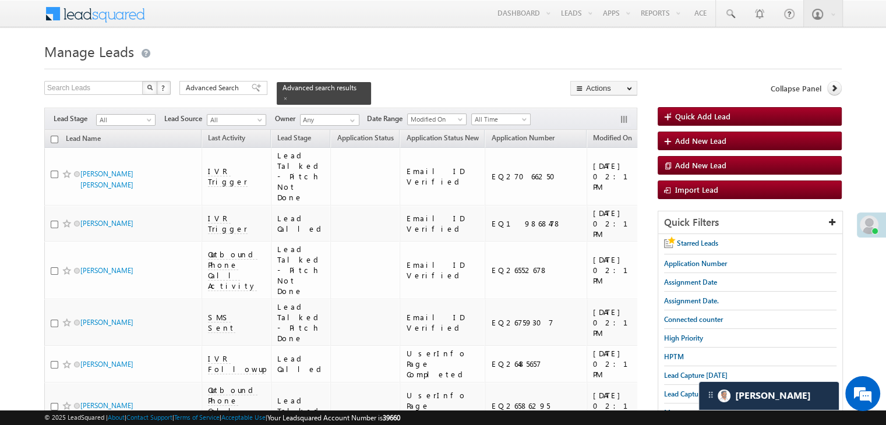
click at [54, 136] on input "checkbox" at bounding box center [55, 140] width 8 height 8
checkbox input "true"
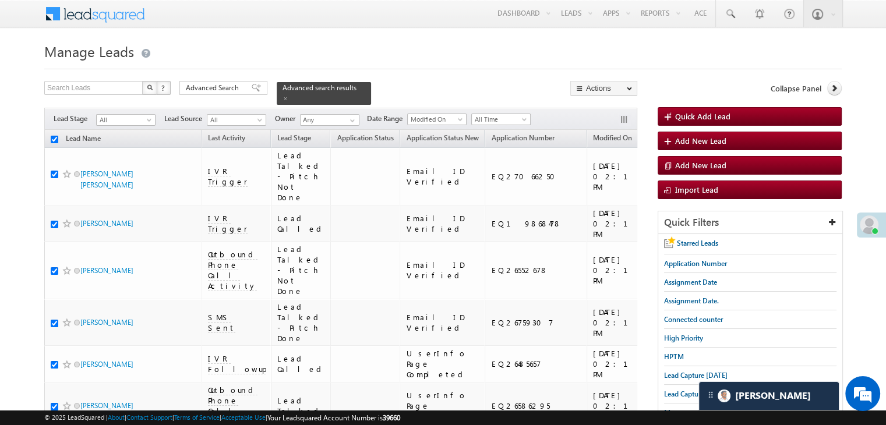
checkbox input "true"
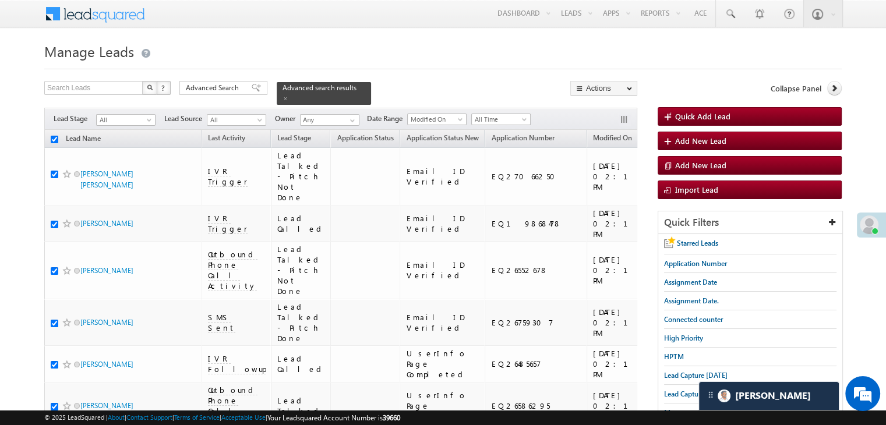
checkbox input "true"
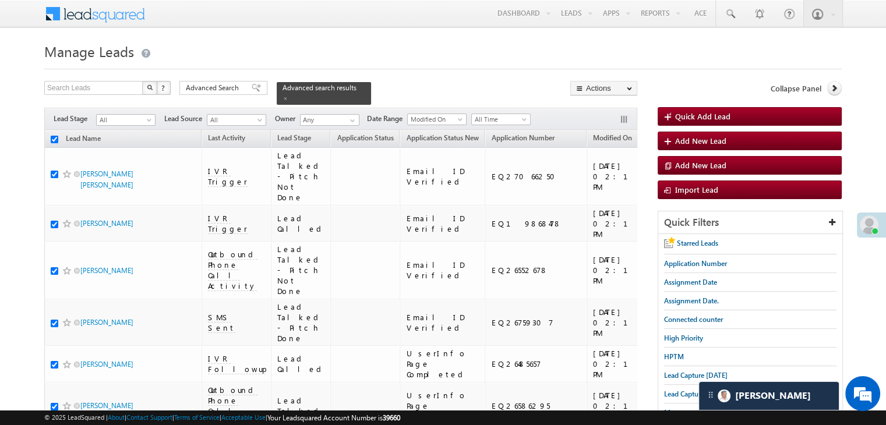
checkbox input "true"
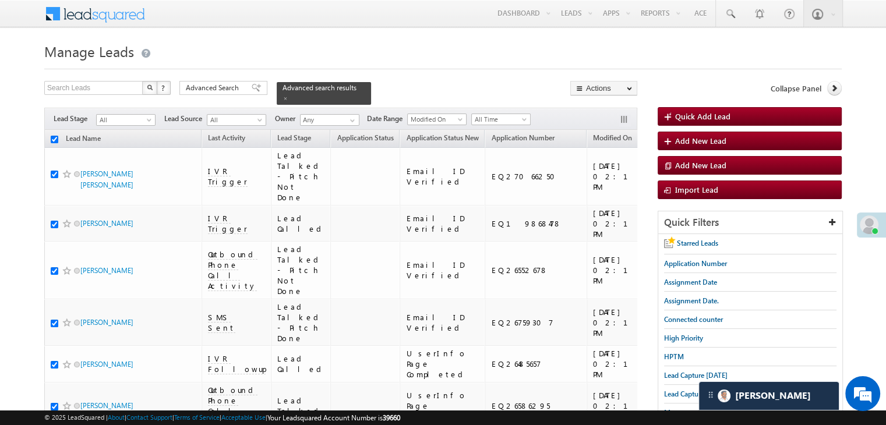
checkbox input "true"
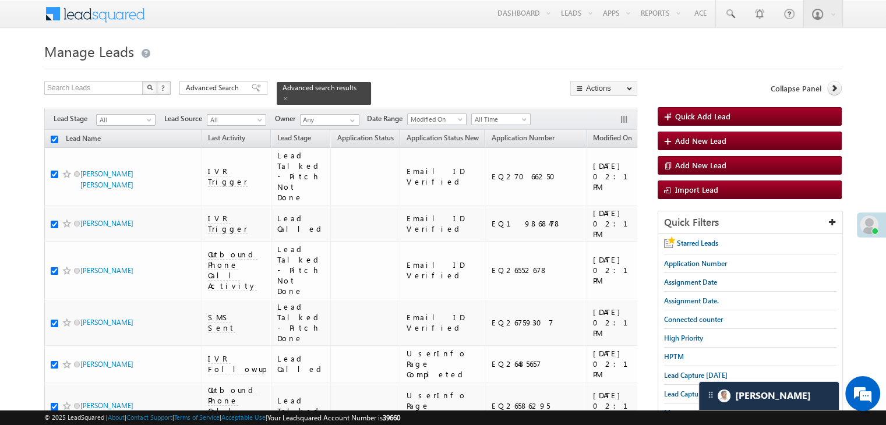
checkbox input "true"
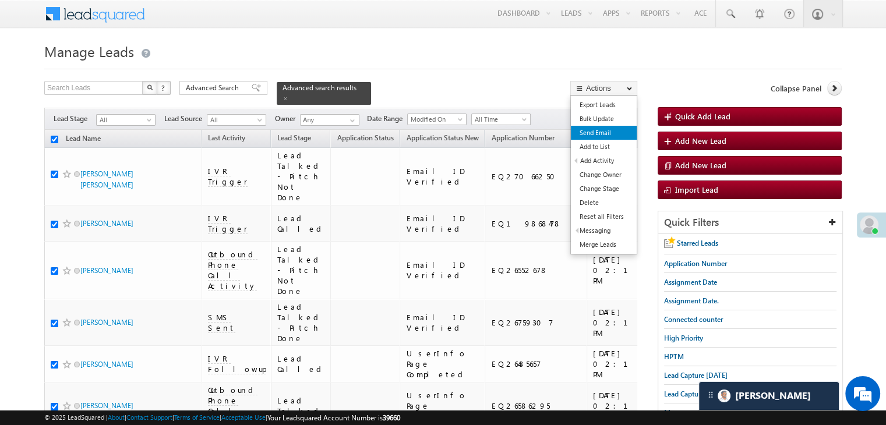
click at [611, 133] on link "Send Email" at bounding box center [604, 133] width 66 height 14
click at [605, 135] on link "Send Email" at bounding box center [604, 133] width 66 height 14
click at [597, 138] on link "Send Email" at bounding box center [604, 133] width 66 height 14
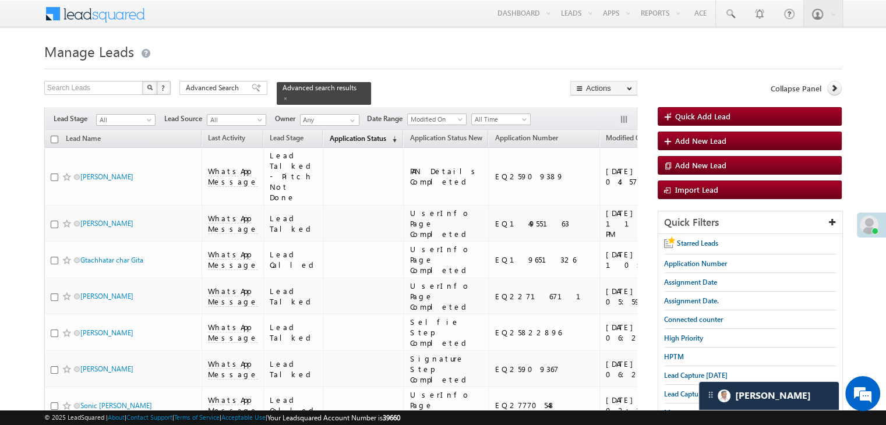
click at [334, 134] on span "Application Status" at bounding box center [357, 138] width 57 height 9
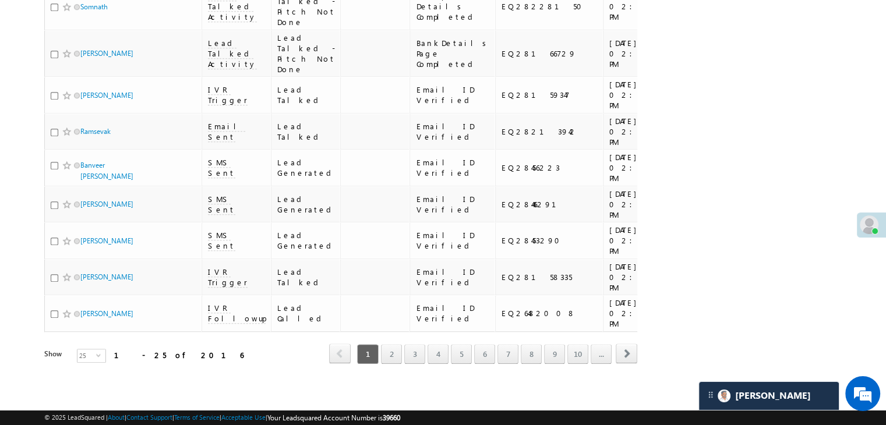
scroll to position [1508, 0]
click at [460, 348] on link "5" at bounding box center [461, 354] width 21 height 20
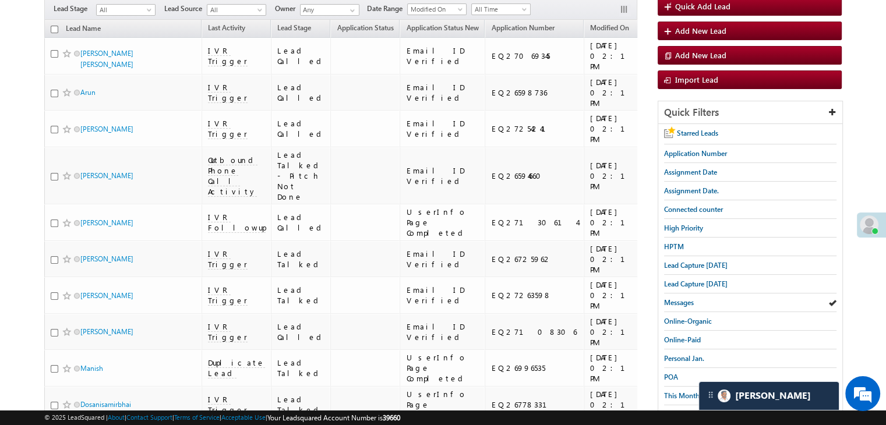
scroll to position [0, 0]
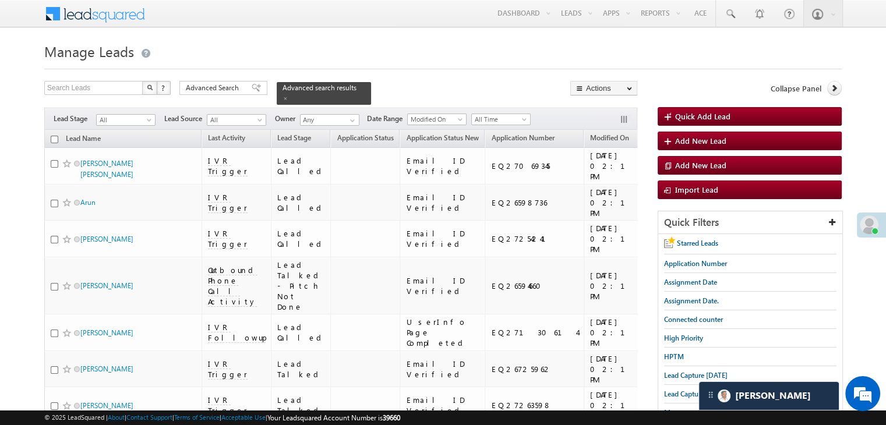
click at [55, 136] on input "checkbox" at bounding box center [55, 140] width 8 height 8
checkbox input "true"
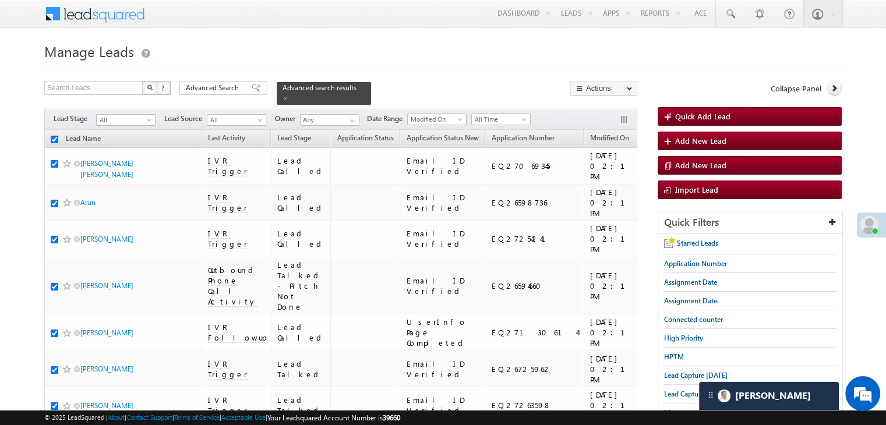
checkbox input "true"
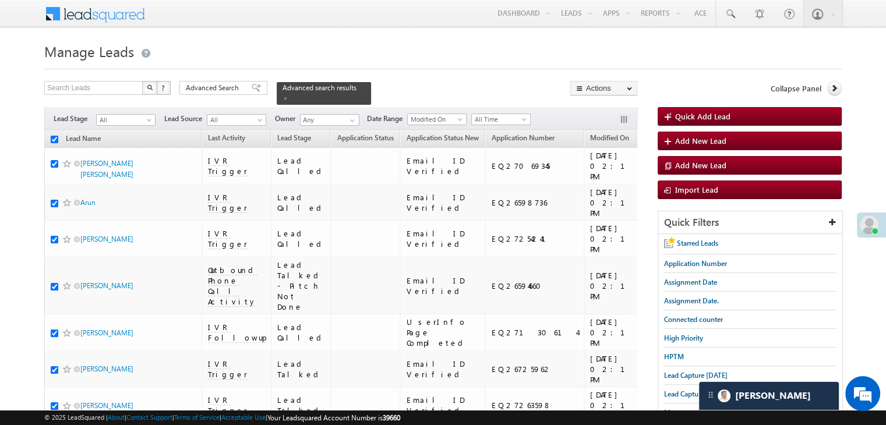
checkbox input "true"
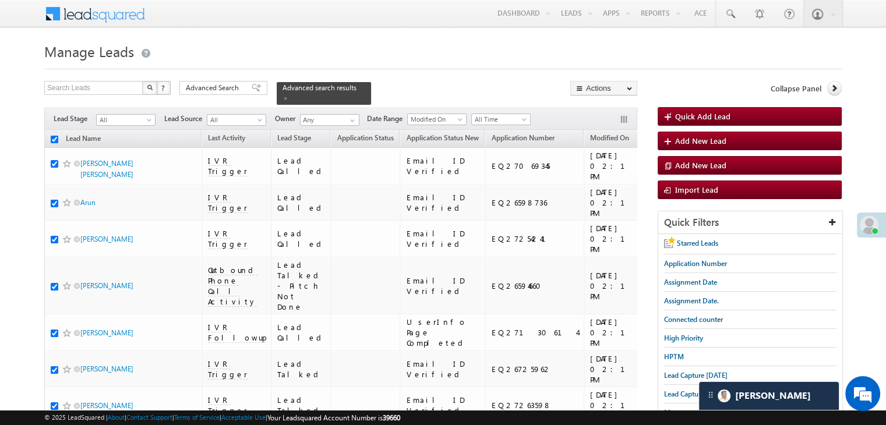
checkbox input "true"
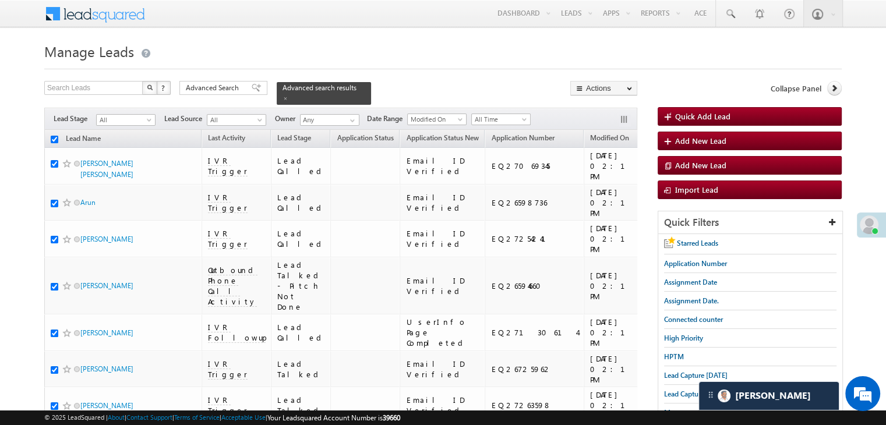
checkbox input "true"
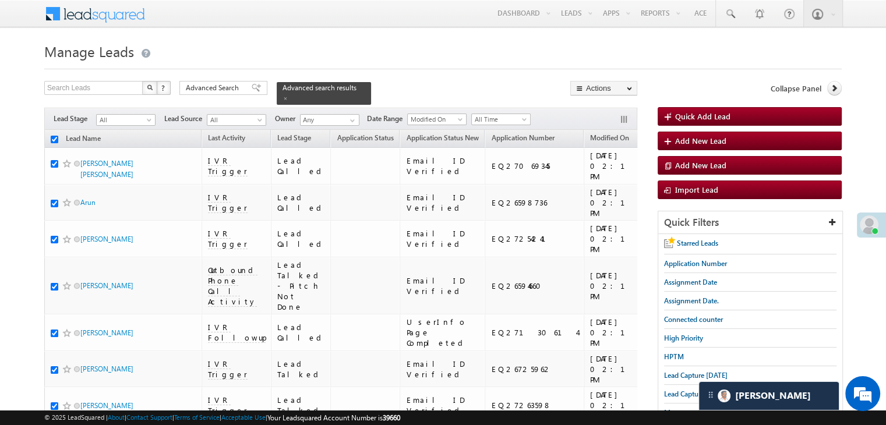
checkbox input "true"
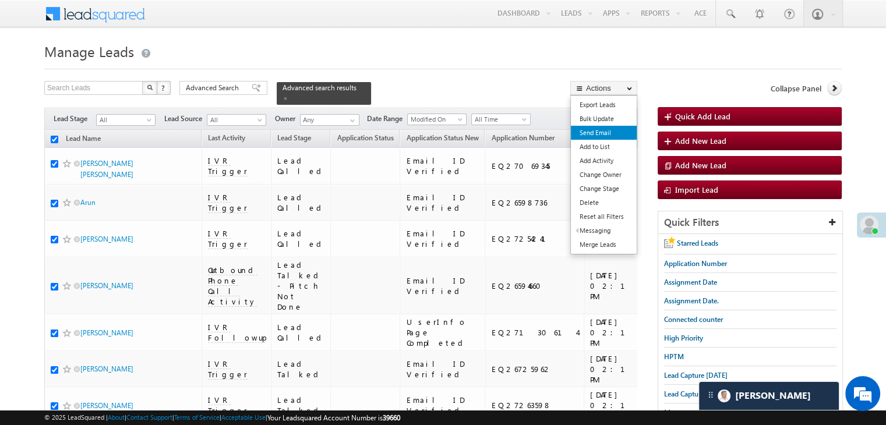
click at [601, 131] on link "Send Email" at bounding box center [604, 133] width 66 height 14
click at [594, 129] on link "Send Email" at bounding box center [604, 133] width 66 height 14
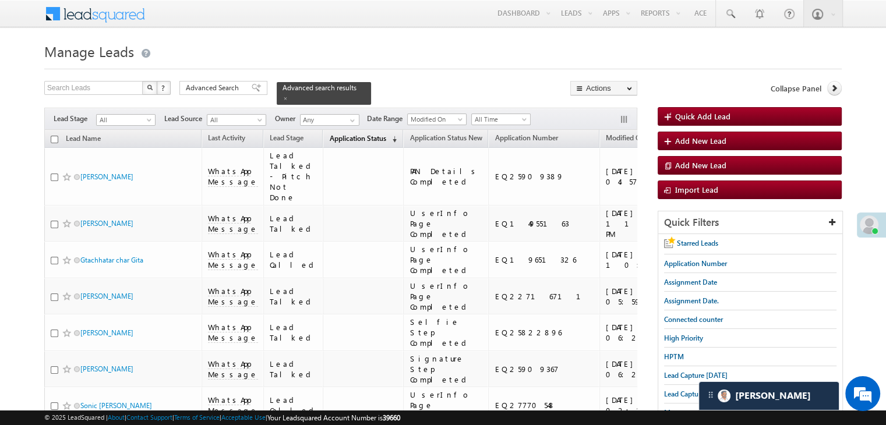
click at [334, 134] on span "Application Status" at bounding box center [357, 138] width 57 height 9
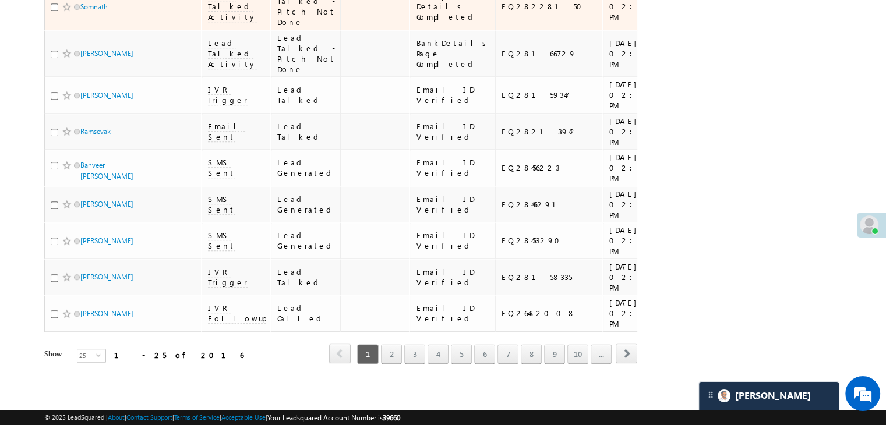
scroll to position [1508, 0]
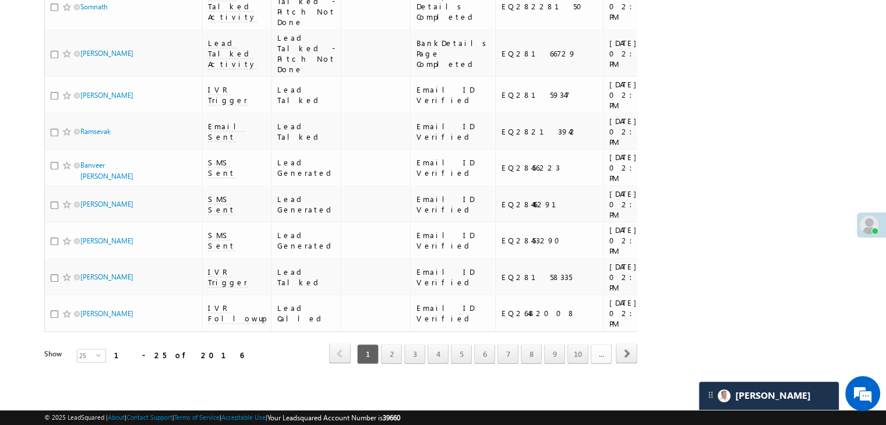
click at [598, 344] on link "..." at bounding box center [601, 354] width 21 height 20
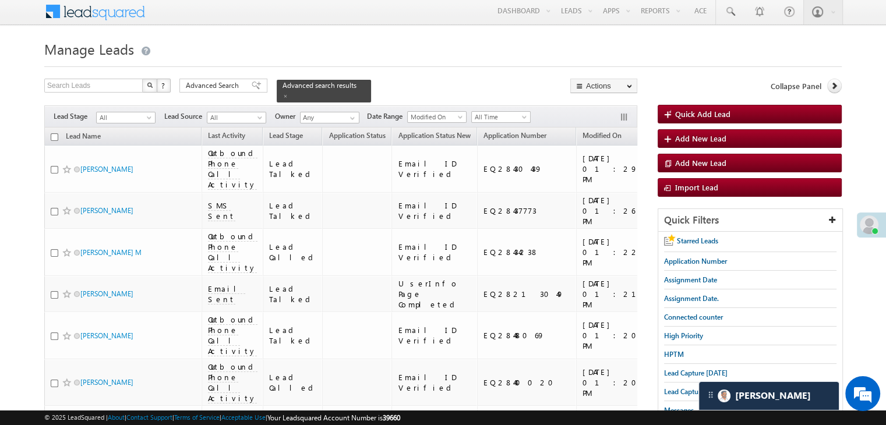
scroll to position [0, 0]
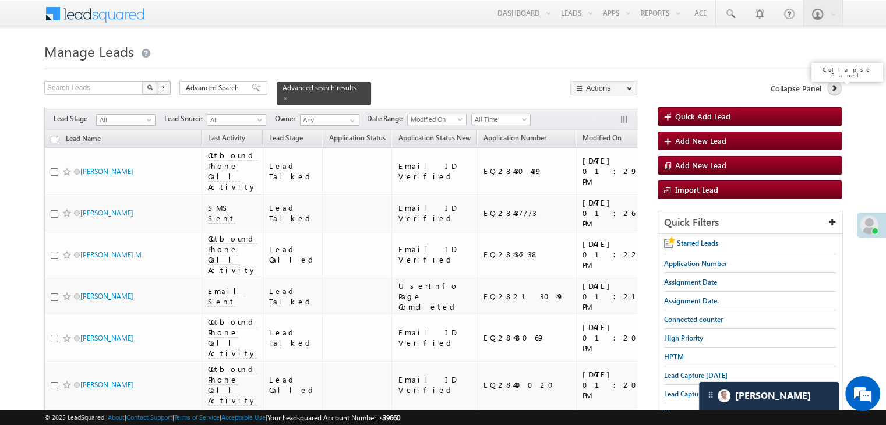
click at [833, 87] on icon at bounding box center [834, 88] width 8 height 8
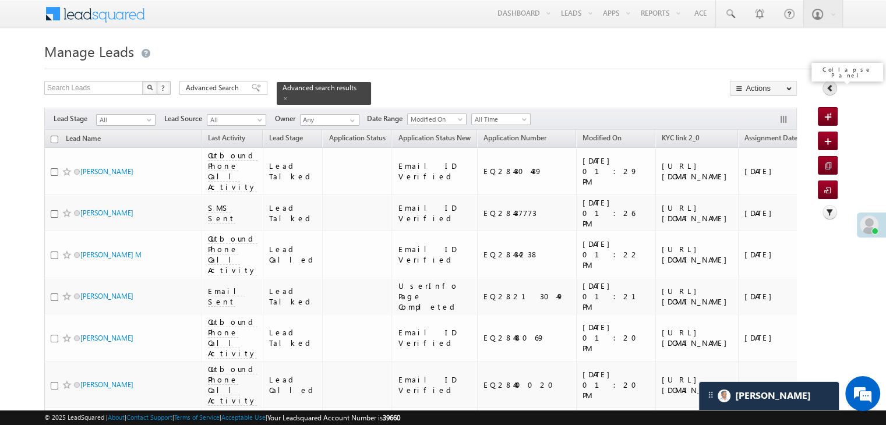
click at [833, 87] on icon at bounding box center [830, 88] width 8 height 8
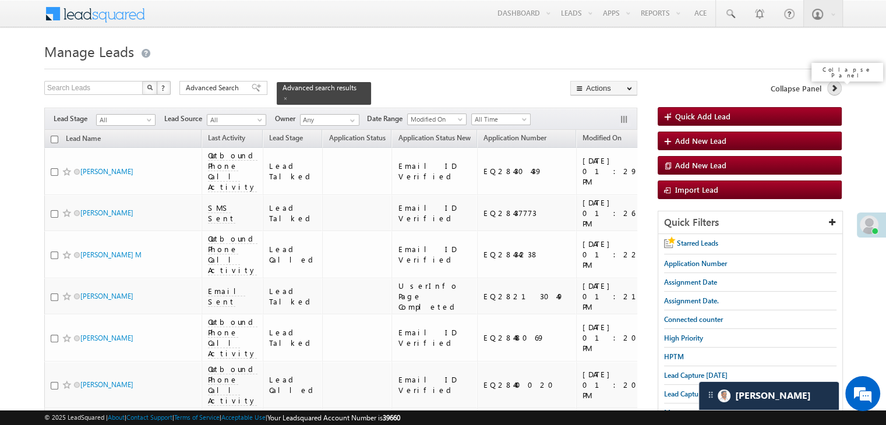
click at [831, 89] on icon at bounding box center [834, 88] width 8 height 8
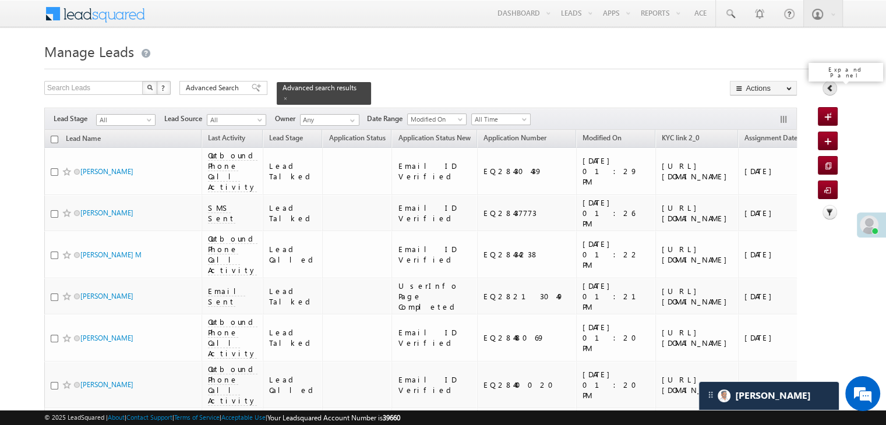
click at [829, 87] on icon at bounding box center [830, 88] width 8 height 8
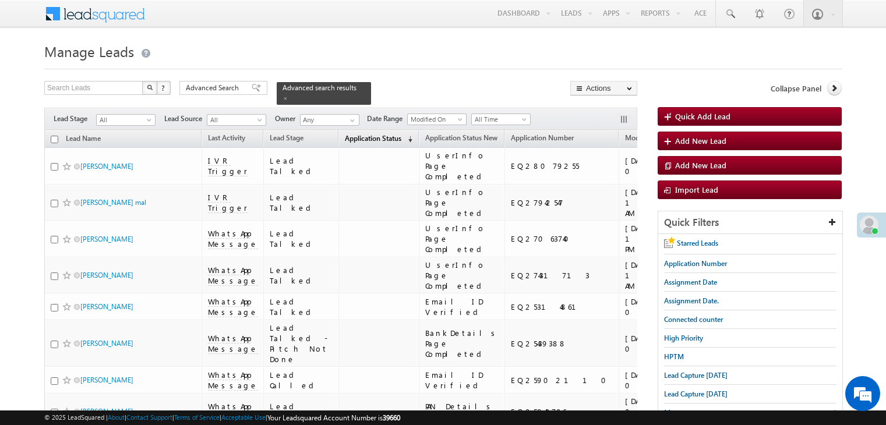
click at [345, 134] on span "Application Status" at bounding box center [373, 138] width 57 height 9
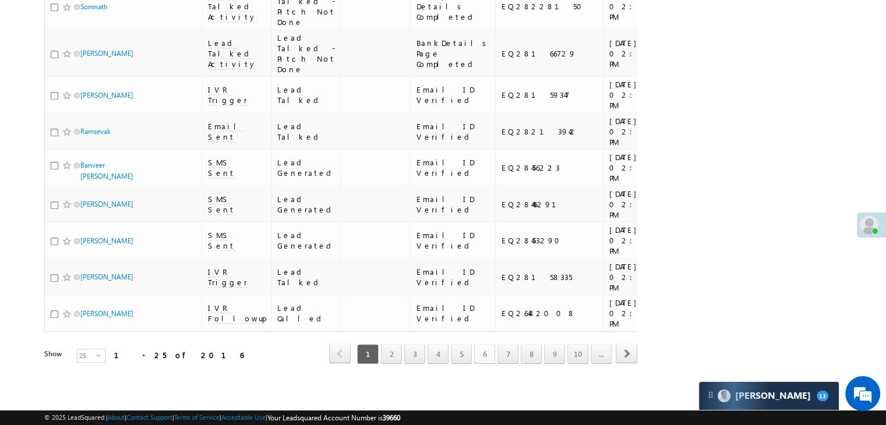
click at [488, 344] on link "6" at bounding box center [484, 354] width 21 height 20
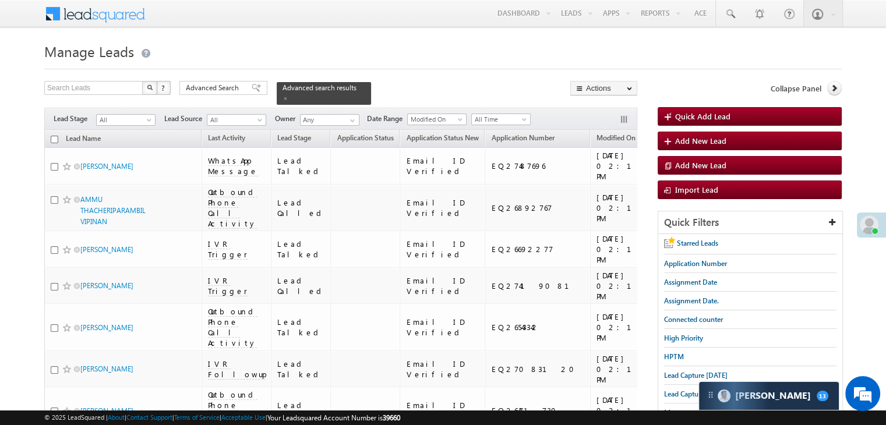
click at [53, 136] on input "checkbox" at bounding box center [55, 140] width 8 height 8
checkbox input "true"
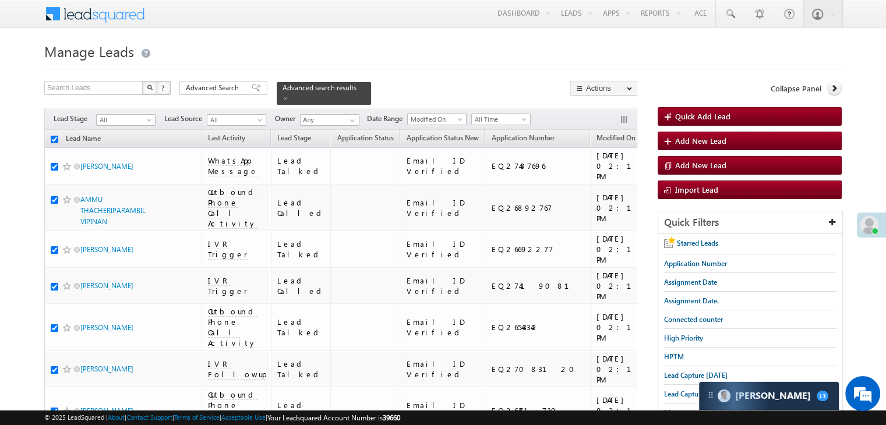
checkbox input "true"
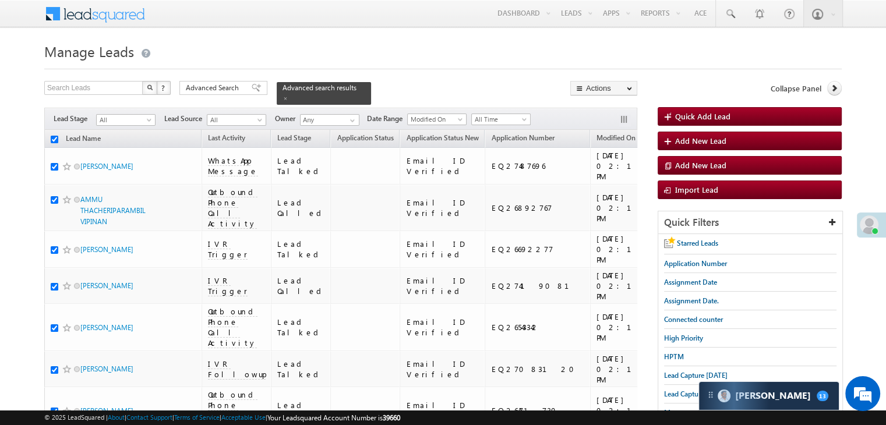
checkbox input "true"
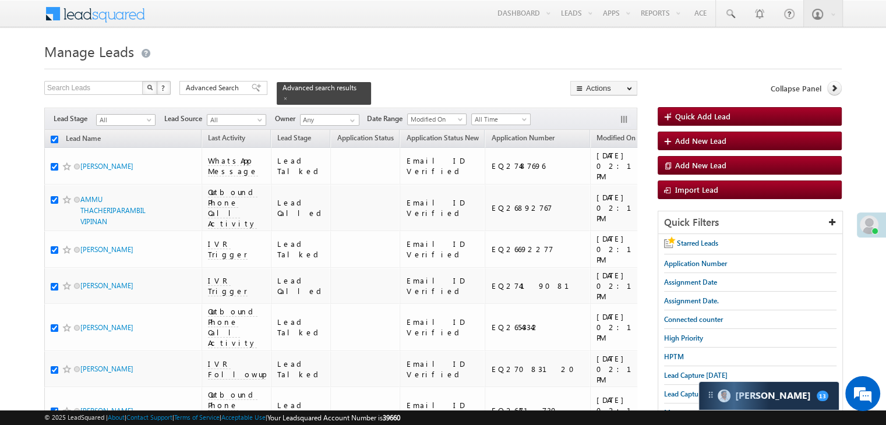
checkbox input "true"
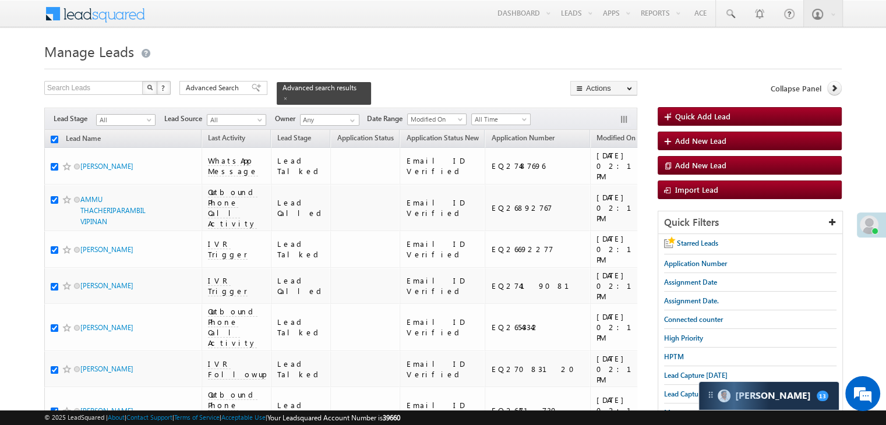
checkbox input "true"
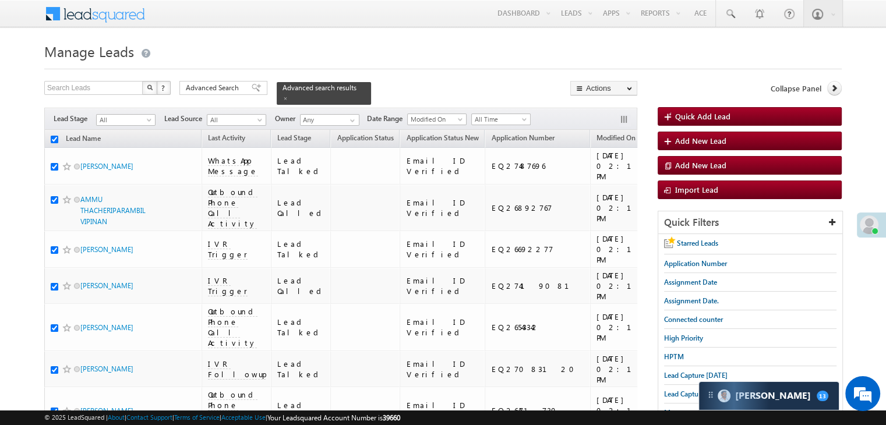
checkbox input "true"
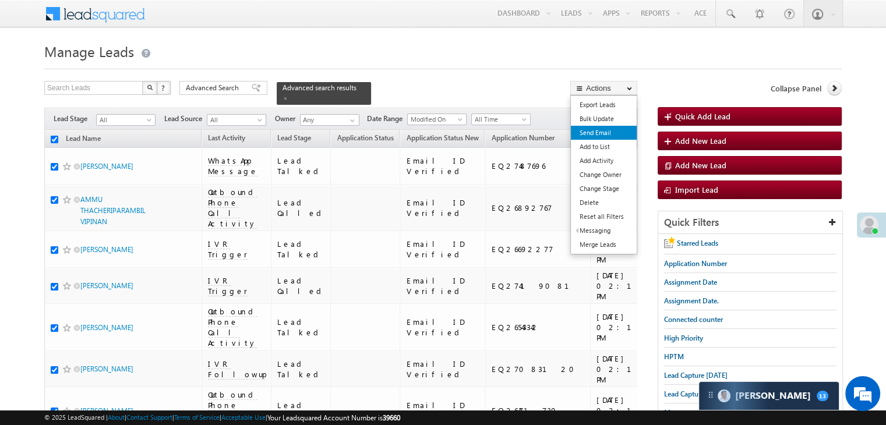
click at [596, 130] on link "Send Email" at bounding box center [604, 133] width 66 height 14
click at [594, 132] on link "Send Email" at bounding box center [604, 133] width 66 height 14
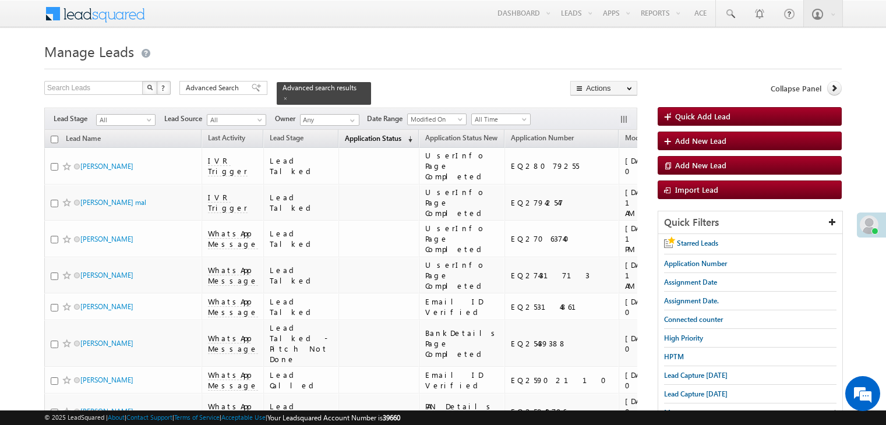
click at [345, 134] on span "Application Status" at bounding box center [373, 138] width 57 height 9
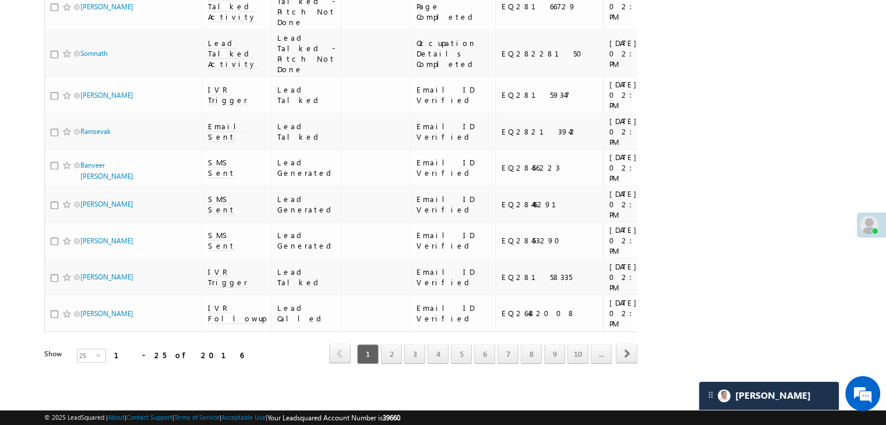
scroll to position [1508, 0]
click at [504, 344] on link "7" at bounding box center [508, 354] width 21 height 20
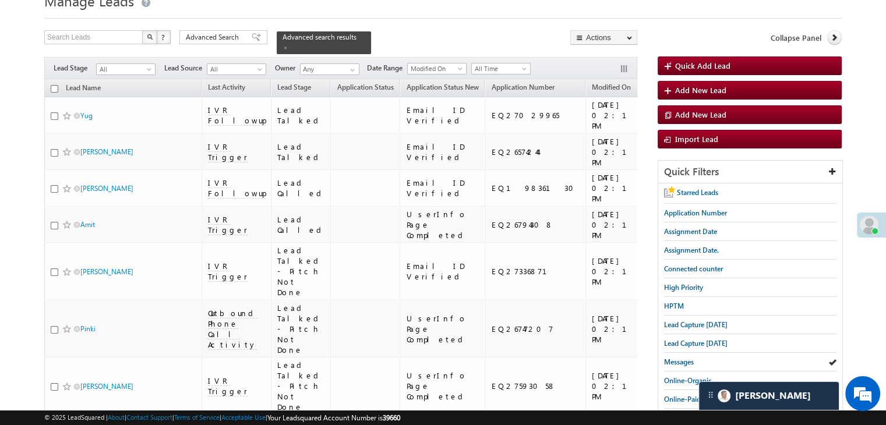
scroll to position [0, 0]
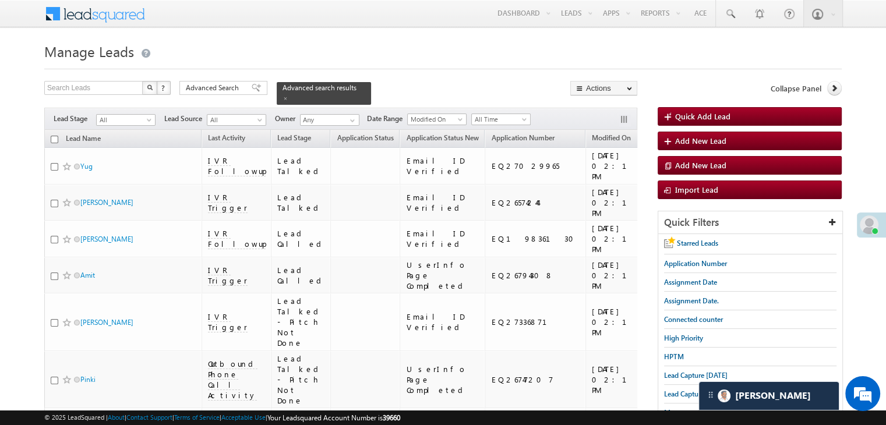
click at [54, 136] on input "checkbox" at bounding box center [55, 140] width 8 height 8
checkbox input "true"
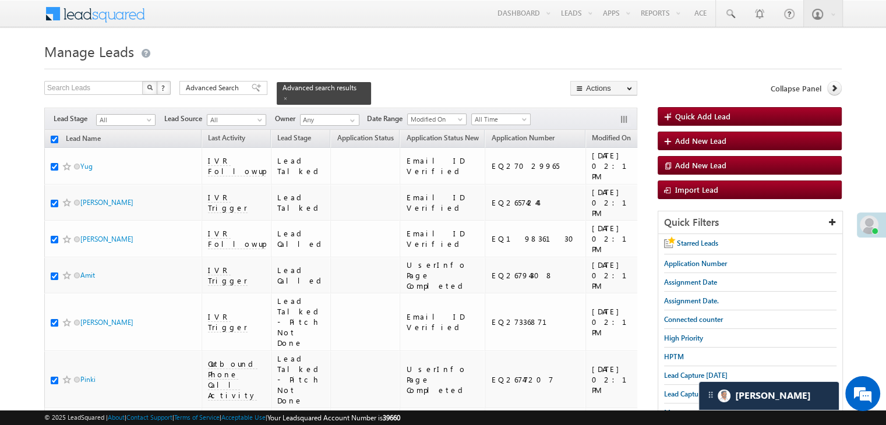
checkbox input "true"
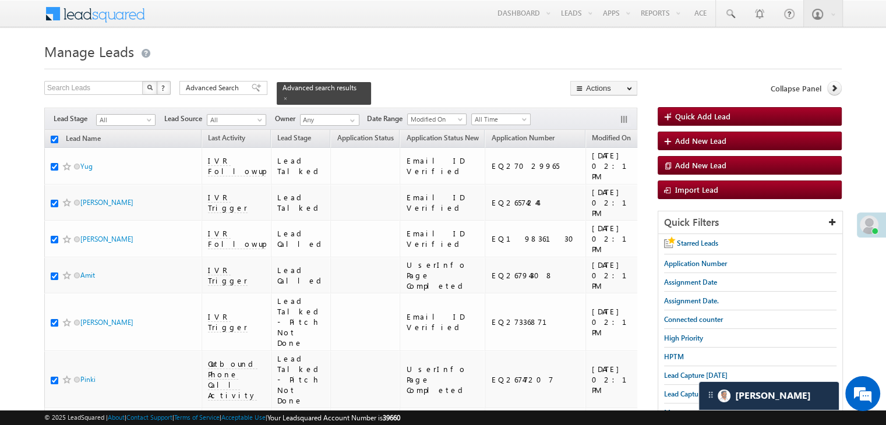
checkbox input "true"
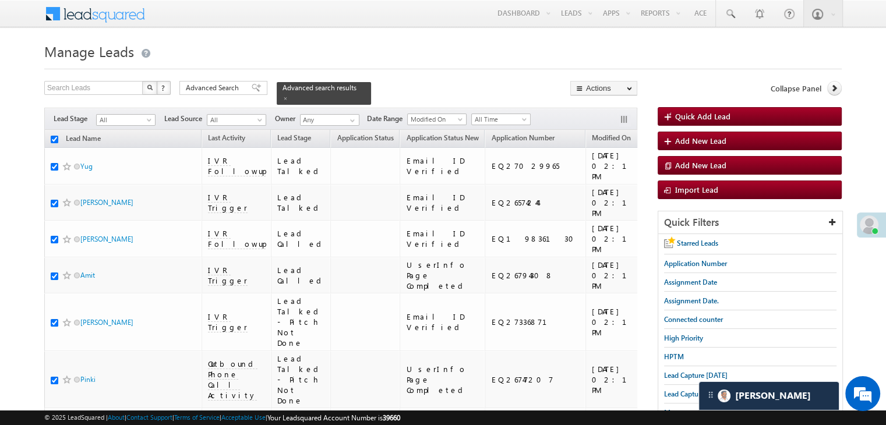
checkbox input "true"
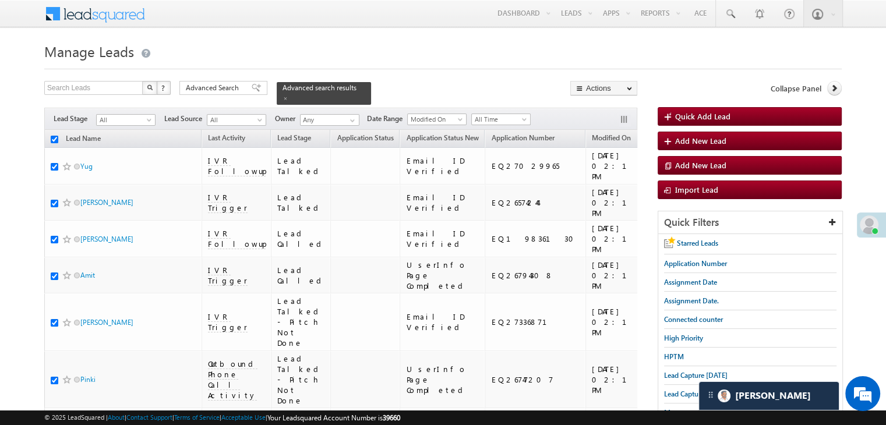
checkbox input "true"
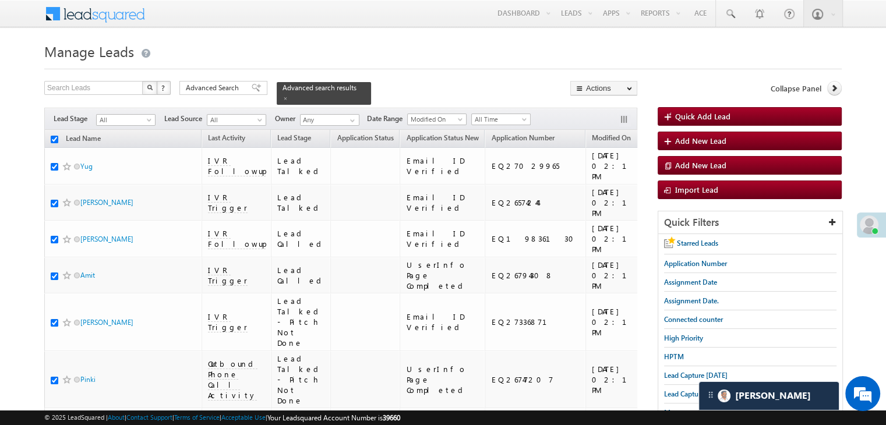
checkbox input "true"
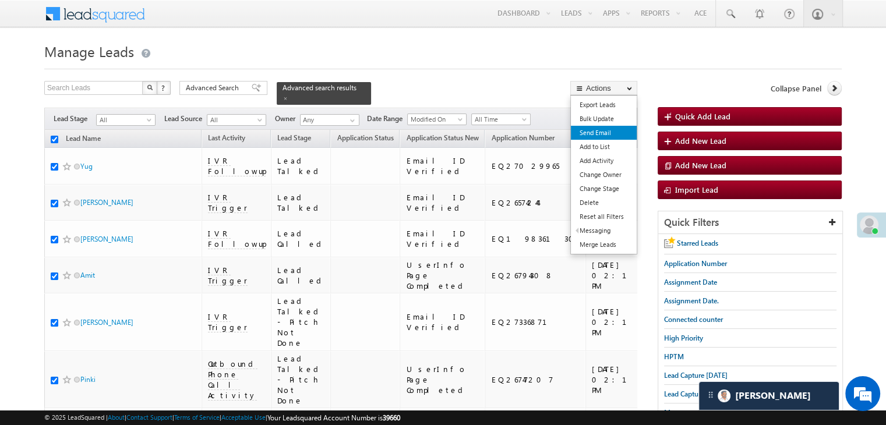
click at [599, 132] on link "Send Email" at bounding box center [604, 133] width 66 height 14
click at [607, 131] on link "Send Email" at bounding box center [604, 133] width 66 height 14
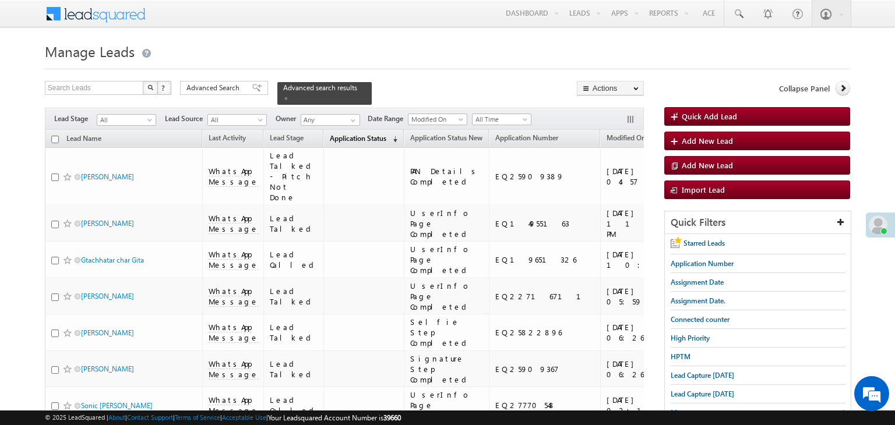
click at [334, 134] on span "Application Status" at bounding box center [358, 138] width 57 height 9
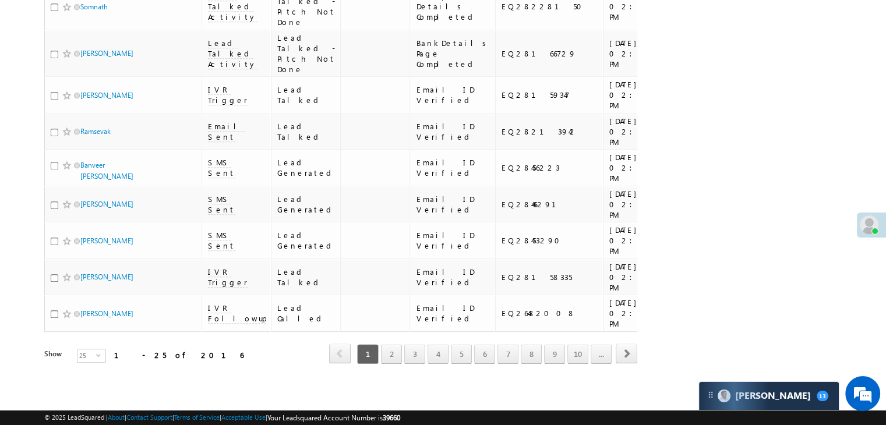
scroll to position [1508, 0]
click at [576, 348] on link "10" at bounding box center [577, 354] width 21 height 20
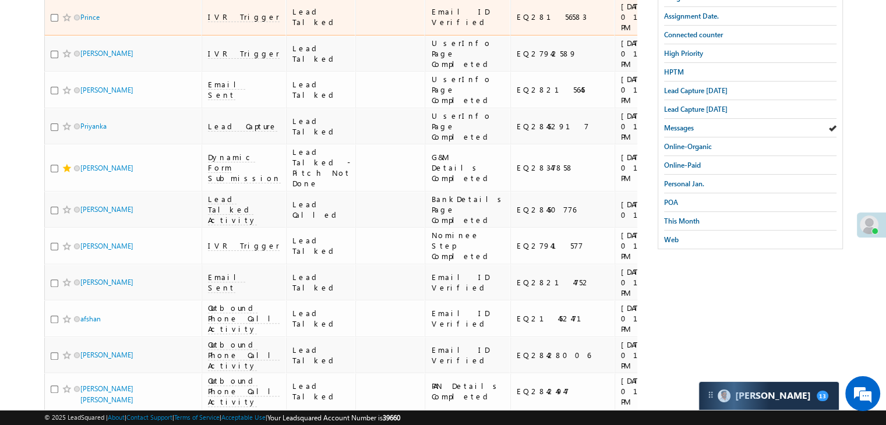
scroll to position [0, 0]
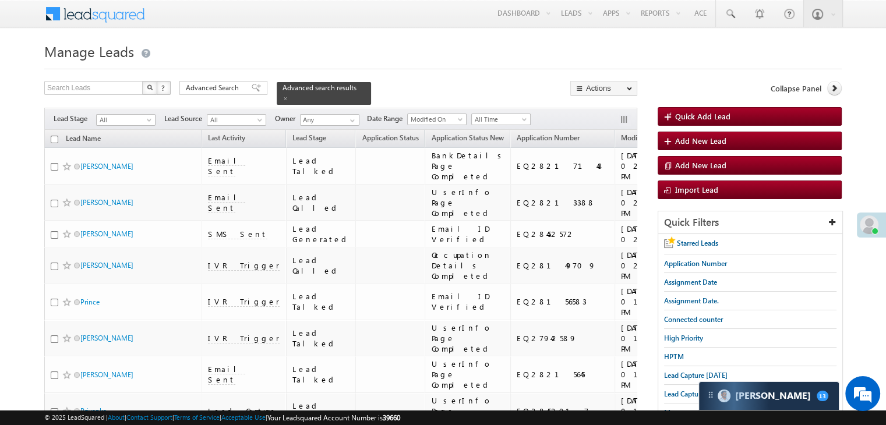
click at [52, 136] on input "checkbox" at bounding box center [55, 140] width 8 height 8
checkbox input "true"
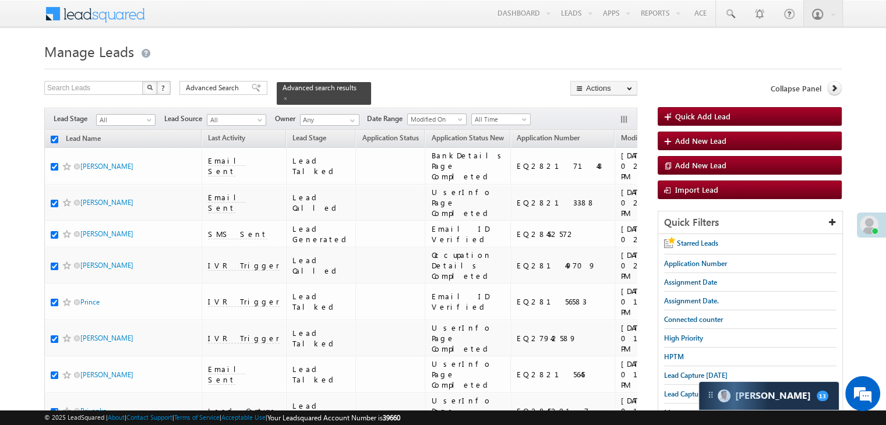
checkbox input "true"
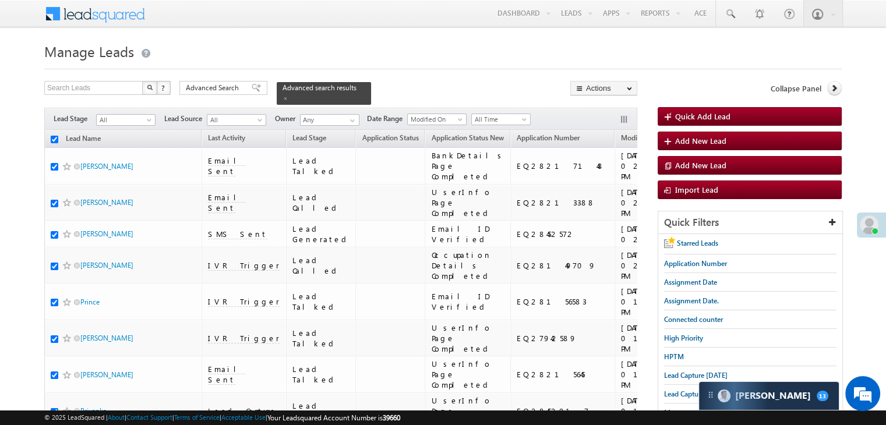
checkbox input "true"
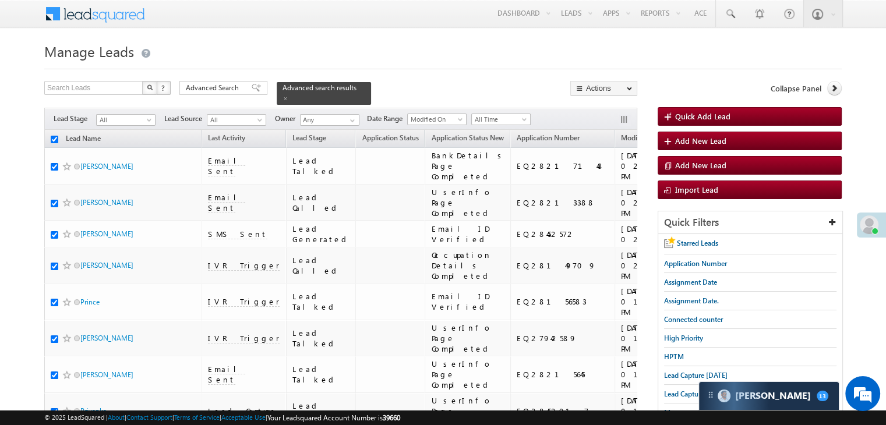
checkbox input "true"
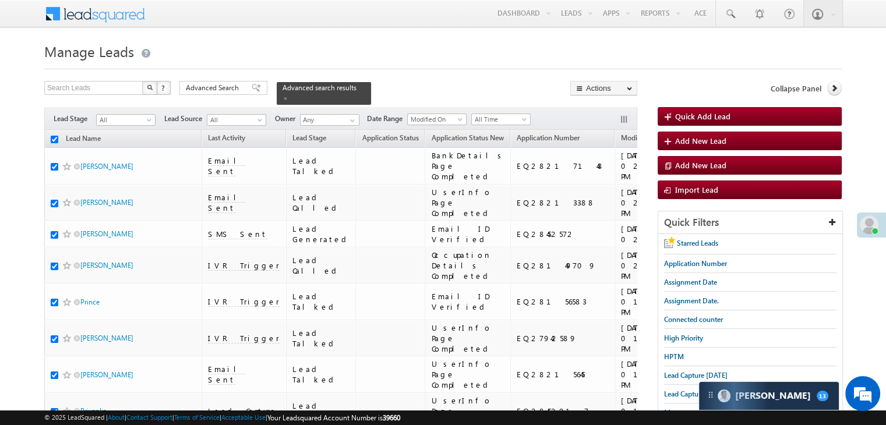
checkbox input "true"
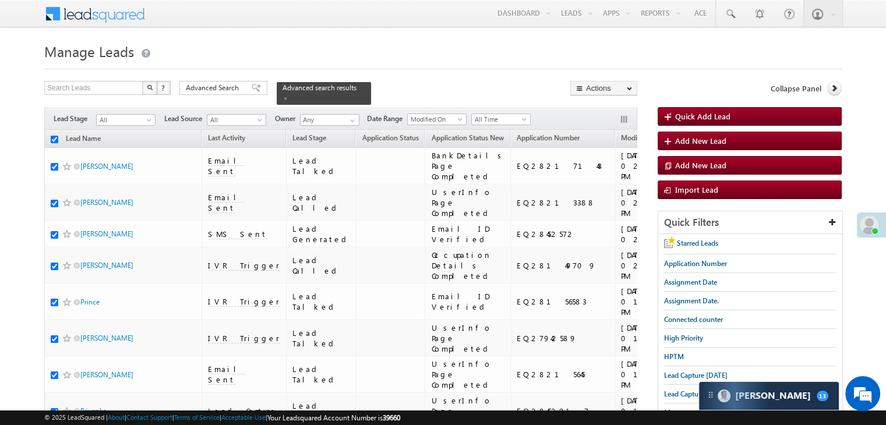
checkbox input "true"
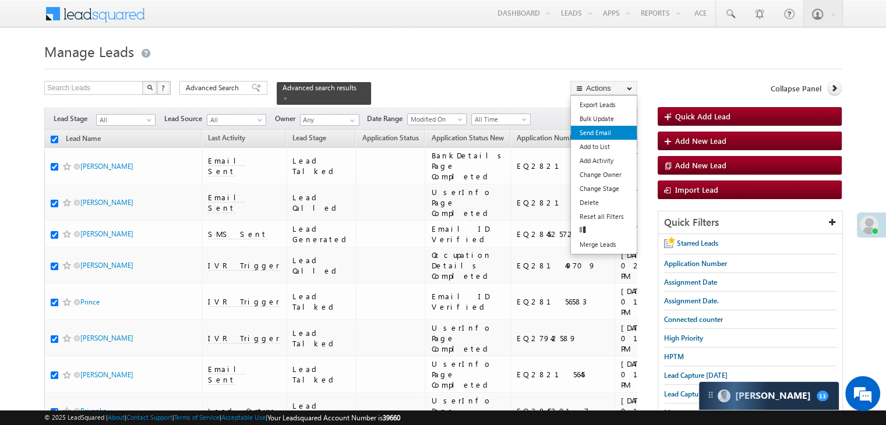
click at [598, 134] on link "Send Email" at bounding box center [604, 133] width 66 height 14
click at [604, 132] on link "Send Email" at bounding box center [604, 133] width 66 height 14
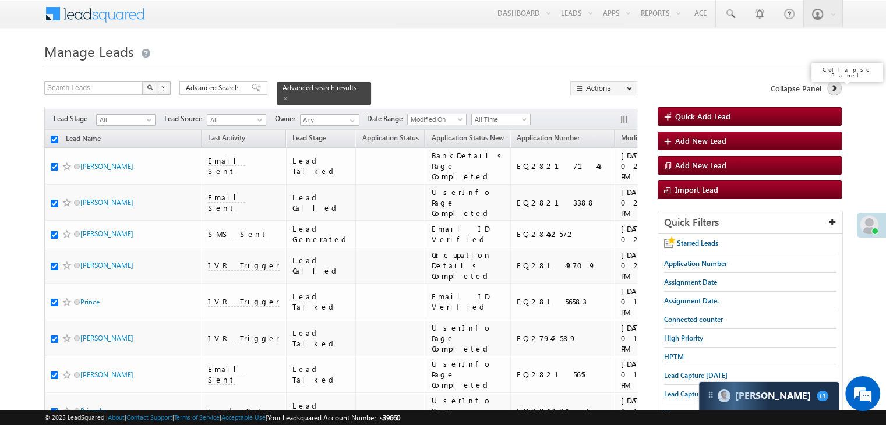
click at [832, 90] on icon at bounding box center [834, 88] width 8 height 8
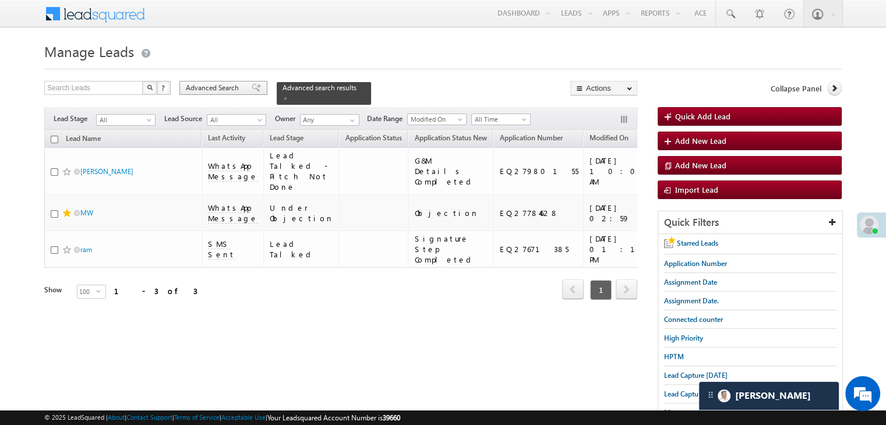
click at [203, 89] on span "Advanced Search" at bounding box center [214, 88] width 57 height 10
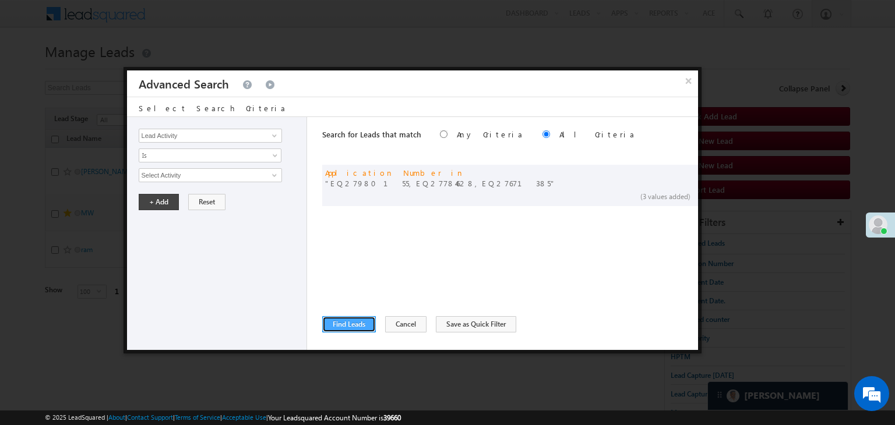
click at [350, 323] on button "Find Leads" at bounding box center [349, 324] width 54 height 16
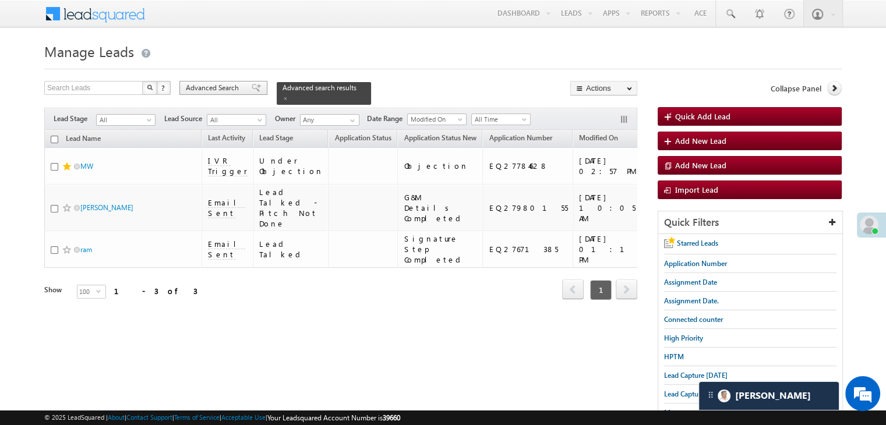
click at [232, 82] on div "Advanced Search" at bounding box center [223, 88] width 88 height 14
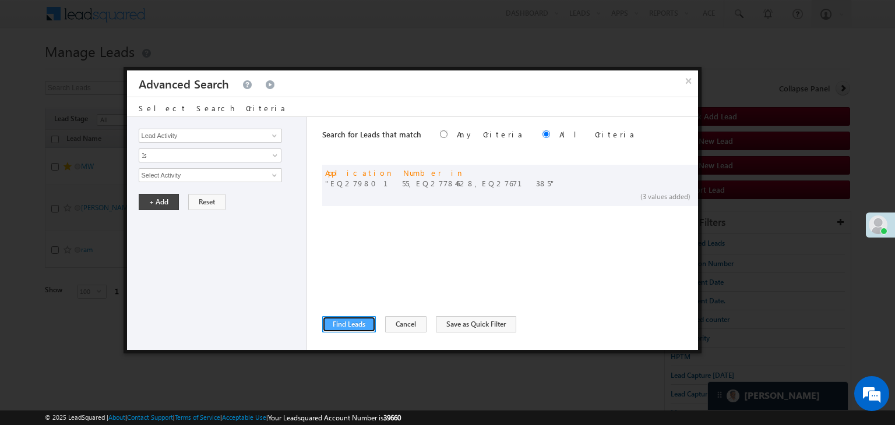
click at [365, 329] on button "Find Leads" at bounding box center [349, 324] width 54 height 16
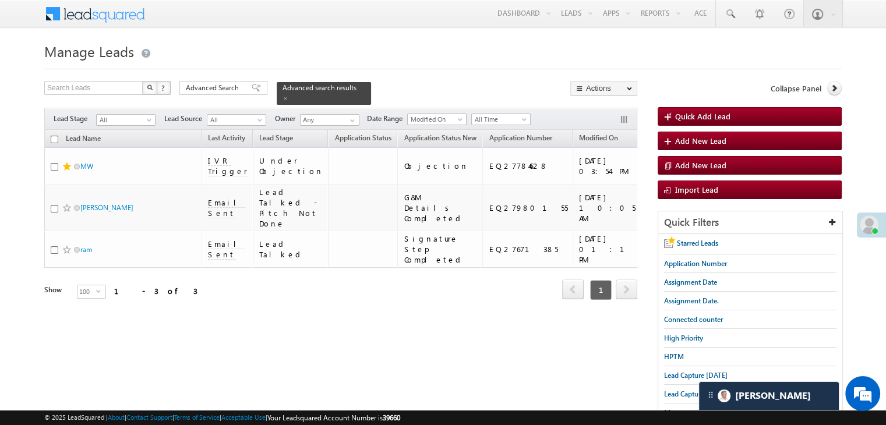
drag, startPoint x: 244, startPoint y: 89, endPoint x: 263, endPoint y: 165, distance: 79.3
click at [252, 89] on span at bounding box center [256, 88] width 9 height 8
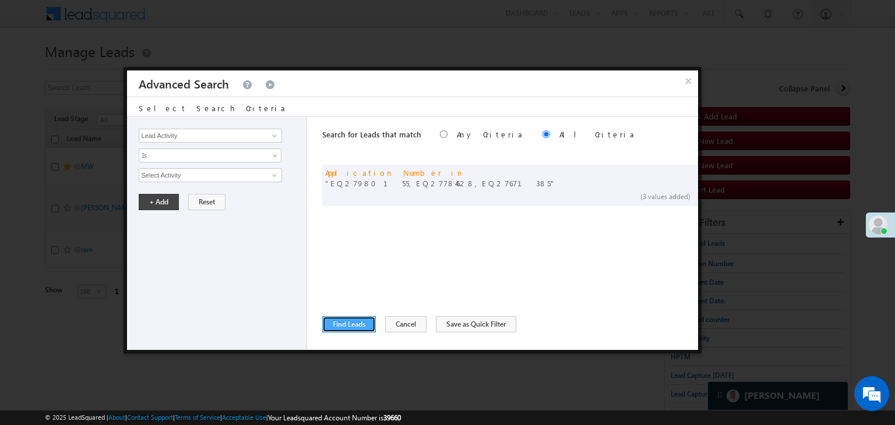
click at [336, 323] on button "Find Leads" at bounding box center [349, 324] width 54 height 16
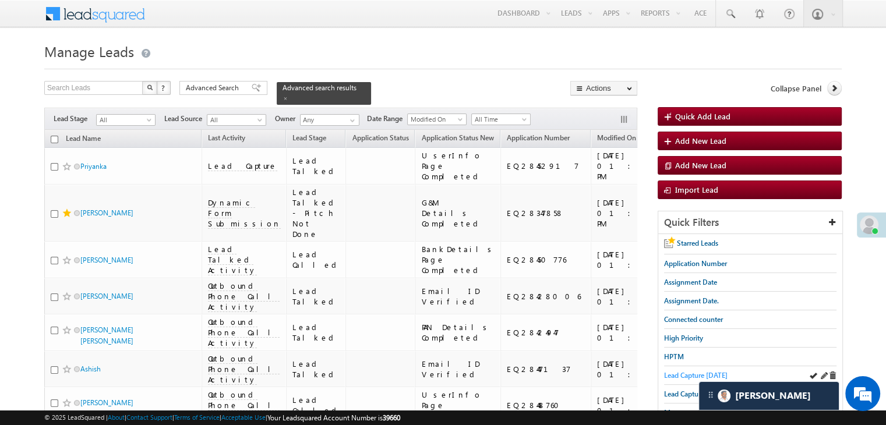
click at [699, 371] on span "Lead Capture [DATE]" at bounding box center [696, 375] width 64 height 9
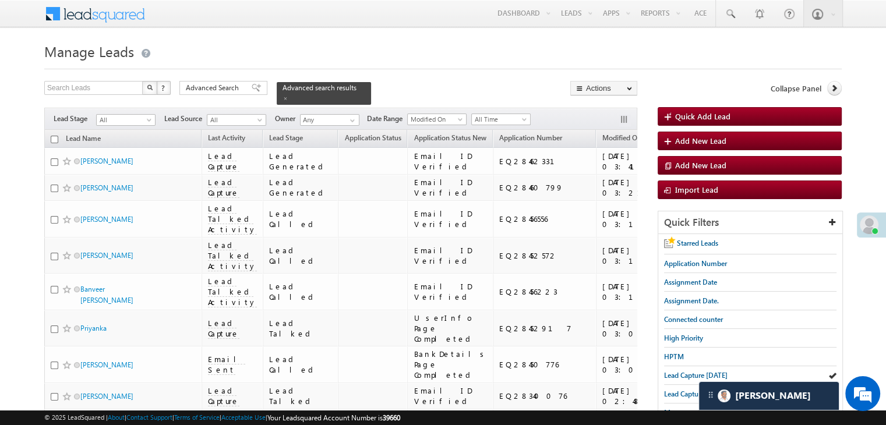
click at [347, 133] on span "Application Status" at bounding box center [372, 137] width 57 height 9
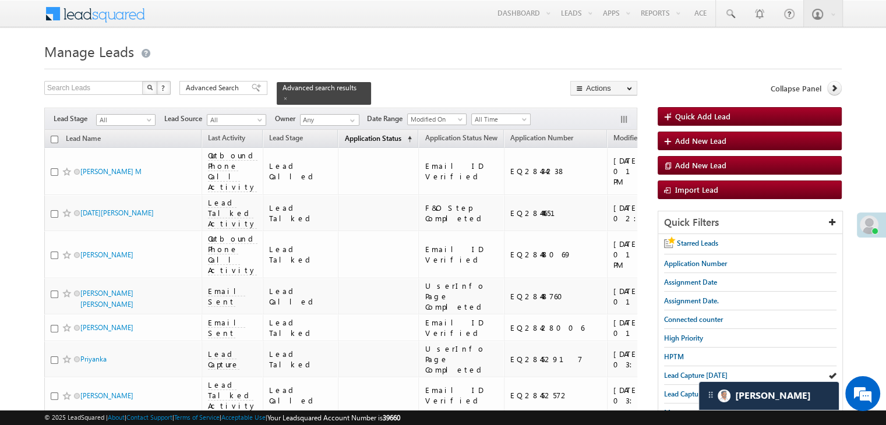
click at [346, 134] on span "Application Status" at bounding box center [372, 138] width 57 height 9
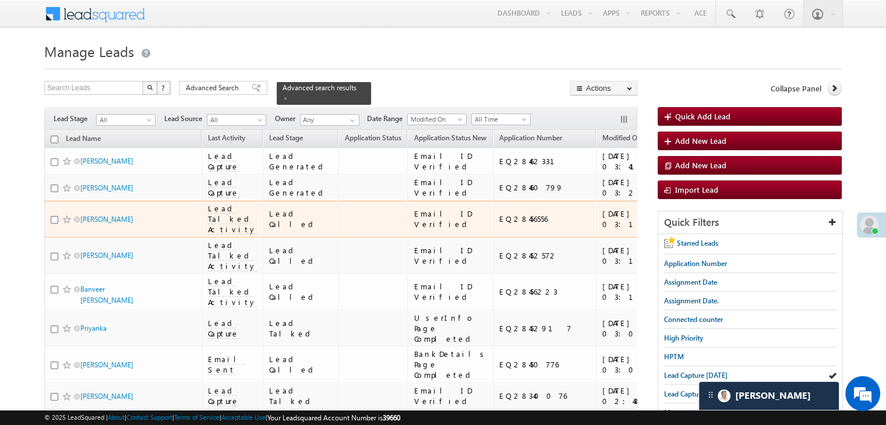
scroll to position [117, 0]
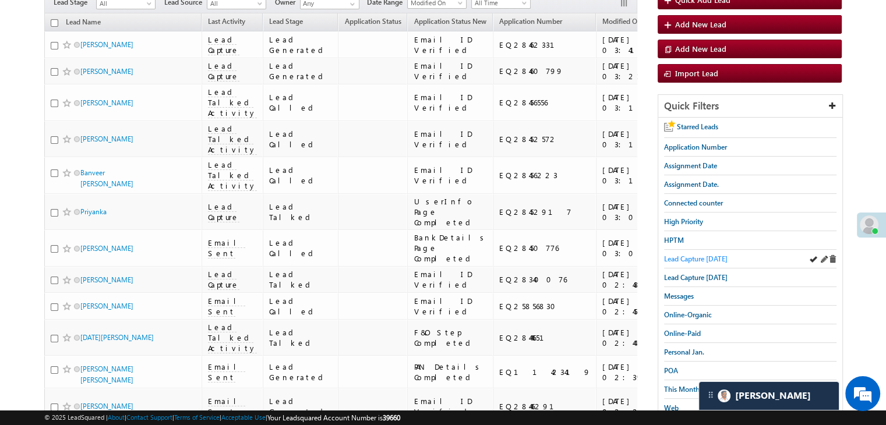
click at [707, 259] on span "Lead Capture [DATE]" at bounding box center [696, 259] width 64 height 9
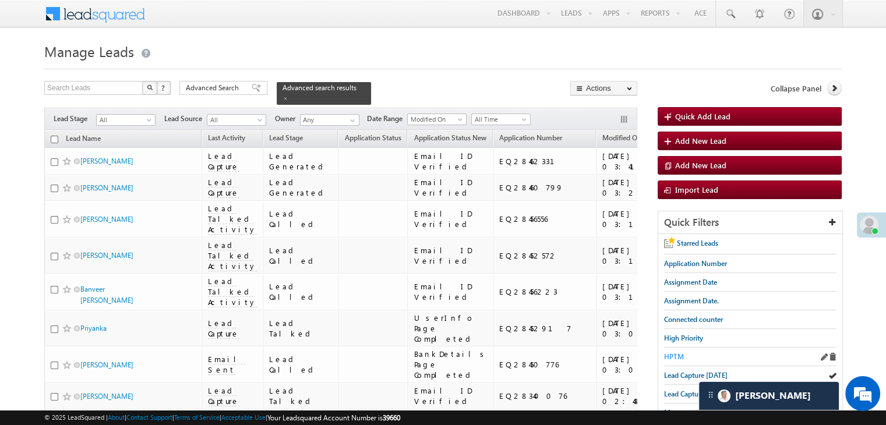
scroll to position [58, 0]
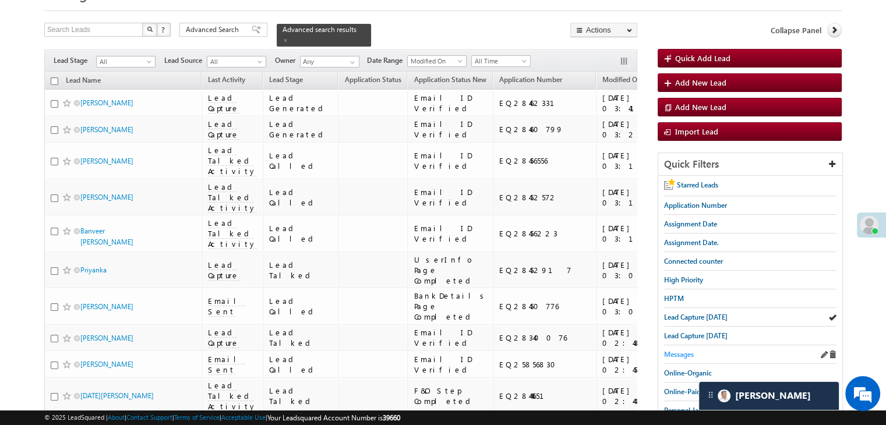
click at [675, 352] on span "Messages" at bounding box center [679, 354] width 30 height 9
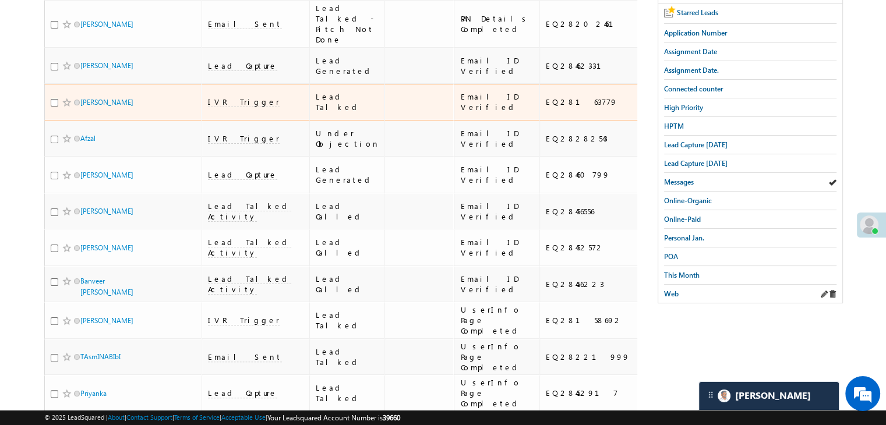
scroll to position [233, 0]
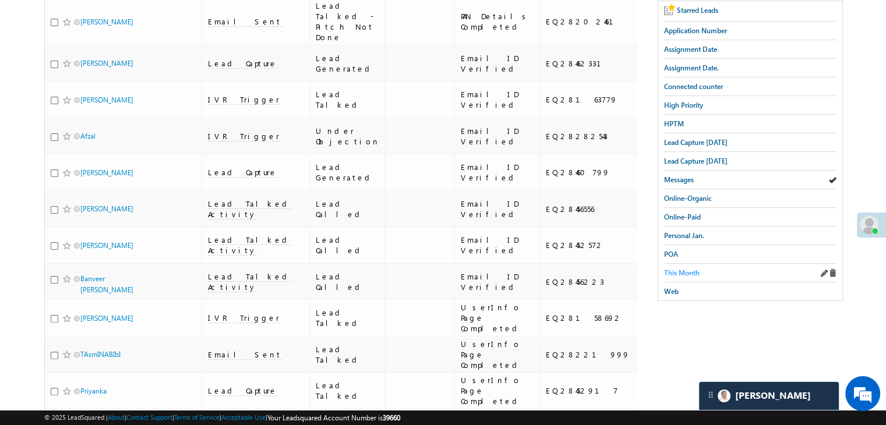
click at [680, 271] on span "This Month" at bounding box center [682, 273] width 36 height 9
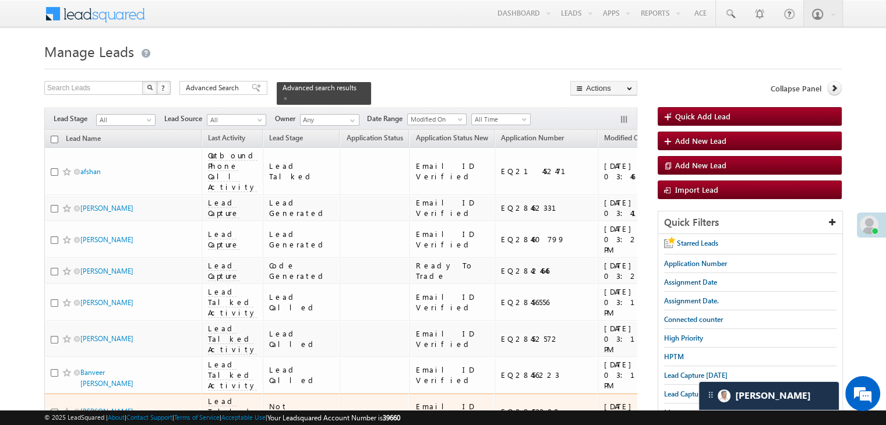
scroll to position [0, 0]
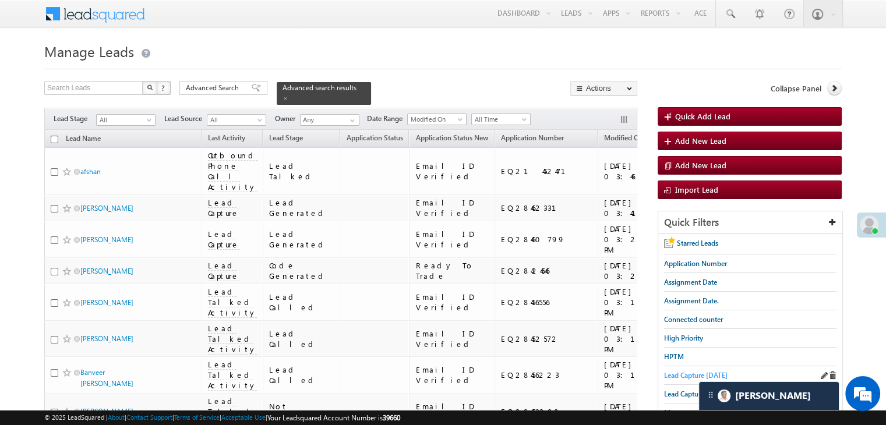
click at [674, 376] on span "Lead Capture [DATE]" at bounding box center [696, 375] width 64 height 9
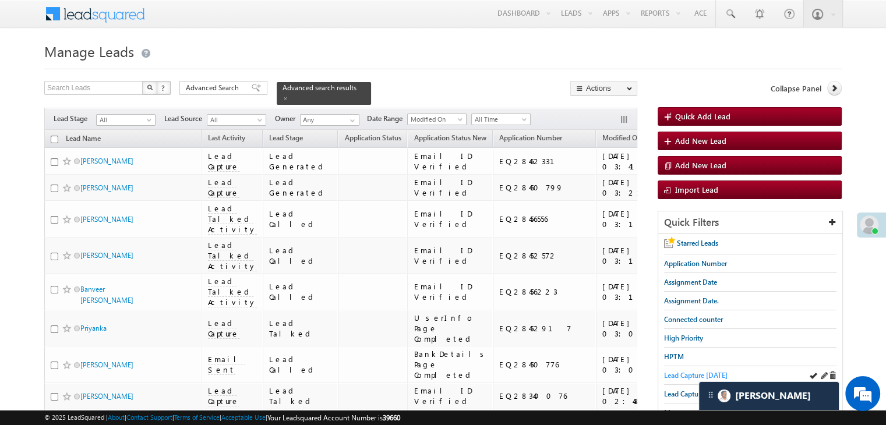
click at [682, 375] on span "Lead Capture [DATE]" at bounding box center [696, 375] width 64 height 9
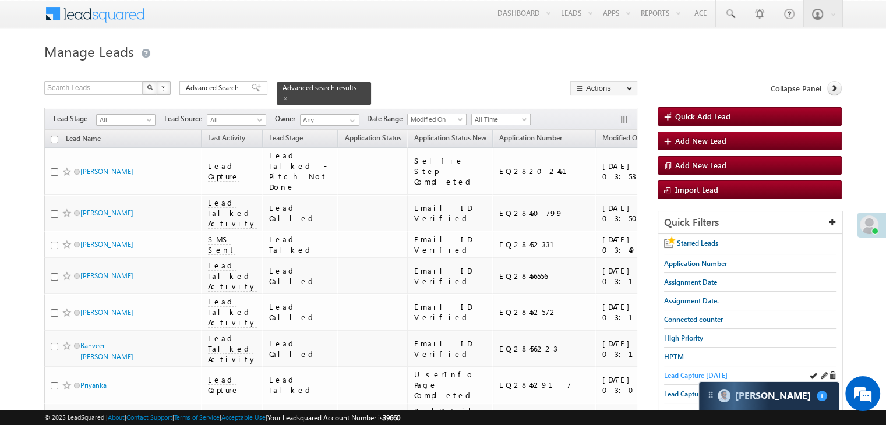
click at [686, 375] on span "Lead Capture [DATE]" at bounding box center [696, 375] width 64 height 9
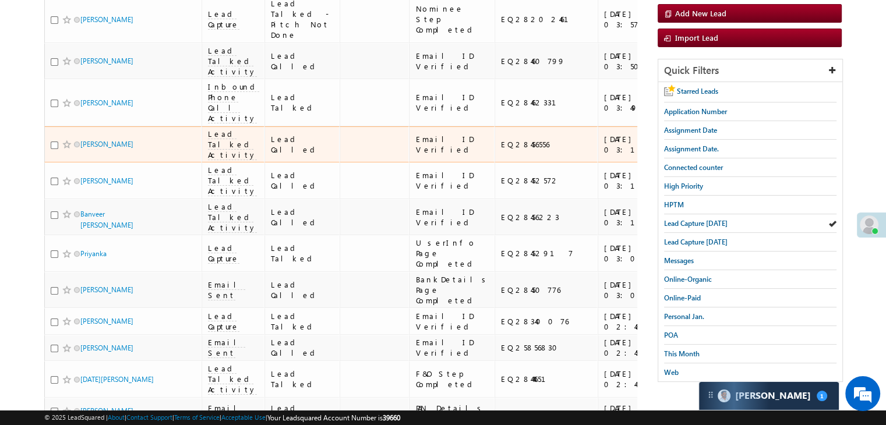
scroll to position [175, 0]
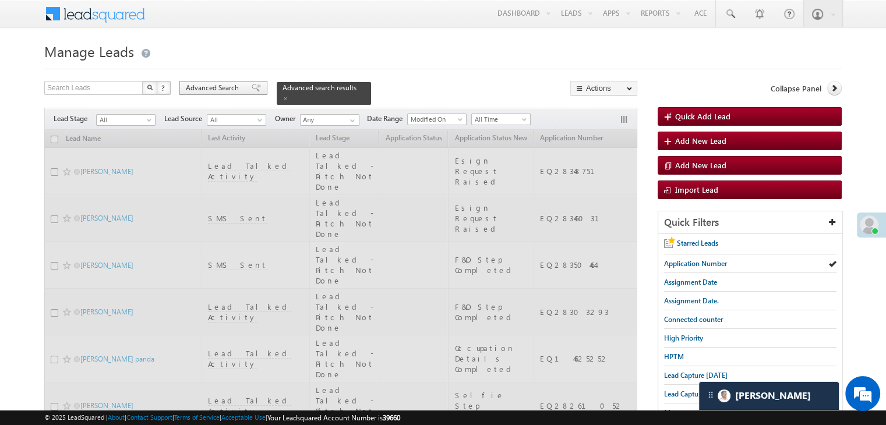
click at [252, 87] on span at bounding box center [256, 88] width 9 height 8
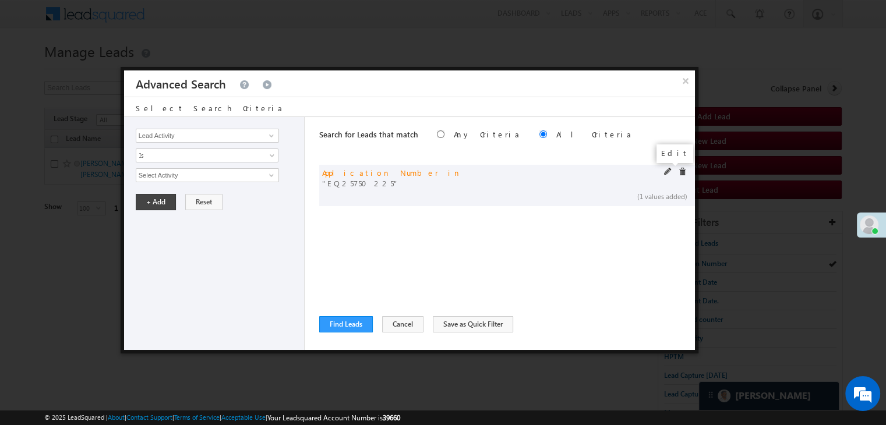
click at [668, 170] on span at bounding box center [668, 172] width 8 height 8
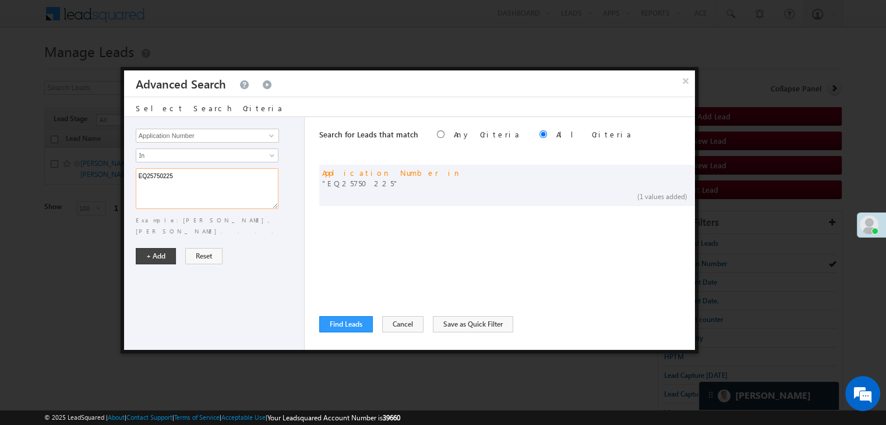
click at [254, 174] on textarea "EQ25750225" at bounding box center [207, 188] width 143 height 41
paste textarea "8356966 EQ28360228 EQ28360310 EQ28361549 EQ28356781"
type textarea "EQ28356966 EQ28360228 EQ28360310 EQ28361549 EQ28356781"
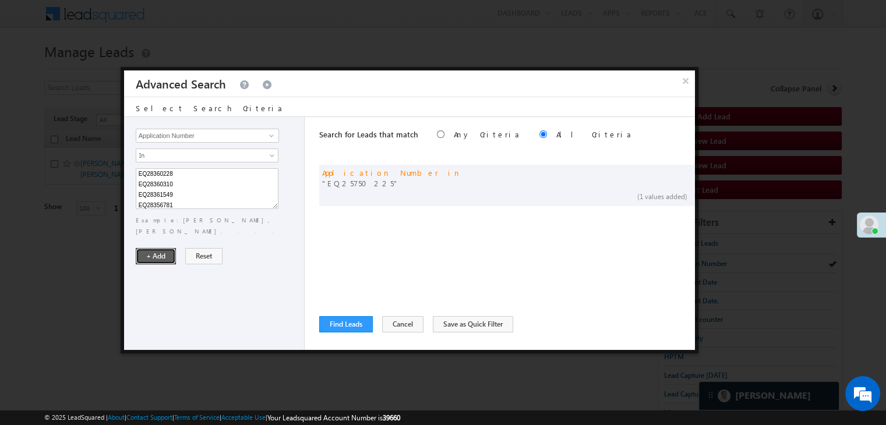
click at [168, 248] on button "+ Add" at bounding box center [156, 256] width 40 height 16
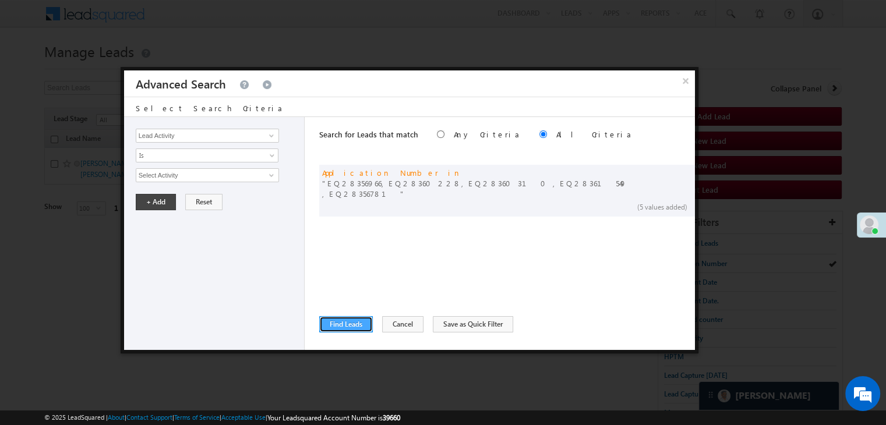
click at [341, 327] on button "Find Leads" at bounding box center [346, 324] width 54 height 16
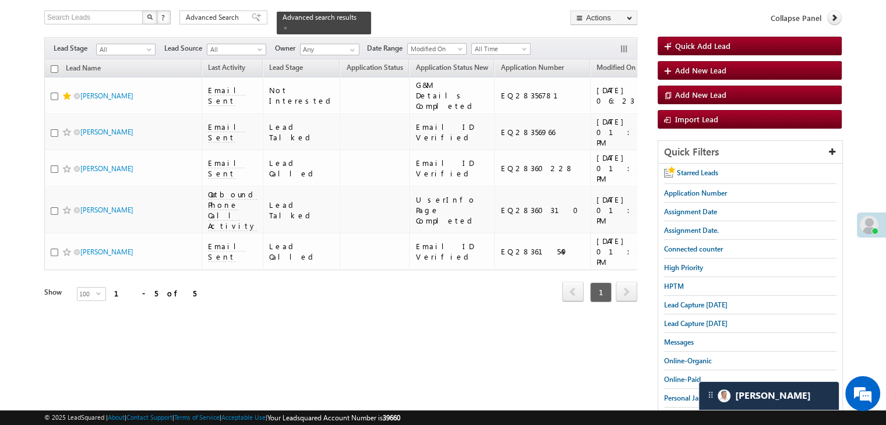
scroll to position [0, 0]
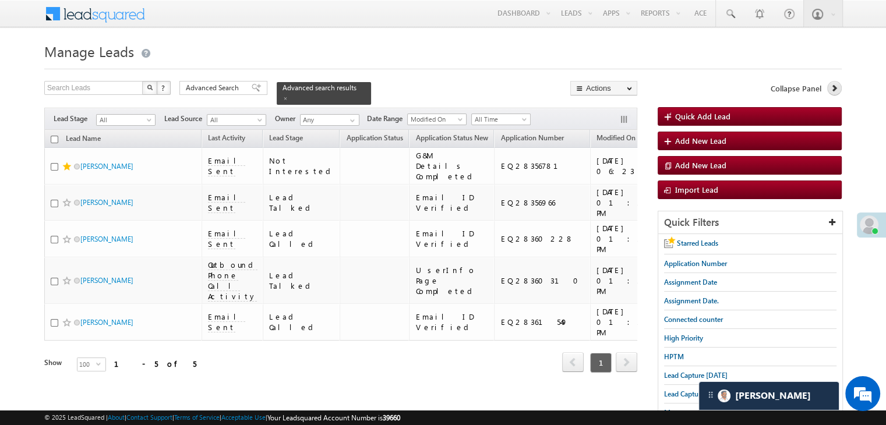
click at [831, 85] on icon at bounding box center [834, 88] width 8 height 8
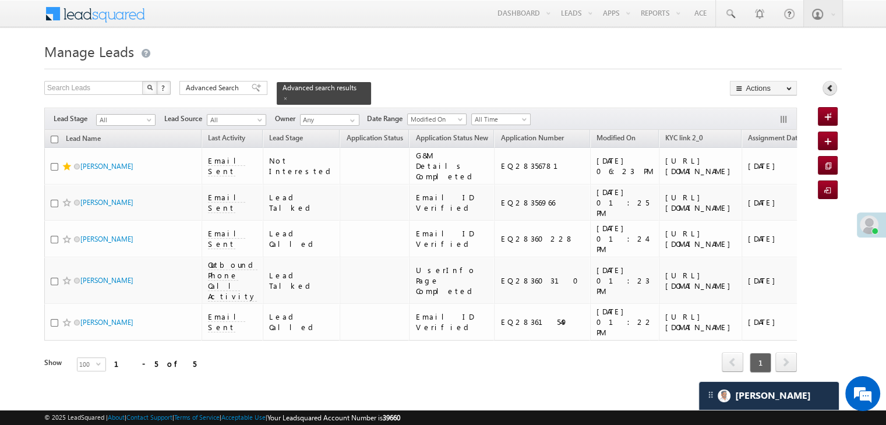
click at [824, 90] on link at bounding box center [830, 88] width 15 height 15
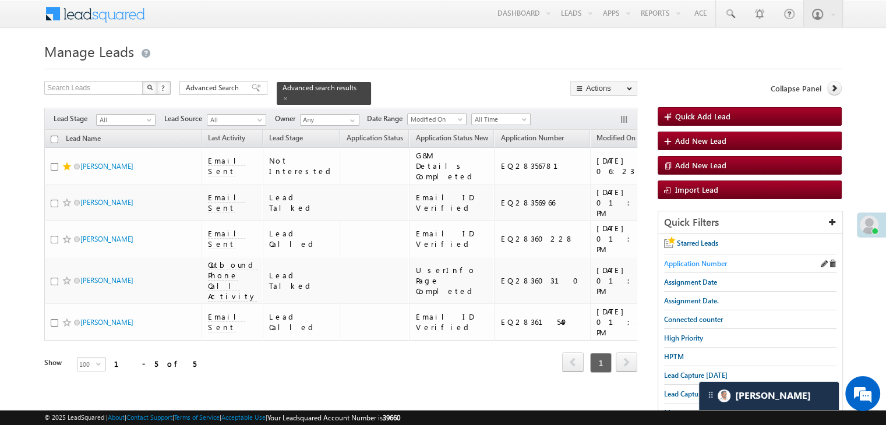
click at [708, 260] on span "Application Number" at bounding box center [695, 263] width 63 height 9
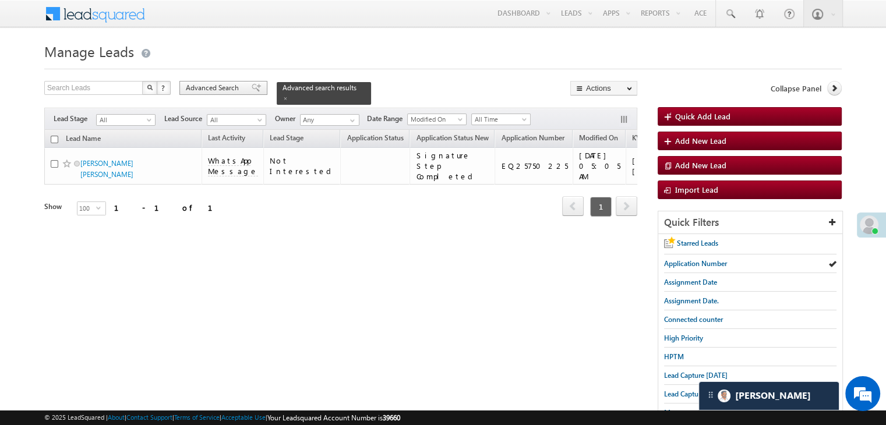
click at [233, 89] on span "Advanced Search" at bounding box center [214, 88] width 57 height 10
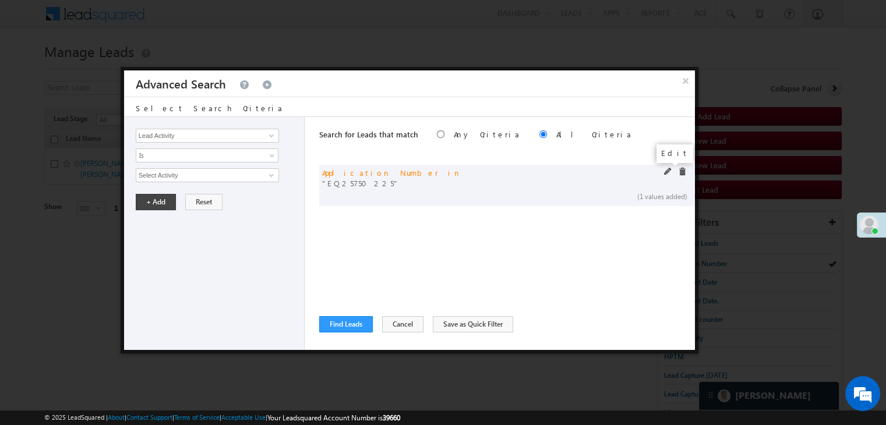
click at [666, 172] on span at bounding box center [668, 172] width 8 height 8
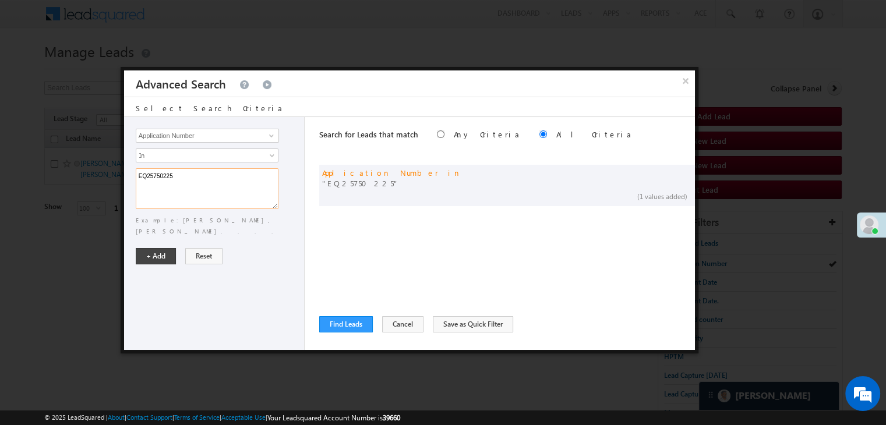
click at [251, 179] on textarea "EQ25750225" at bounding box center [207, 188] width 143 height 41
paste textarea "8274385 EQ28299744 EQ19430570 EQ28202949 EQ19414307 EQ26501649 EQ27997189 EQ279…"
type textarea "EQ28274385 EQ28299744 EQ19430570 EQ28202949 EQ19414307 EQ26501649 EQ27997189 EQ…"
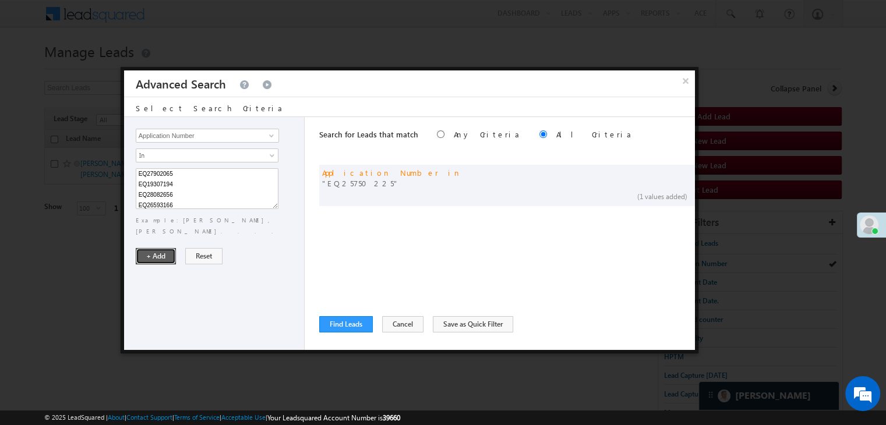
click at [163, 248] on button "+ Add" at bounding box center [156, 256] width 40 height 16
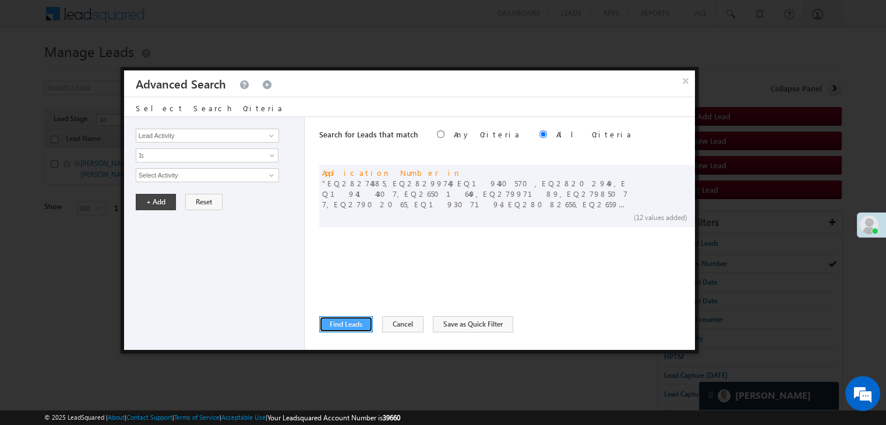
click at [345, 324] on button "Find Leads" at bounding box center [346, 324] width 54 height 16
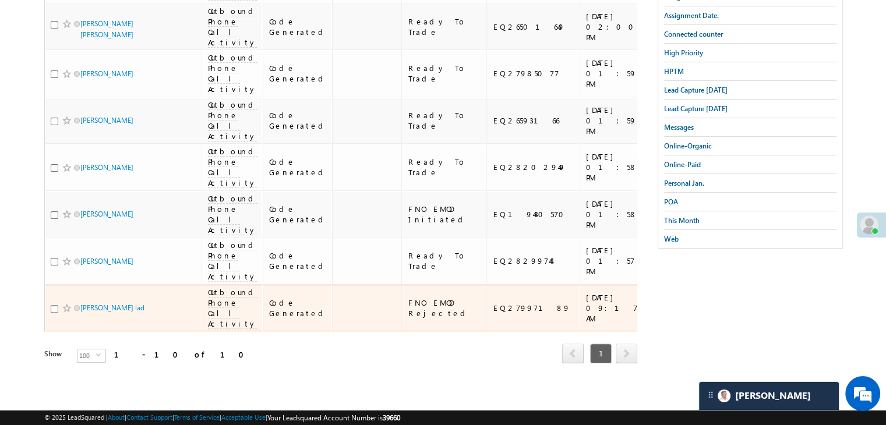
scroll to position [203, 0]
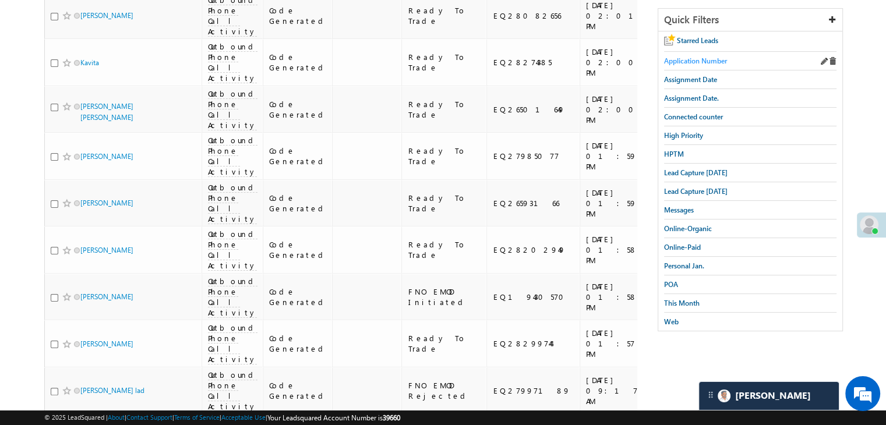
click at [693, 64] on span "Application Number" at bounding box center [695, 61] width 63 height 9
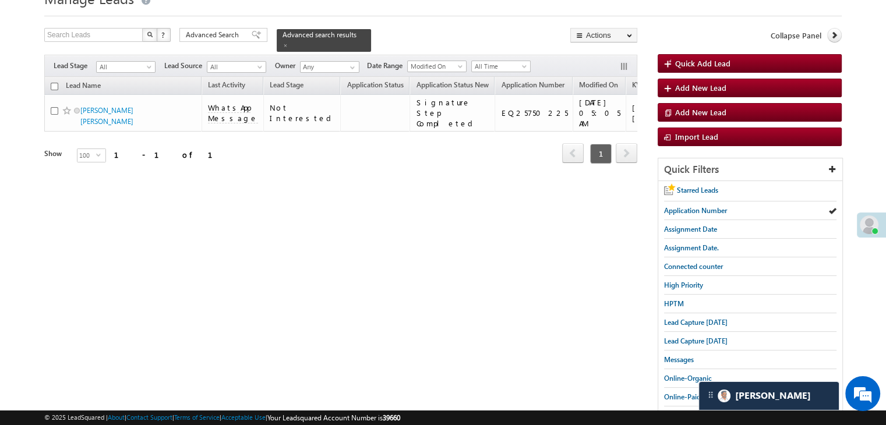
scroll to position [0, 0]
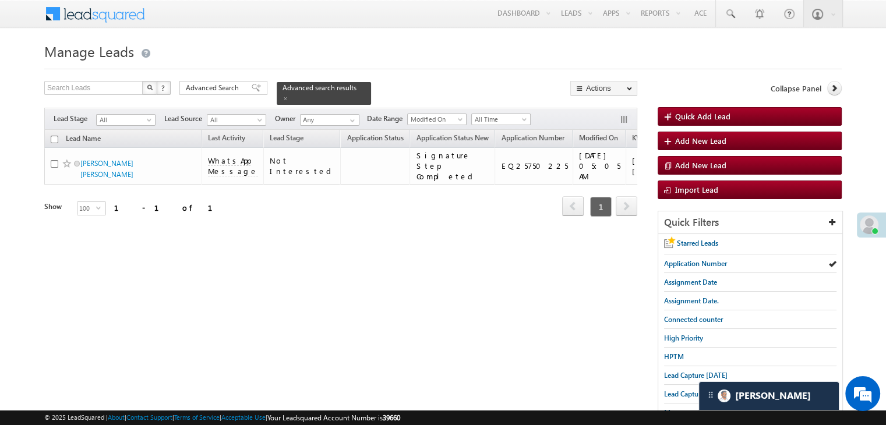
drag, startPoint x: 235, startPoint y: 87, endPoint x: 270, endPoint y: 119, distance: 48.2
click at [235, 87] on span "Advanced Search" at bounding box center [214, 88] width 57 height 10
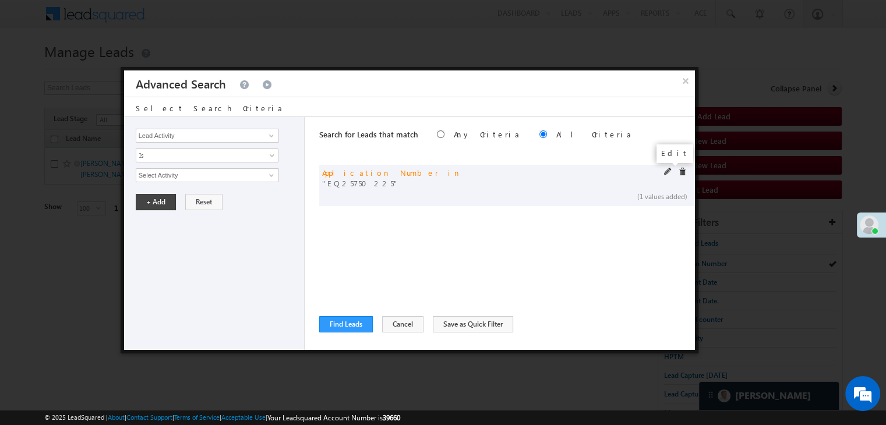
click at [665, 172] on span at bounding box center [668, 172] width 8 height 8
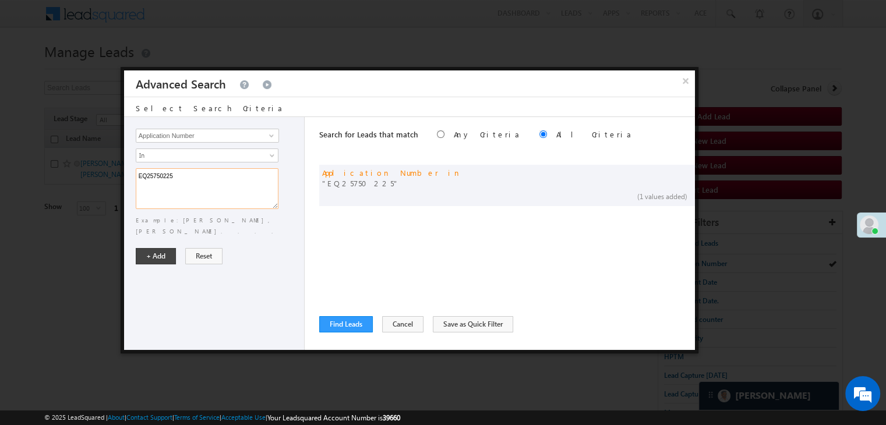
click at [219, 181] on textarea "EQ25750225" at bounding box center [207, 188] width 143 height 41
paste textarea "8239476 EQ28228150 EQ28161751 EQ28166729"
type textarea "EQ28239476 EQ28228150 EQ28161751 EQ28166729"
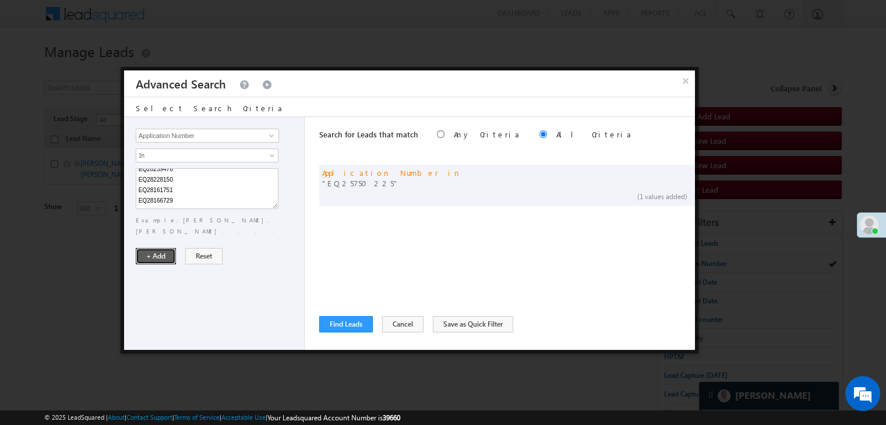
click at [165, 248] on button "+ Add" at bounding box center [156, 256] width 40 height 16
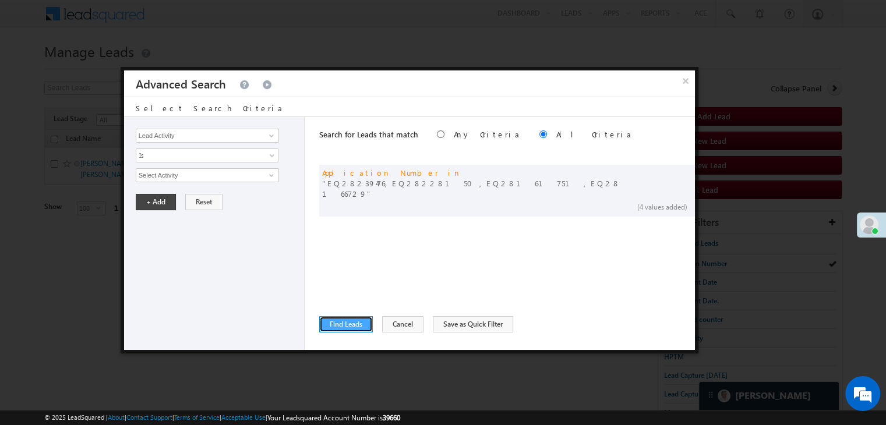
click at [327, 321] on button "Find Leads" at bounding box center [346, 324] width 54 height 16
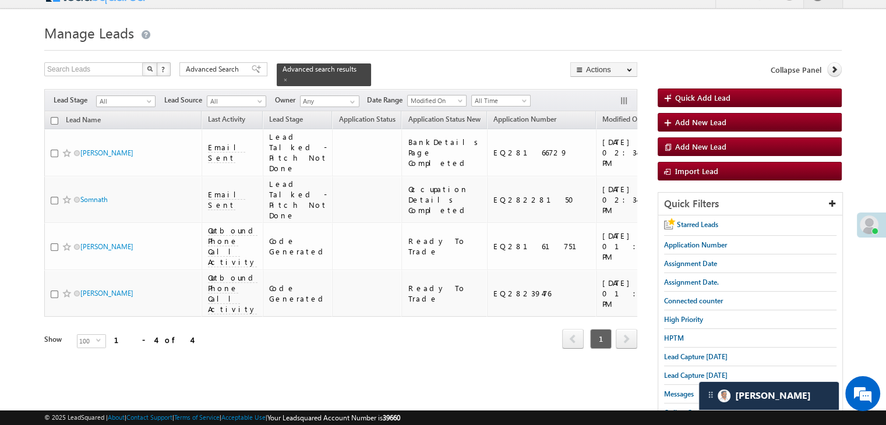
scroll to position [0, 0]
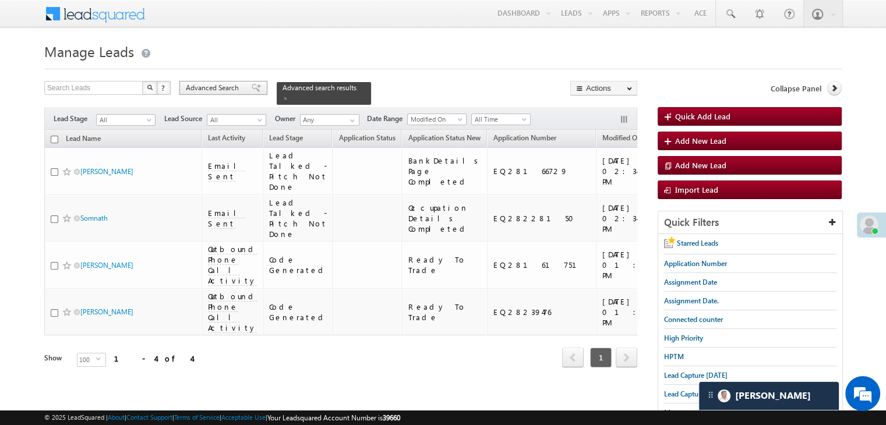
click at [252, 85] on span at bounding box center [256, 88] width 9 height 8
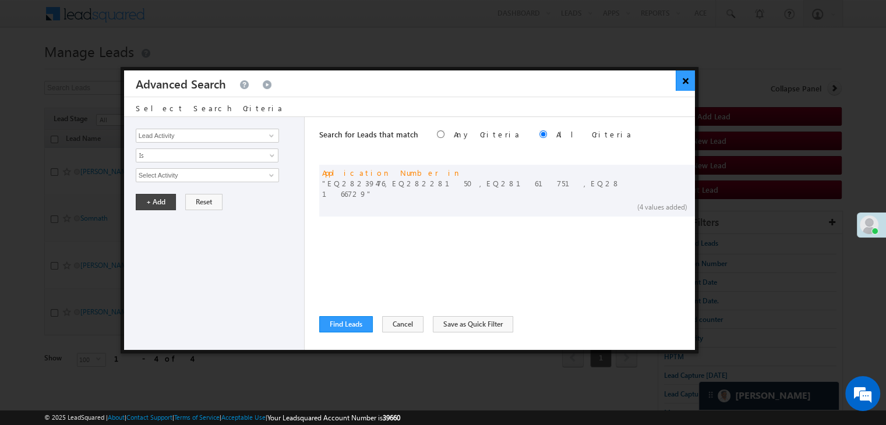
click at [683, 86] on button "×" at bounding box center [685, 80] width 19 height 20
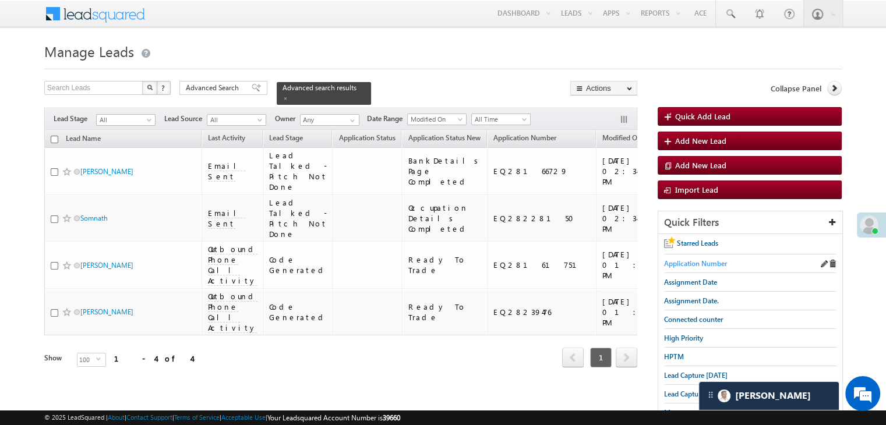
click at [701, 266] on span "Application Number" at bounding box center [695, 263] width 63 height 9
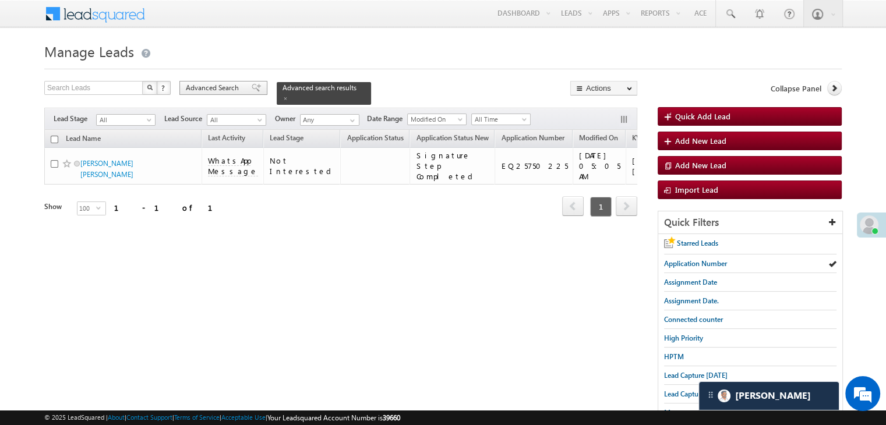
click at [252, 86] on span at bounding box center [256, 88] width 9 height 8
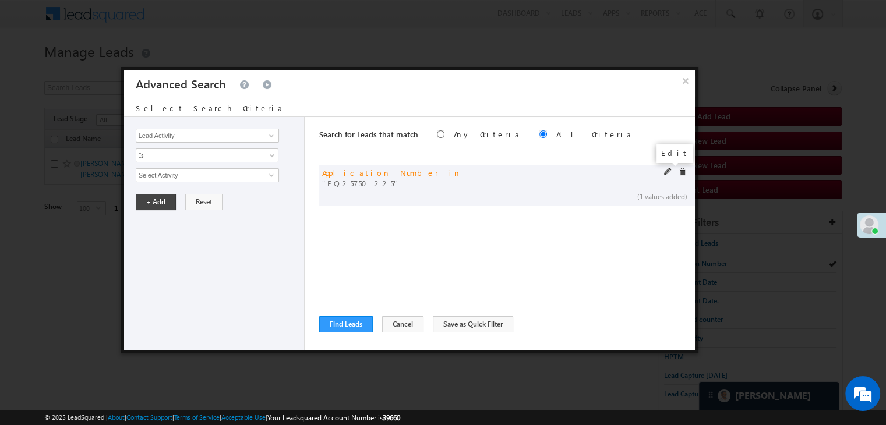
click at [668, 173] on span at bounding box center [668, 172] width 8 height 8
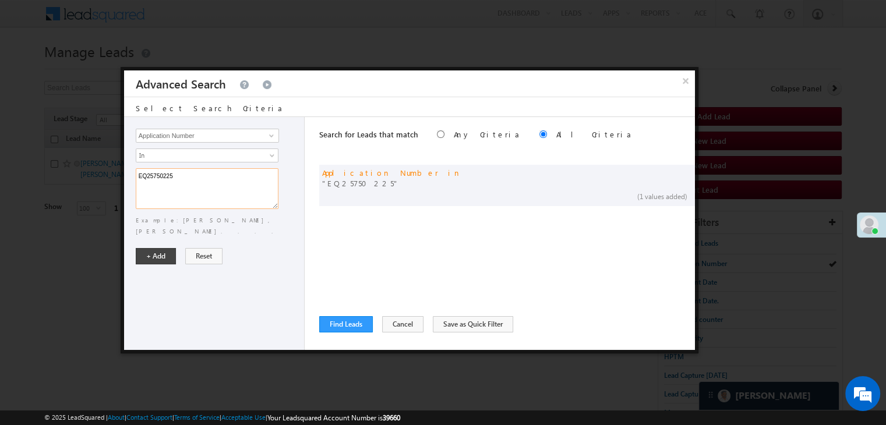
click at [252, 182] on textarea "EQ25750225" at bounding box center [207, 188] width 143 height 41
paste textarea "8202461 EQ28133590 EQ28166729 EQ28228150 EQ28270784 EQ28267486 EQ28261052 EQ146…"
type textarea "EQ28202461 EQ28133590 EQ28166729 EQ28228150 EQ28270784 EQ28267486 EQ28261052 EQ…"
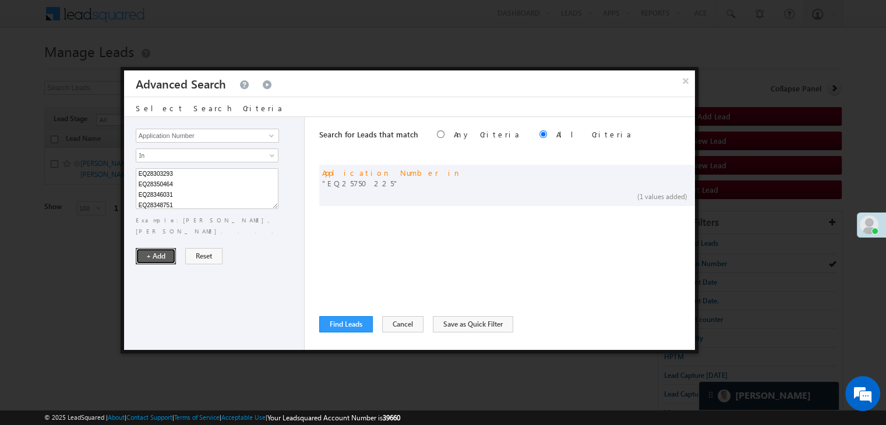
click at [168, 248] on button "+ Add" at bounding box center [156, 256] width 40 height 16
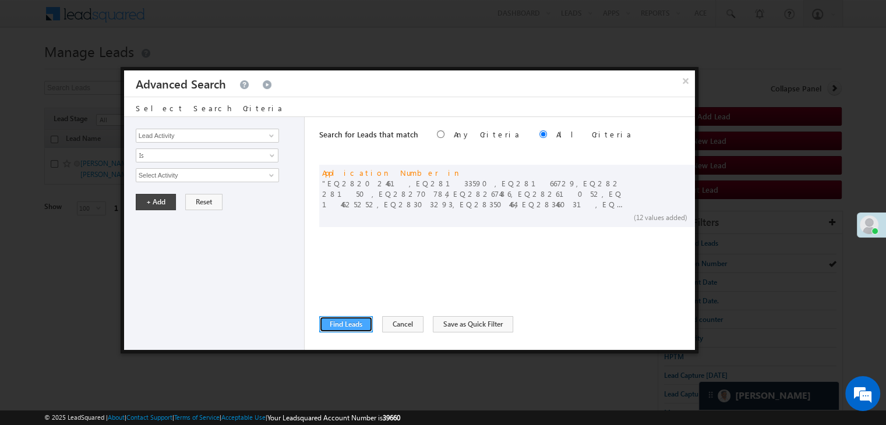
click at [335, 327] on button "Find Leads" at bounding box center [346, 324] width 54 height 16
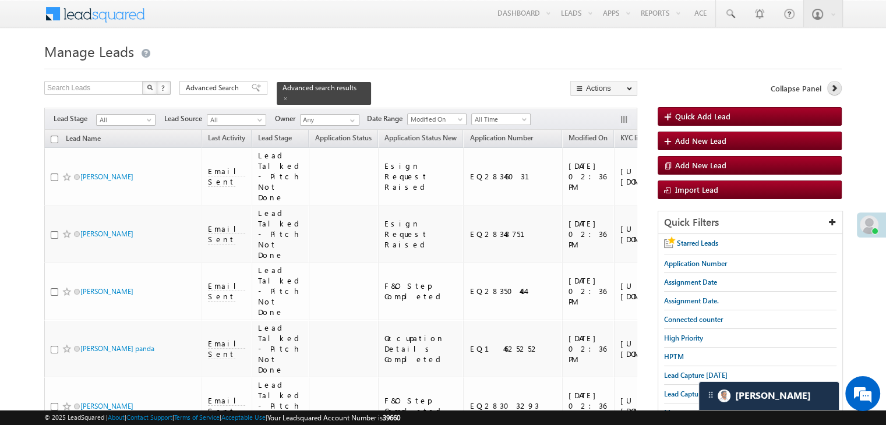
click at [833, 89] on icon at bounding box center [834, 88] width 8 height 8
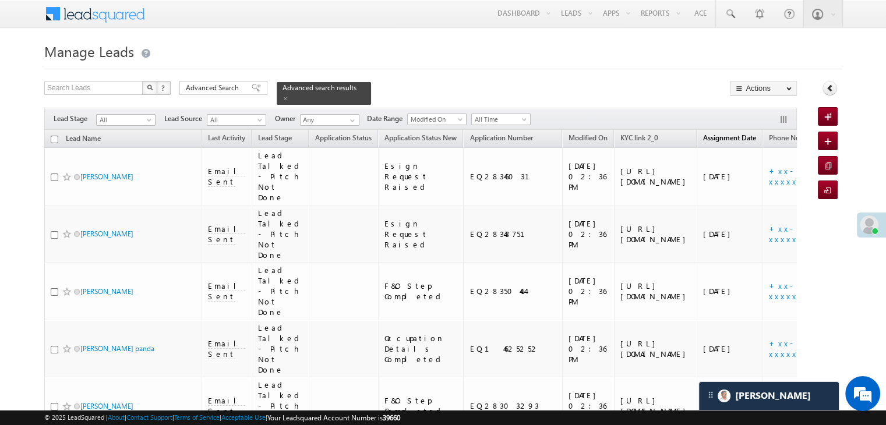
click at [704, 133] on span "Assignment Date" at bounding box center [729, 137] width 53 height 9
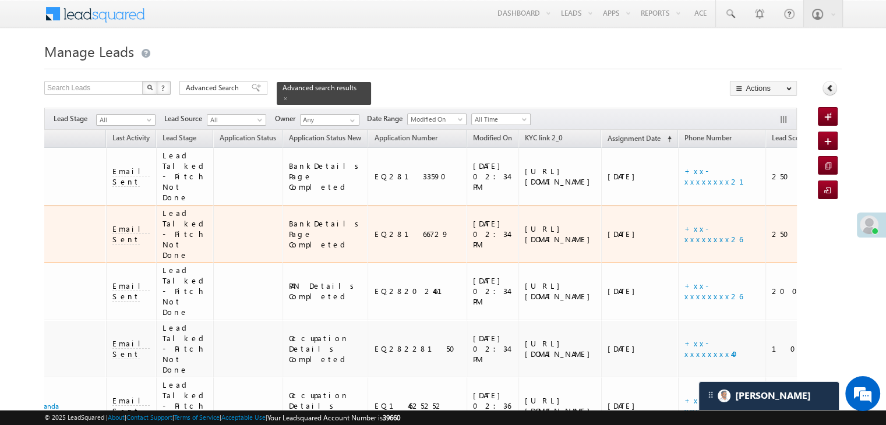
scroll to position [0, 0]
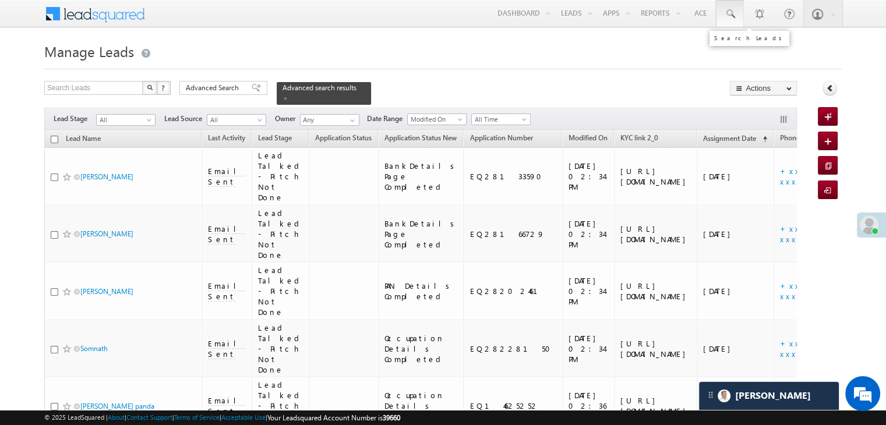
click at [726, 13] on span at bounding box center [730, 14] width 12 height 12
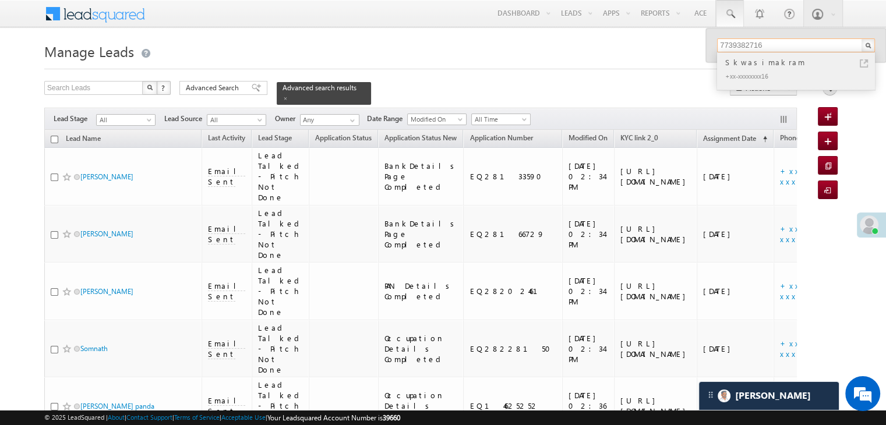
type input "7739382716"
click at [863, 61] on link at bounding box center [864, 63] width 8 height 8
click at [576, 62] on div at bounding box center [443, 66] width 798 height 8
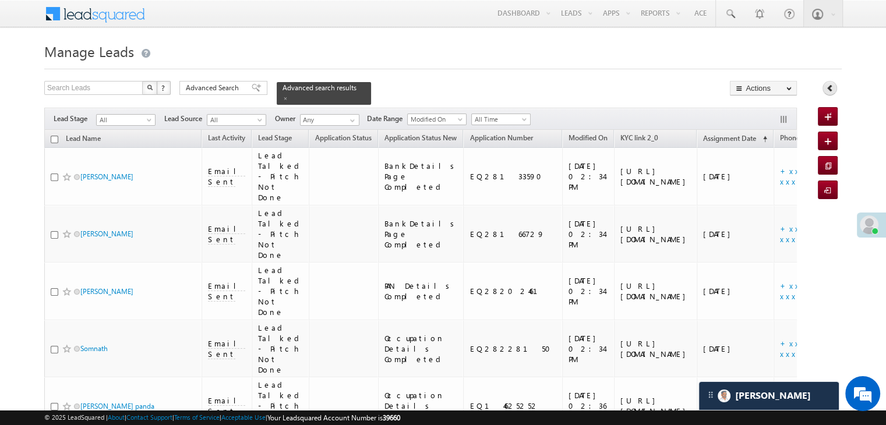
click at [825, 89] on link at bounding box center [830, 88] width 15 height 15
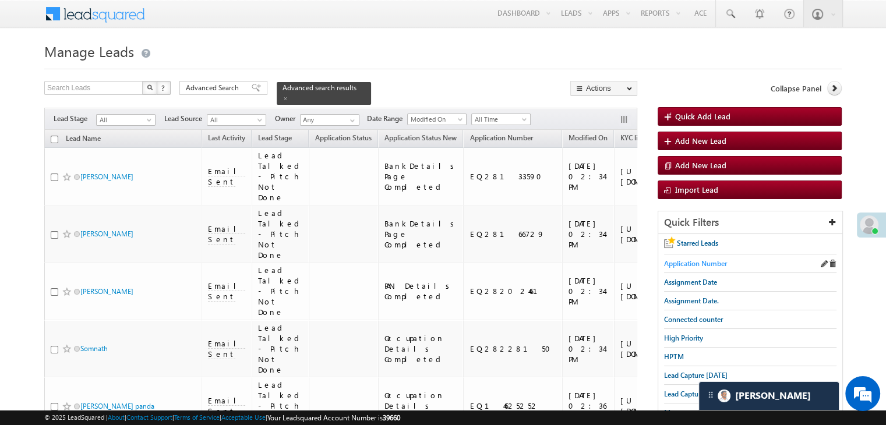
click at [706, 265] on span "Application Number" at bounding box center [695, 263] width 63 height 9
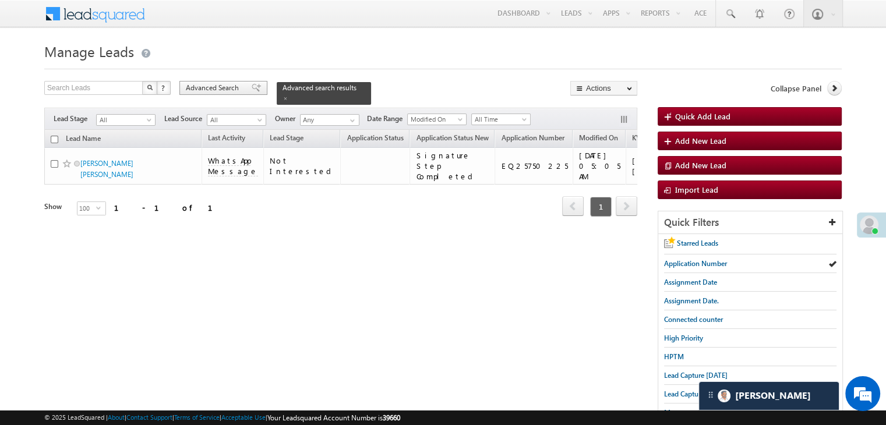
click at [224, 91] on span "Advanced Search" at bounding box center [214, 88] width 57 height 10
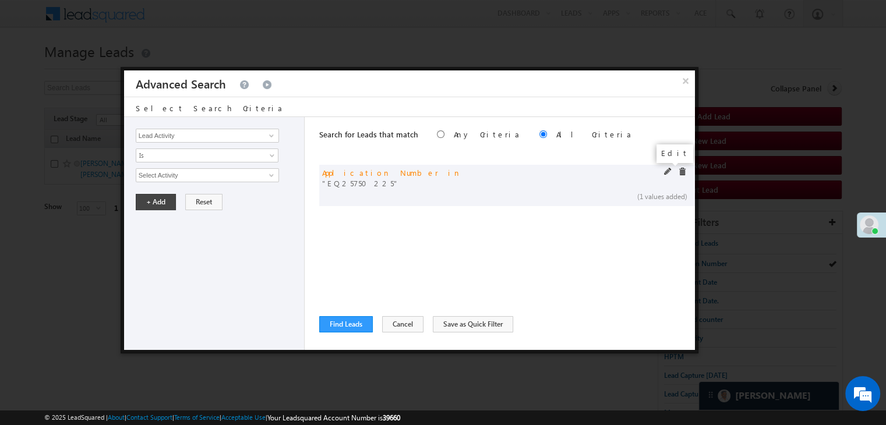
click at [664, 171] on span at bounding box center [668, 172] width 8 height 8
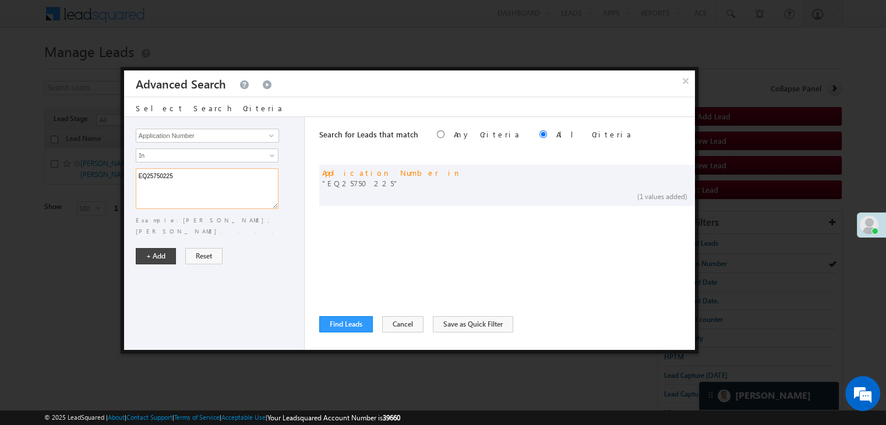
click at [224, 171] on textarea "EQ25750225" at bounding box center [207, 188] width 143 height 41
paste textarea "8202461 EQ28133590 EQ28166729 EQ28228150 EQ28270784 EQ28267486 EQ28261052 EQ146…"
type textarea "EQ28202461 EQ28133590 EQ28166729 EQ28228150 EQ28270784 EQ28267486 EQ28261052 EQ…"
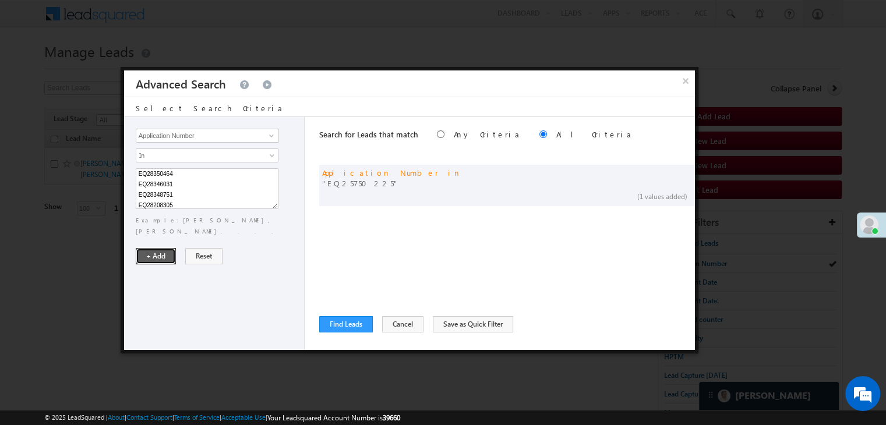
click at [171, 248] on button "+ Add" at bounding box center [156, 256] width 40 height 16
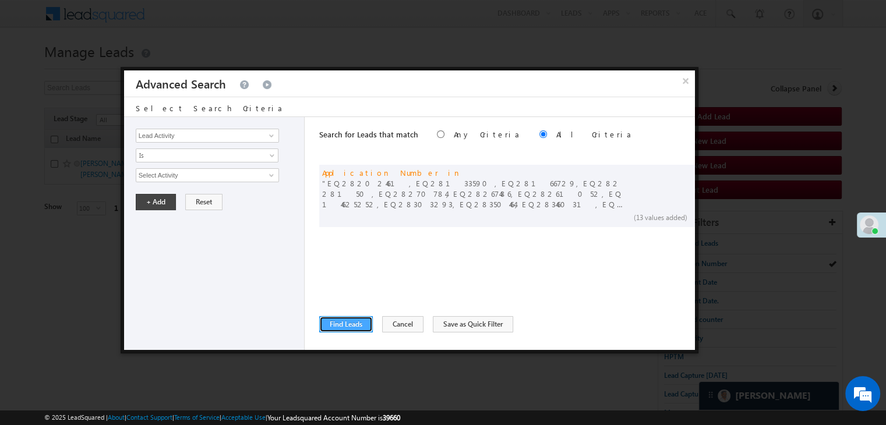
click at [344, 322] on button "Find Leads" at bounding box center [346, 324] width 54 height 16
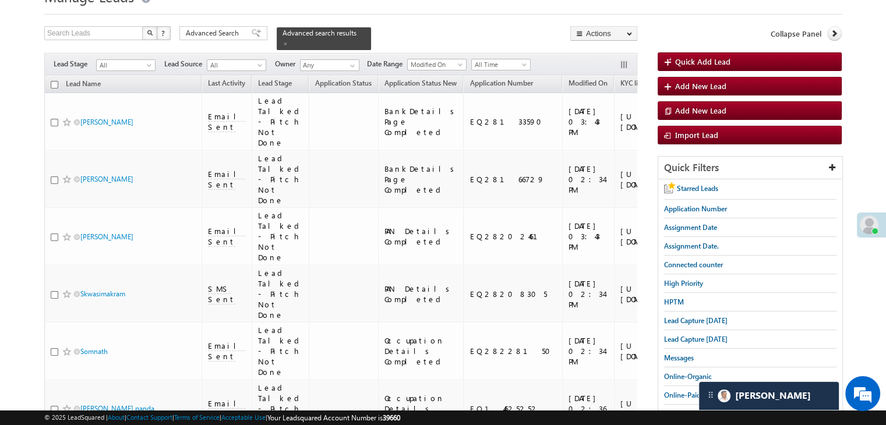
scroll to position [0, 0]
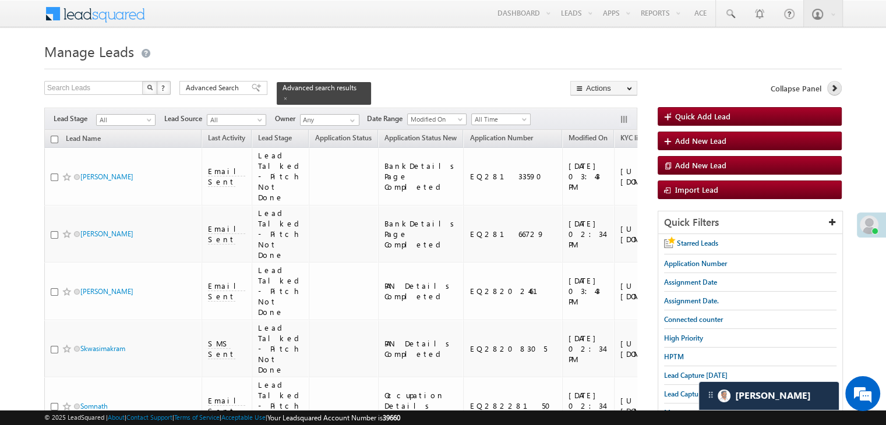
click at [831, 87] on icon at bounding box center [834, 88] width 8 height 8
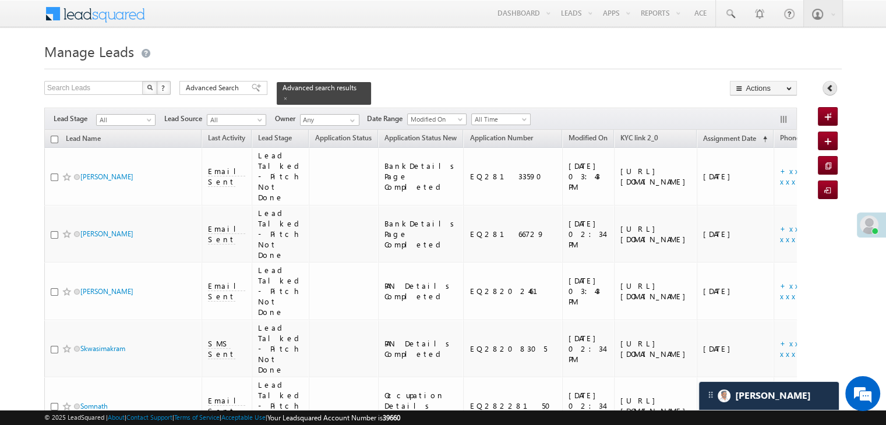
click at [831, 87] on icon at bounding box center [830, 88] width 8 height 8
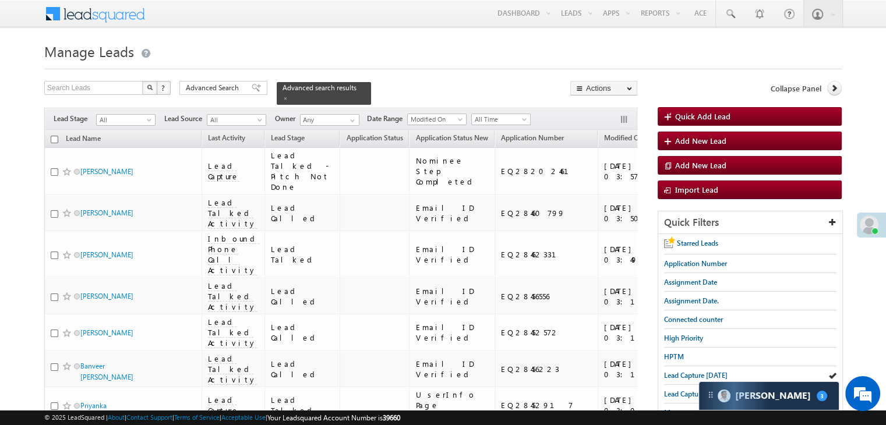
click at [667, 375] on span "Lead Capture [DATE]" at bounding box center [696, 375] width 64 height 9
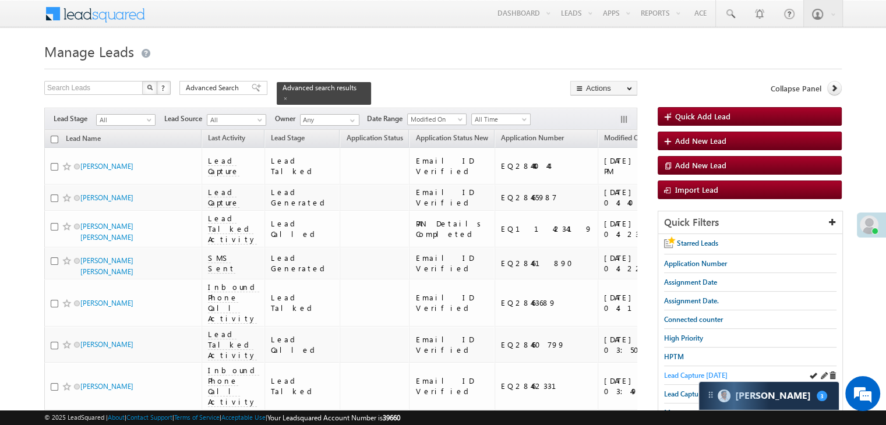
click at [697, 371] on span "Lead Capture [DATE]" at bounding box center [696, 375] width 64 height 9
click at [453, 56] on h1 "Manage Leads" at bounding box center [443, 50] width 798 height 23
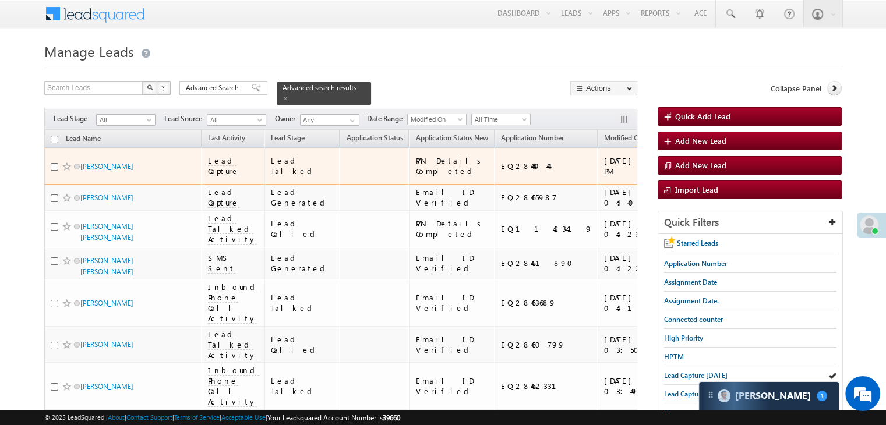
click at [687, 170] on div "[URL][DOMAIN_NAME]" at bounding box center [722, 166] width 71 height 21
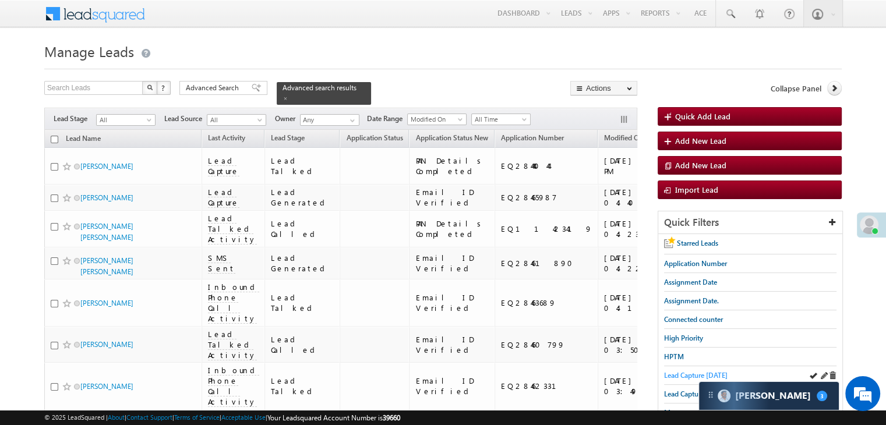
click at [678, 371] on span "Lead Capture [DATE]" at bounding box center [696, 375] width 64 height 9
